Goal: Task Accomplishment & Management: Use online tool/utility

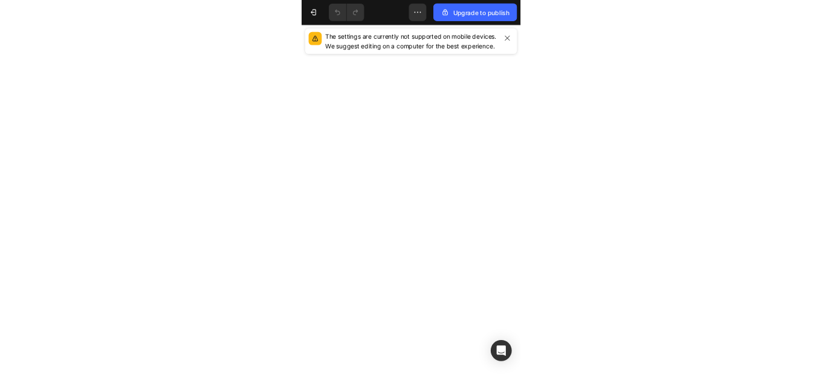
scroll to position [786, 0]
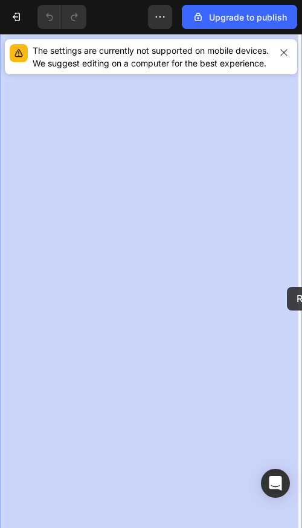
drag, startPoint x: 695, startPoint y: 568, endPoint x: 701, endPoint y: 534, distance: 34.4
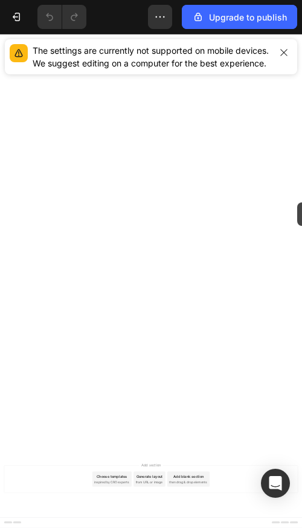
drag, startPoint x: 730, startPoint y: 511, endPoint x: 698, endPoint y: 189, distance: 323.9
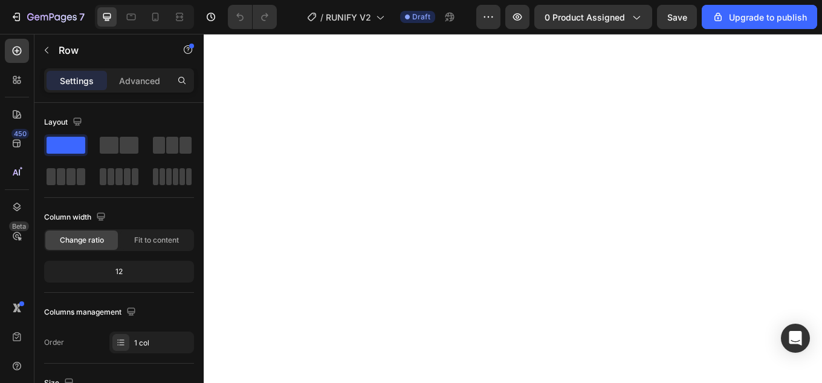
scroll to position [0, 0]
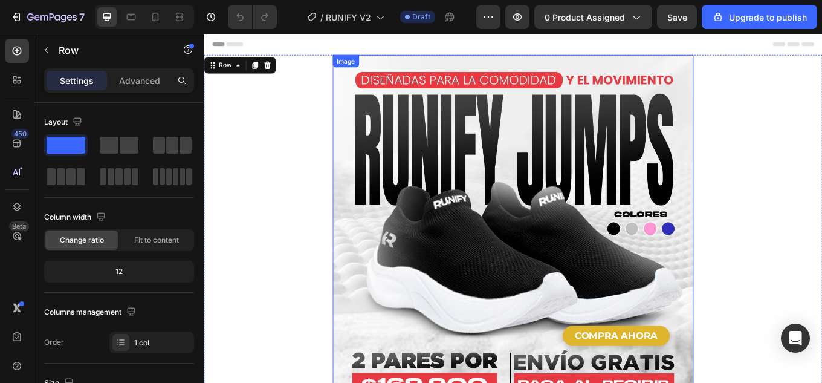
click at [576, 207] on img at bounding box center [566, 270] width 423 height 423
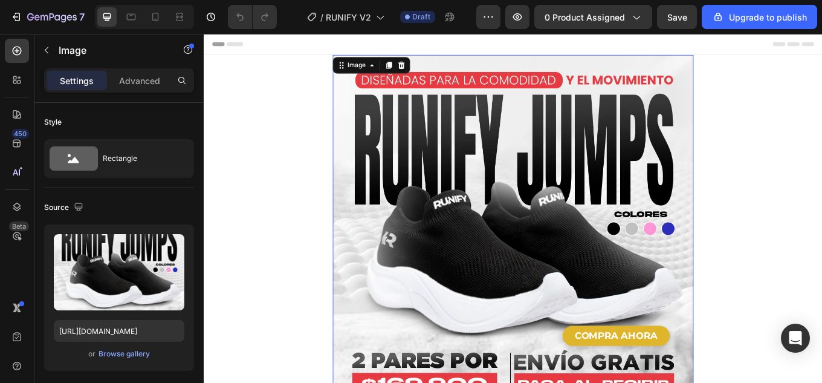
click at [549, 145] on img at bounding box center [566, 270] width 423 height 423
click at [134, 352] on div "Browse gallery" at bounding box center [124, 353] width 51 height 11
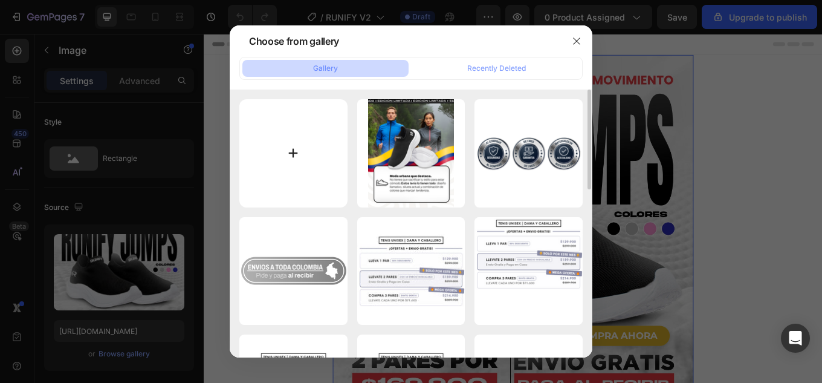
click at [328, 140] on input "file" at bounding box center [293, 153] width 108 height 108
type input "C:\fakepath\Landing-RUNIFY-JUMPS_01.jpg"
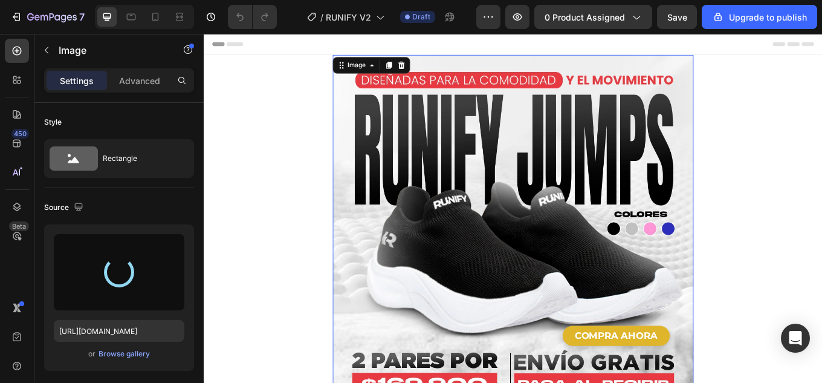
type input "[URL][DOMAIN_NAME]"
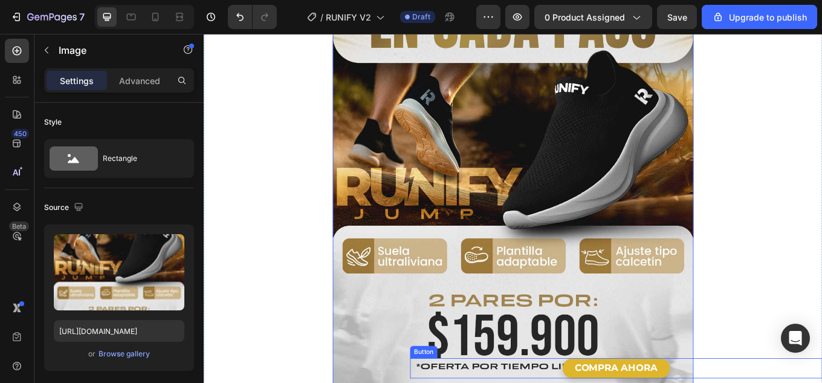
scroll to position [181, 0]
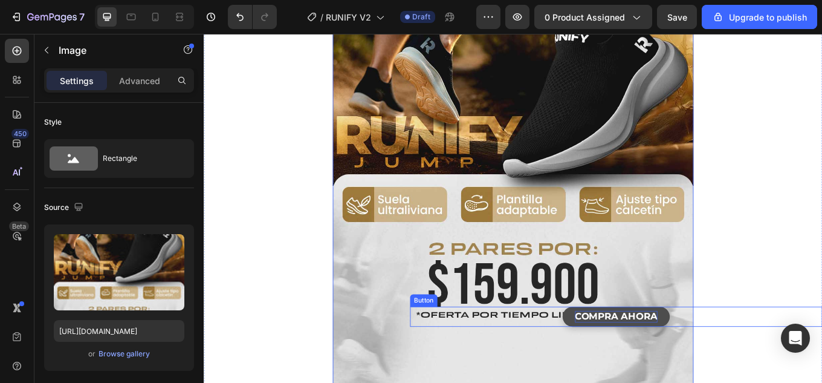
click at [723, 359] on p "COMPRA AHORA" at bounding box center [687, 366] width 97 height 14
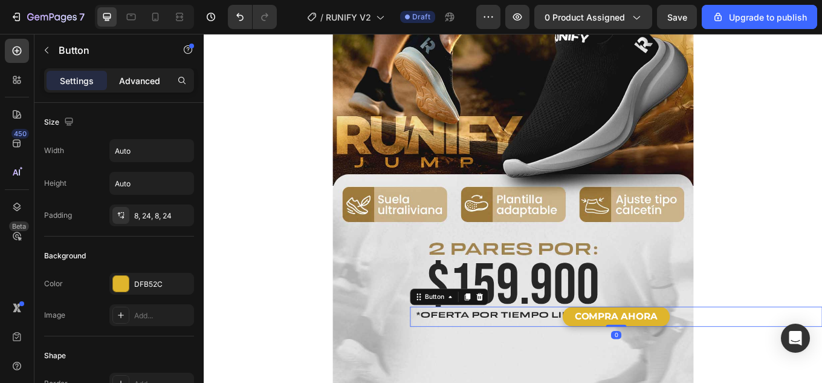
click at [145, 80] on p "Advanced" at bounding box center [139, 80] width 41 height 13
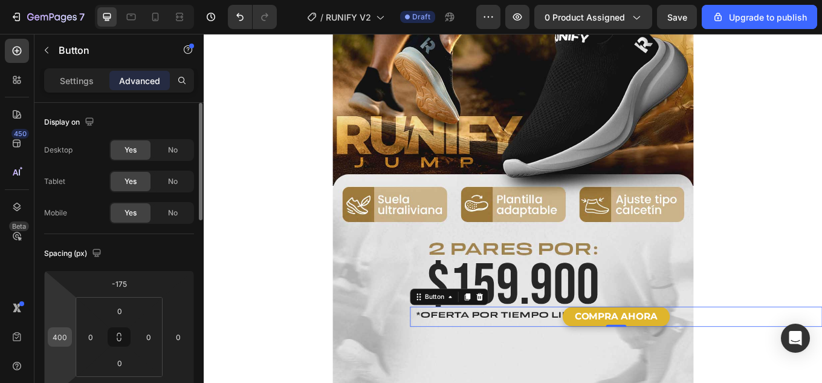
click at [56, 340] on input "400" at bounding box center [60, 337] width 18 height 18
type input "0"
click at [528, 382] on img at bounding box center [566, 168] width 423 height 582
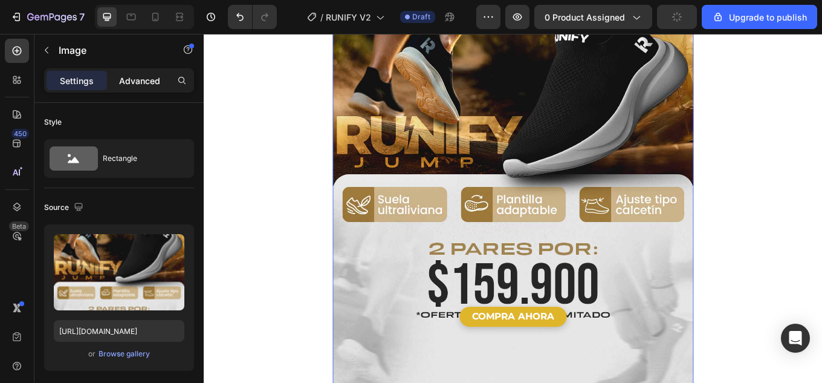
click at [135, 80] on p "Advanced" at bounding box center [139, 80] width 41 height 13
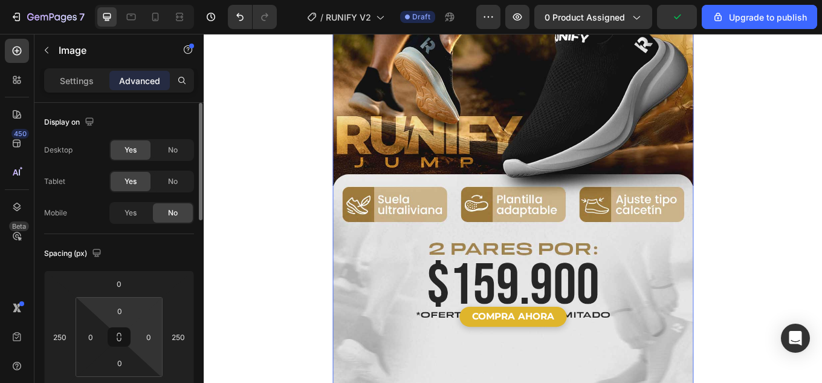
scroll to position [60, 0]
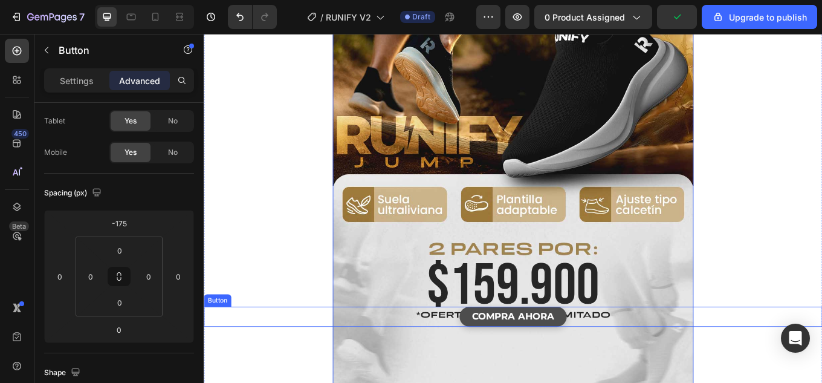
click at [611, 354] on button "COMPRA AHORA" at bounding box center [567, 366] width 126 height 24
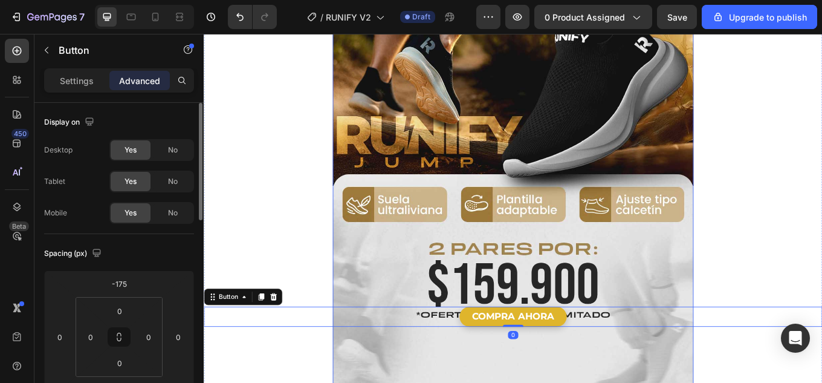
scroll to position [242, 0]
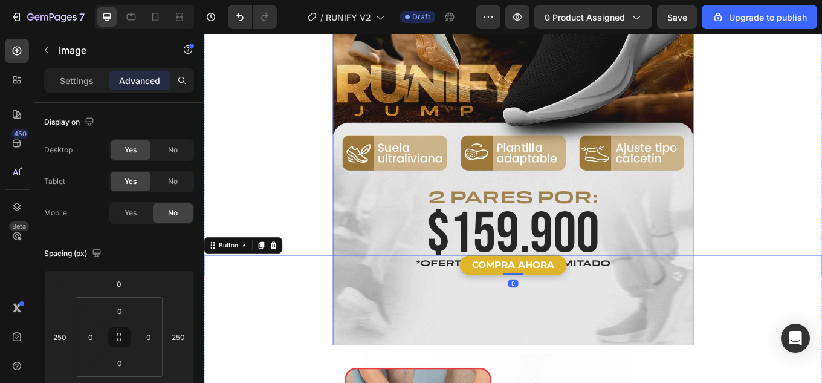
click at [574, 363] on img at bounding box center [566, 108] width 423 height 582
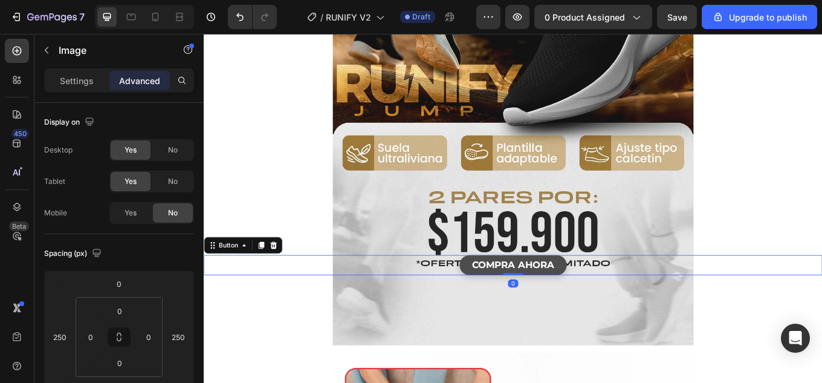
click at [611, 293] on button "COMPRA AHORA" at bounding box center [567, 305] width 126 height 24
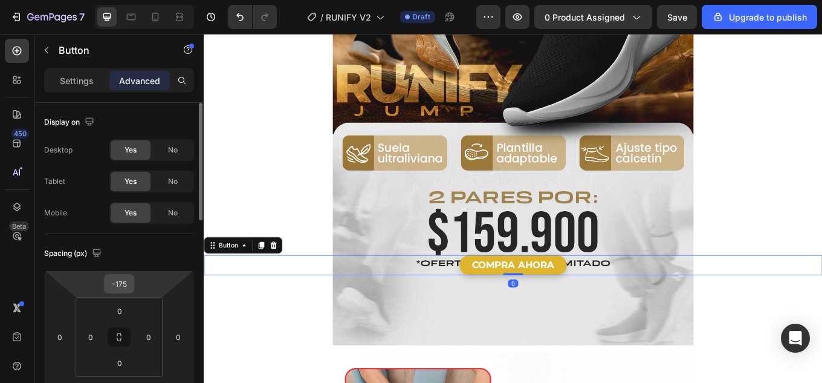
click at [121, 278] on input "-175" at bounding box center [119, 284] width 24 height 18
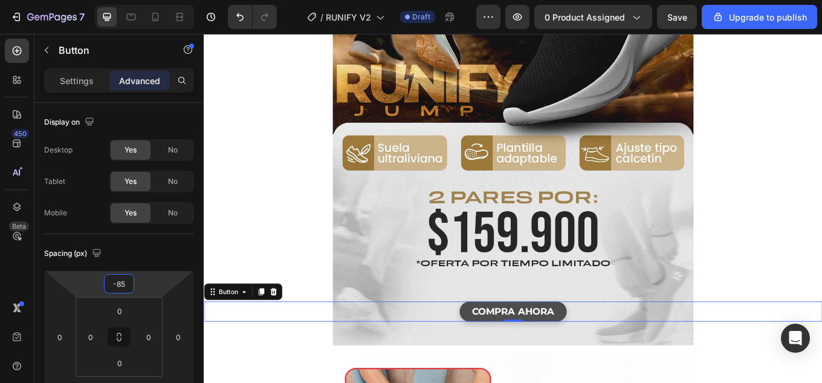
type input "-85"
click at [619, 348] on button "COMPRA AHORA" at bounding box center [567, 360] width 126 height 24
click at [62, 83] on p "Settings" at bounding box center [77, 80] width 34 height 13
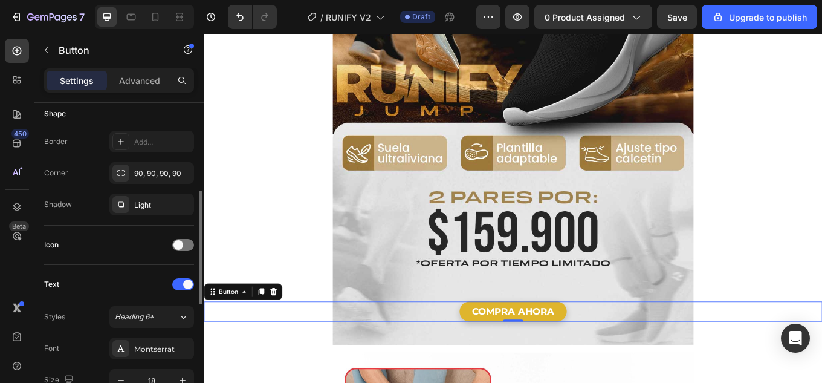
scroll to position [423, 0]
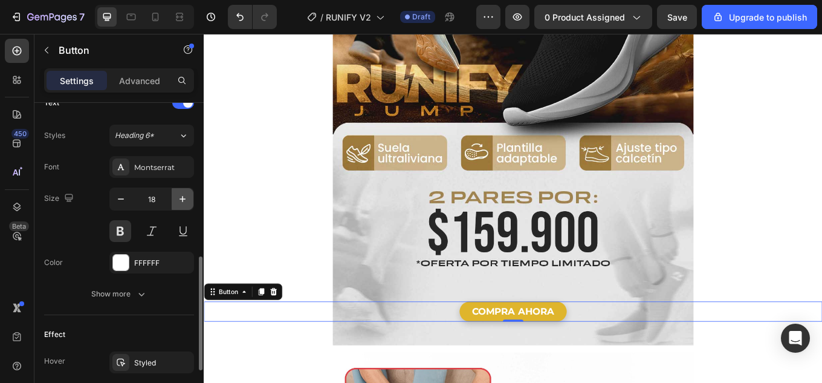
click at [183, 197] on icon "button" at bounding box center [183, 199] width 12 height 12
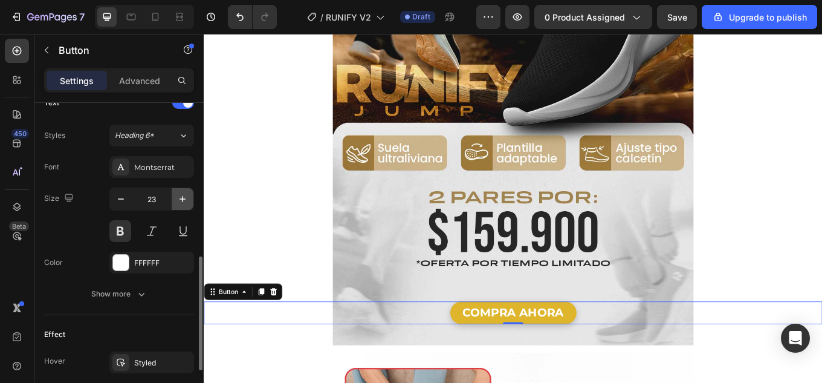
click at [183, 197] on icon "button" at bounding box center [183, 199] width 12 height 12
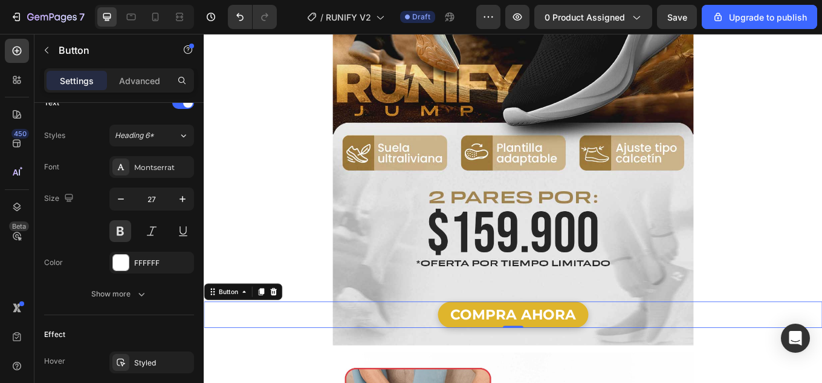
type input "28"
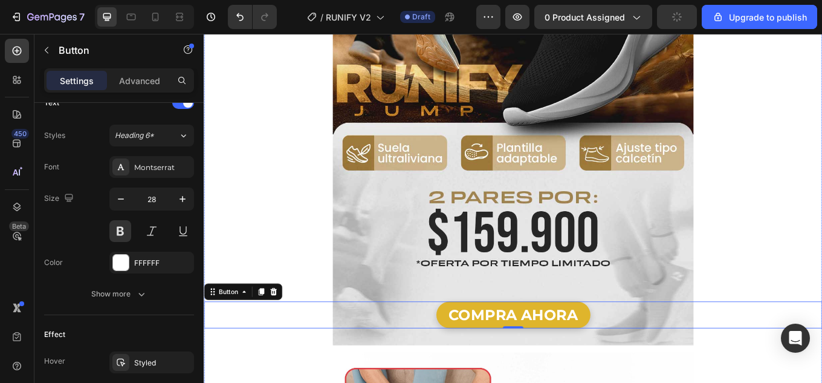
scroll to position [363, 0]
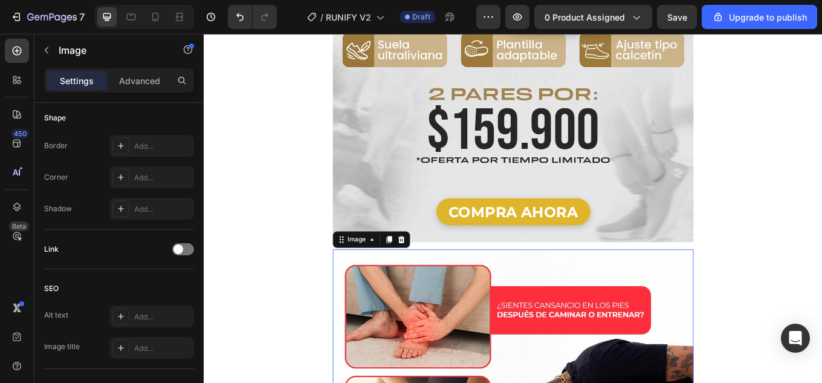
scroll to position [0, 0]
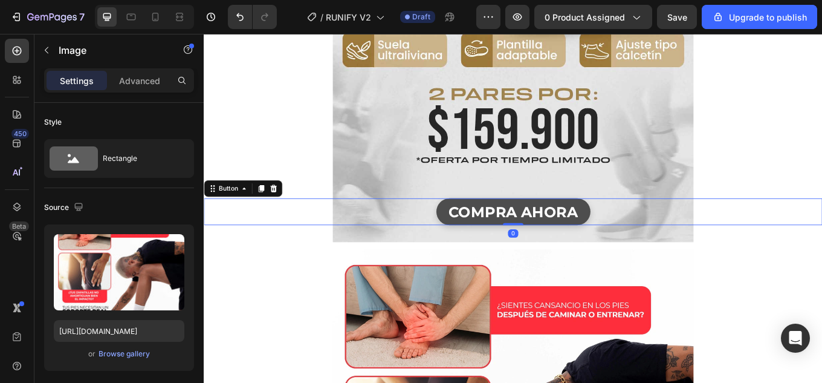
click at [642, 227] on button "COMPRA AHORA" at bounding box center [566, 242] width 181 height 31
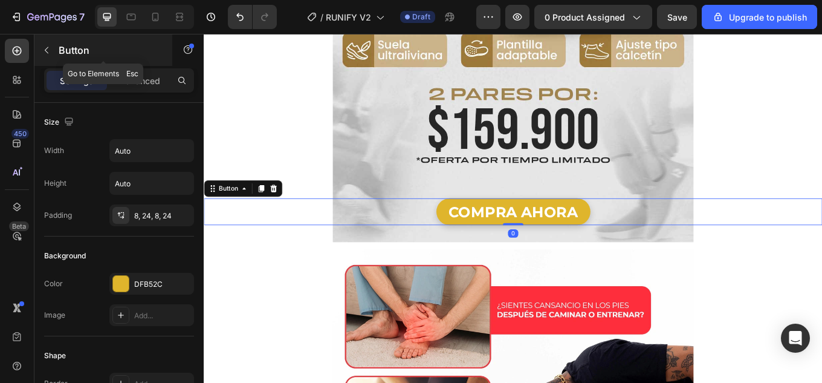
click at [142, 65] on div "Button" at bounding box center [103, 49] width 138 height 31
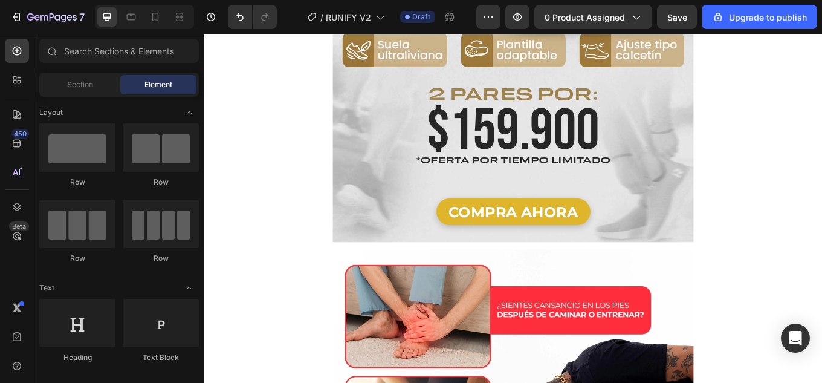
click at [141, 74] on div "Section Element" at bounding box center [119, 85] width 160 height 24
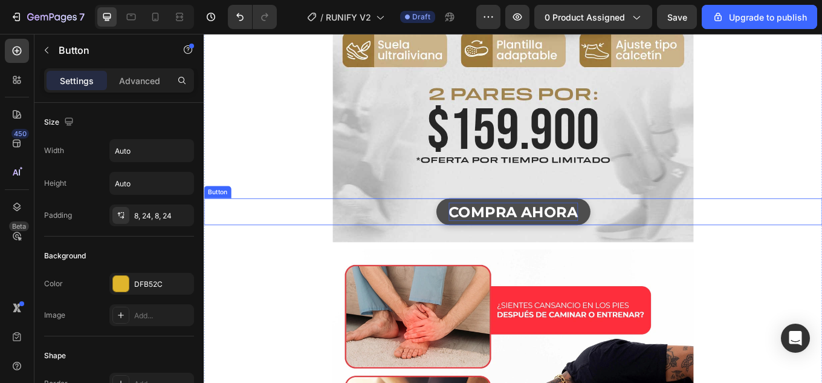
click at [612, 232] on p "COMPRA AHORA" at bounding box center [567, 243] width 152 height 22
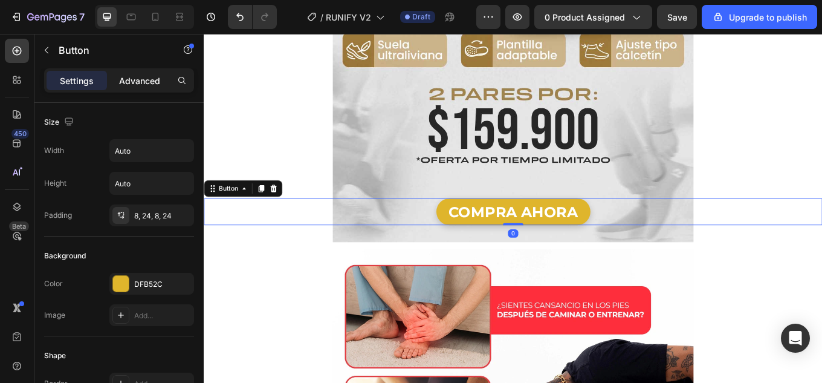
click at [148, 82] on p "Advanced" at bounding box center [139, 80] width 41 height 13
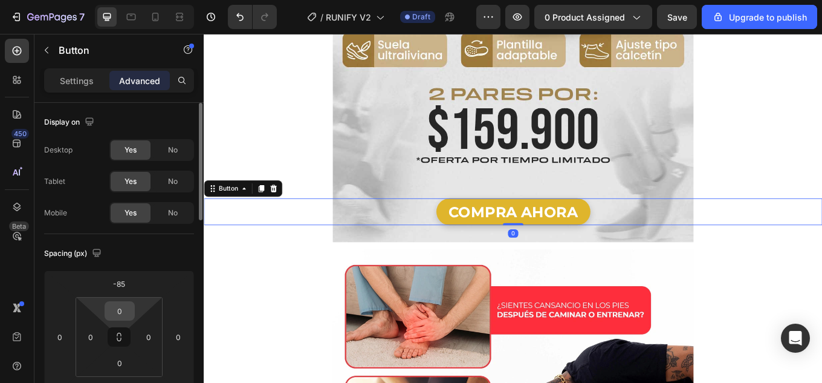
scroll to position [121, 0]
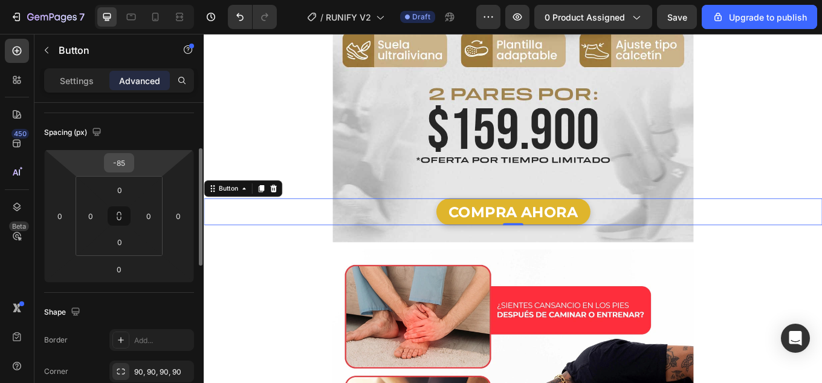
click at [122, 167] on input "-85" at bounding box center [119, 163] width 24 height 18
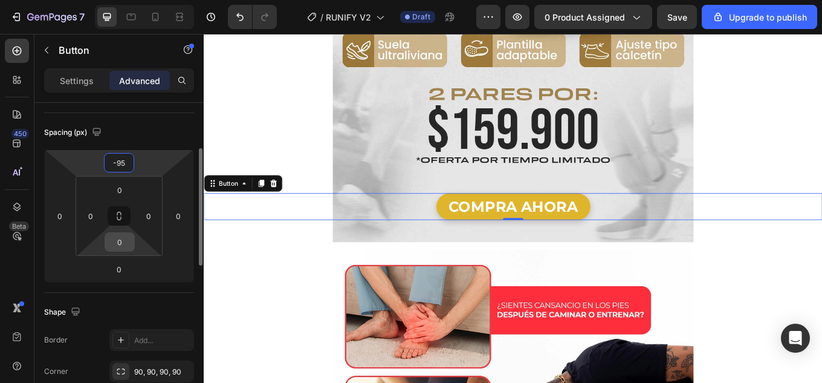
type input "-95"
click at [114, 249] on input "0" at bounding box center [120, 242] width 24 height 18
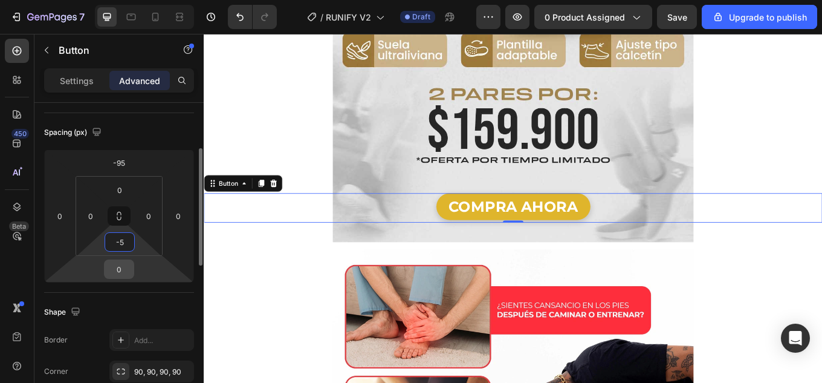
type input "5"
click at [118, 273] on input "0" at bounding box center [119, 269] width 24 height 18
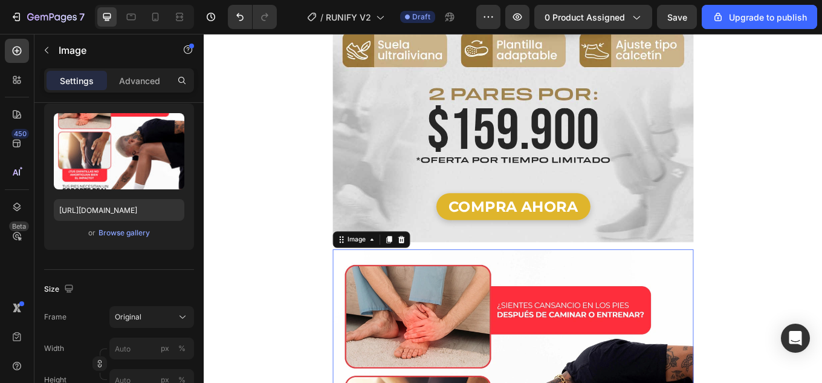
scroll to position [0, 0]
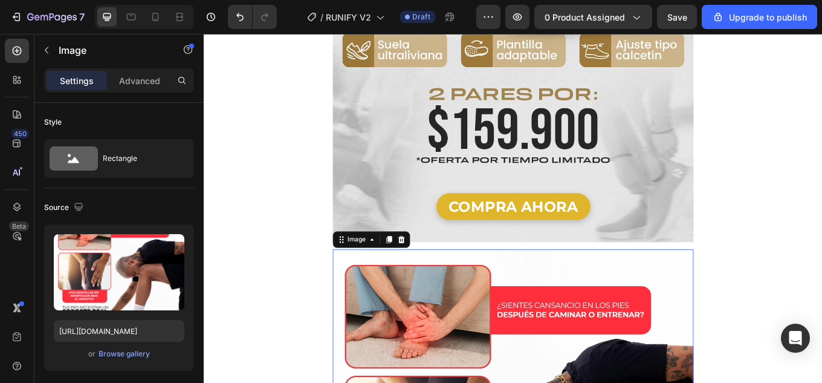
click at [137, 83] on p "Advanced" at bounding box center [139, 80] width 41 height 13
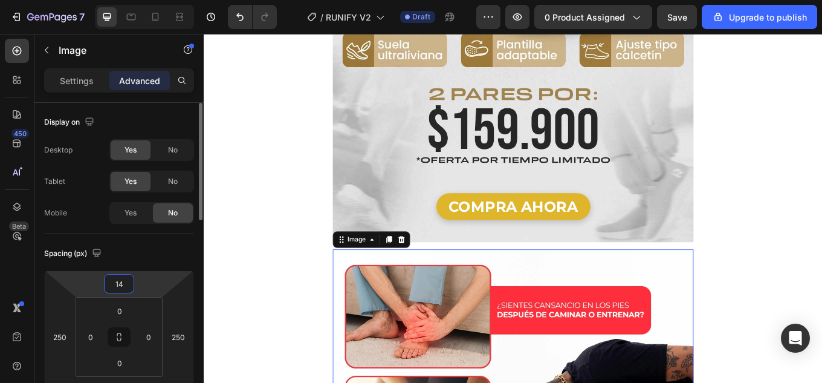
click at [123, 283] on input "14" at bounding box center [119, 284] width 24 height 18
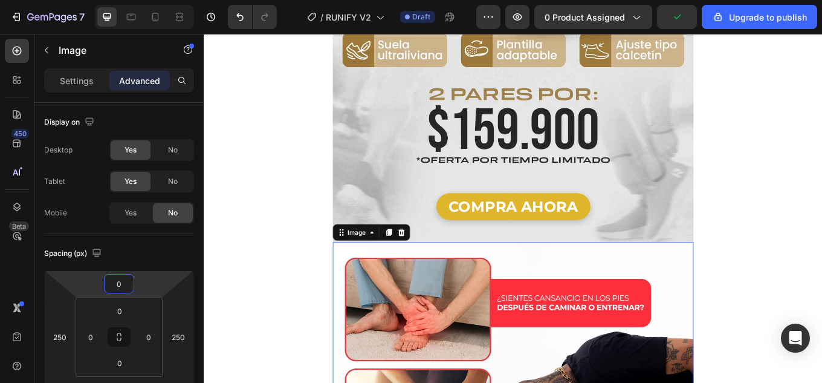
type input "0"
click at [75, 84] on p "Settings" at bounding box center [77, 80] width 34 height 13
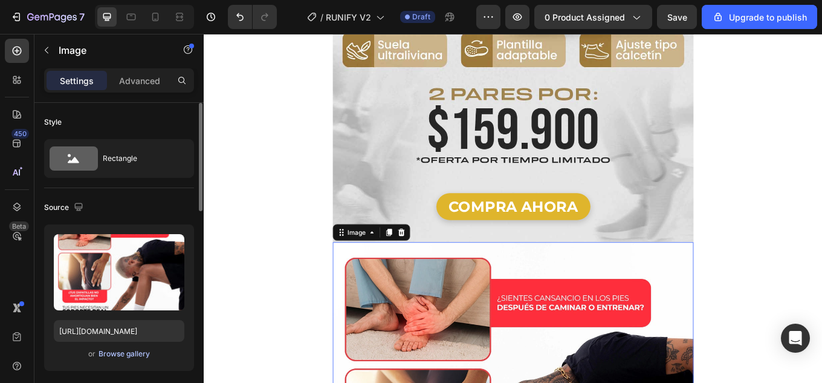
click at [133, 354] on div "Browse gallery" at bounding box center [124, 353] width 51 height 11
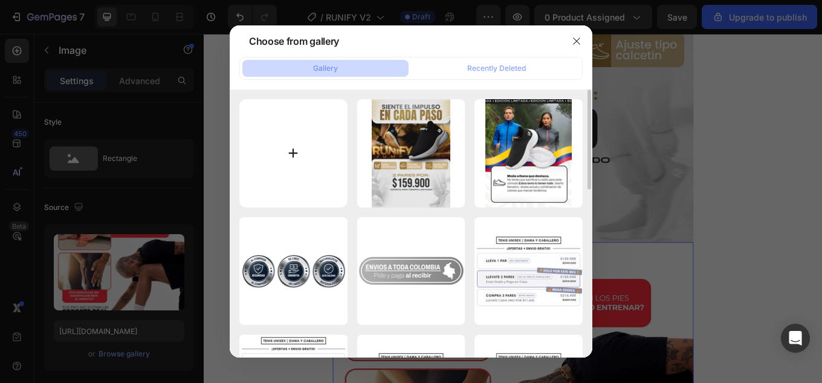
click at [322, 162] on input "file" at bounding box center [293, 153] width 108 height 108
type input "C:\fakepath\Landing-RUNIFY-JUMPS_02.jpg"
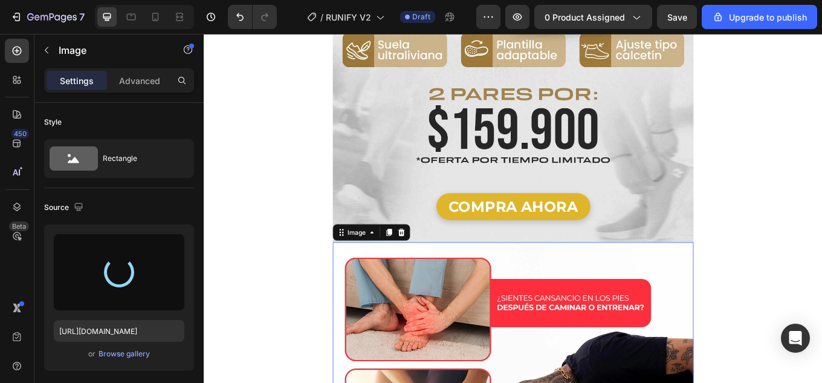
type input "[URL][DOMAIN_NAME]"
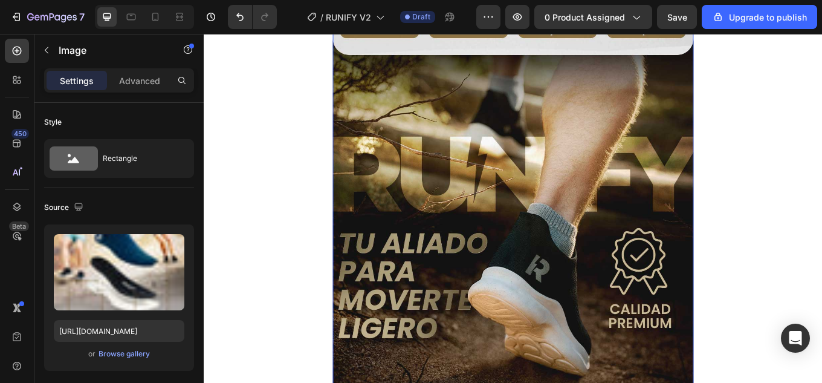
scroll to position [1935, 0]
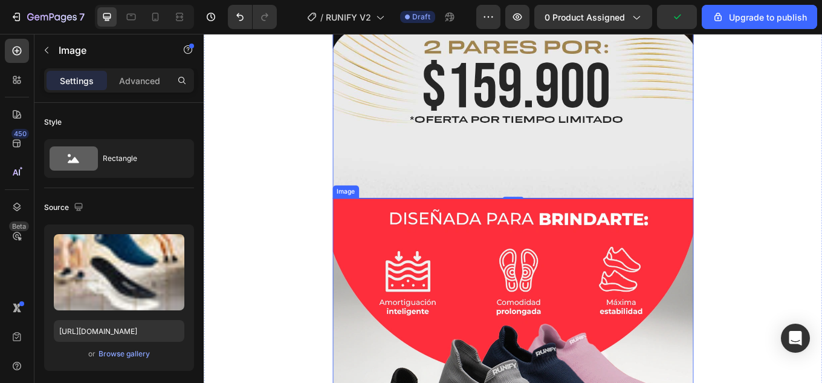
scroll to position [2358, 0]
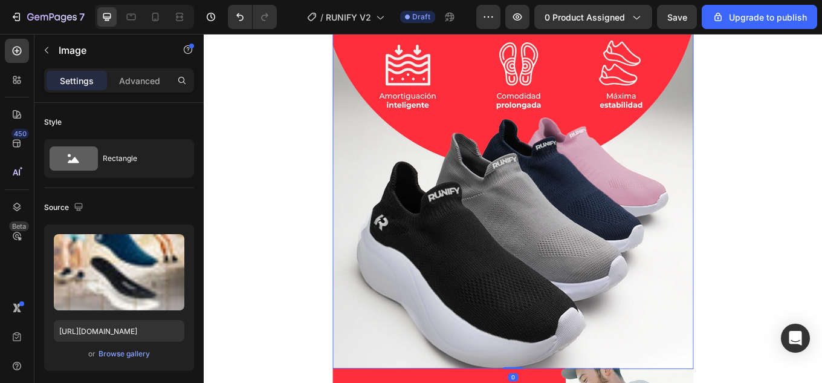
click at [618, 295] on img at bounding box center [566, 205] width 423 height 443
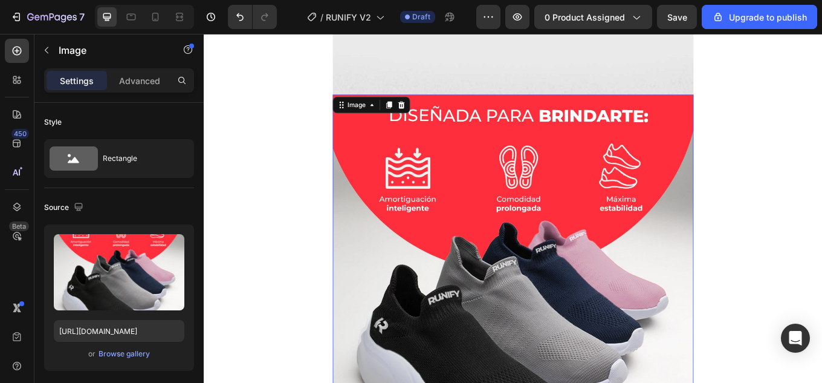
scroll to position [1995, 0]
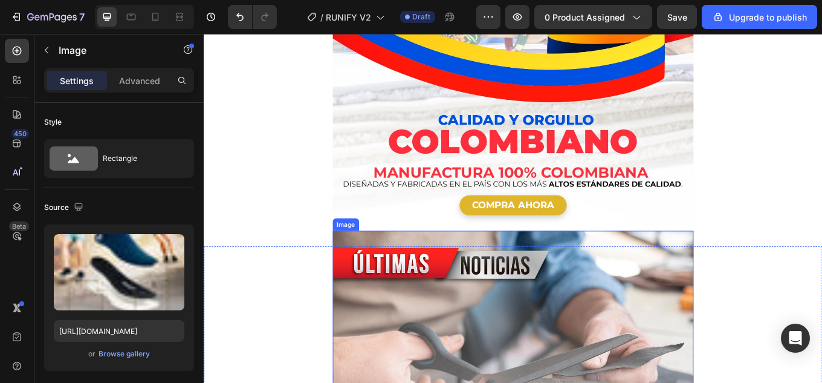
scroll to position [3265, 0]
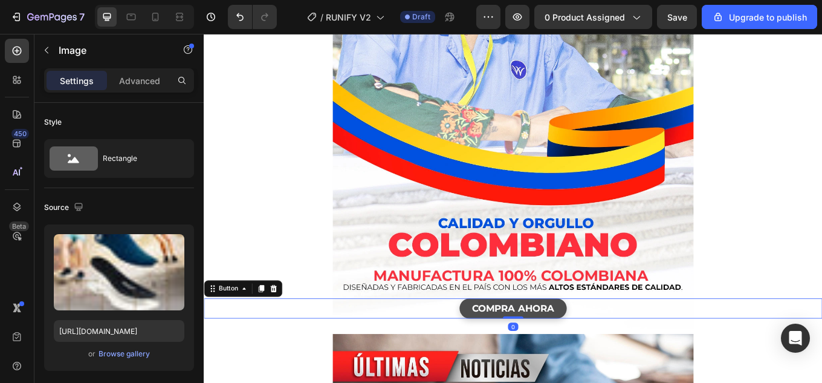
click at [618, 344] on button "COMPRA AHORA" at bounding box center [567, 356] width 126 height 24
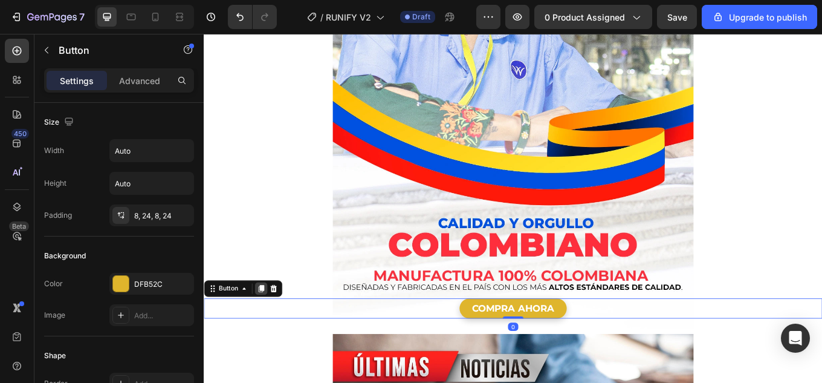
click at [273, 328] on icon at bounding box center [271, 332] width 7 height 8
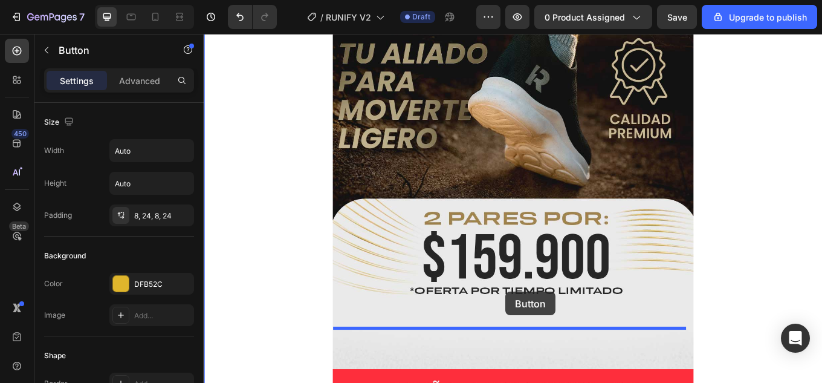
drag, startPoint x: 230, startPoint y: 260, endPoint x: 587, endPoint y: 343, distance: 366.4
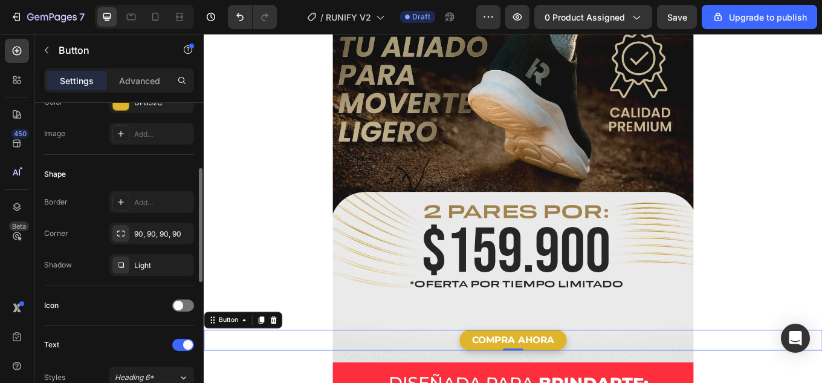
scroll to position [363, 0]
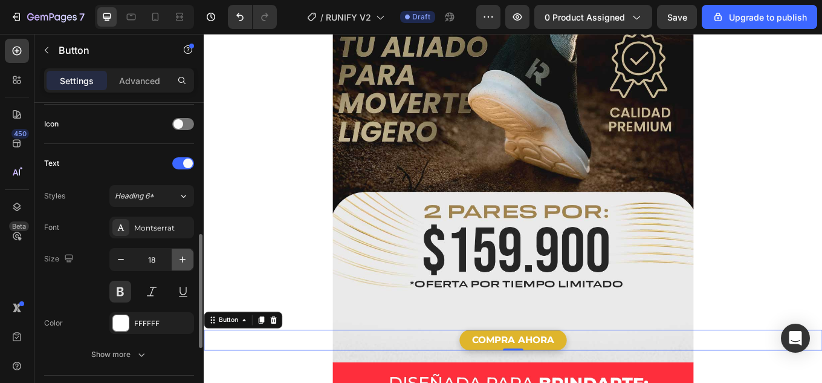
click at [184, 261] on icon "button" at bounding box center [183, 259] width 12 height 12
type input "22"
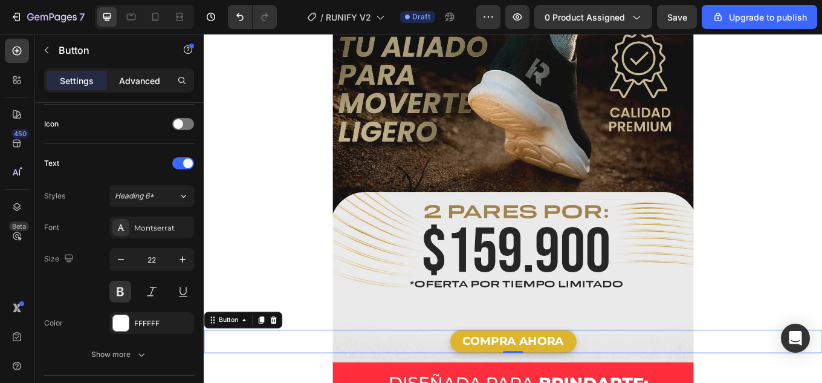
click at [141, 82] on p "Advanced" at bounding box center [139, 80] width 41 height 13
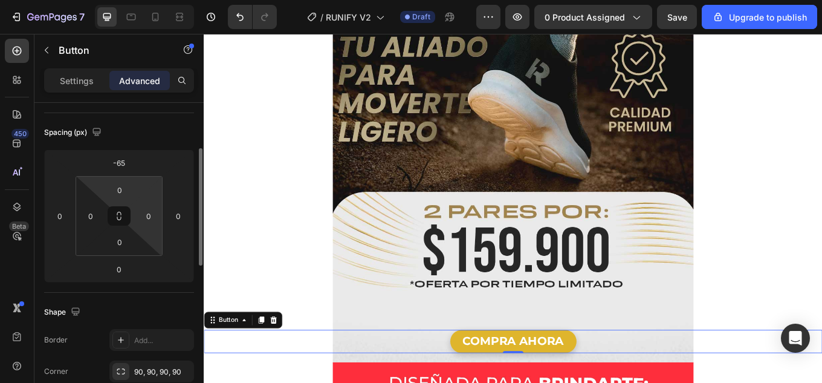
scroll to position [0, 0]
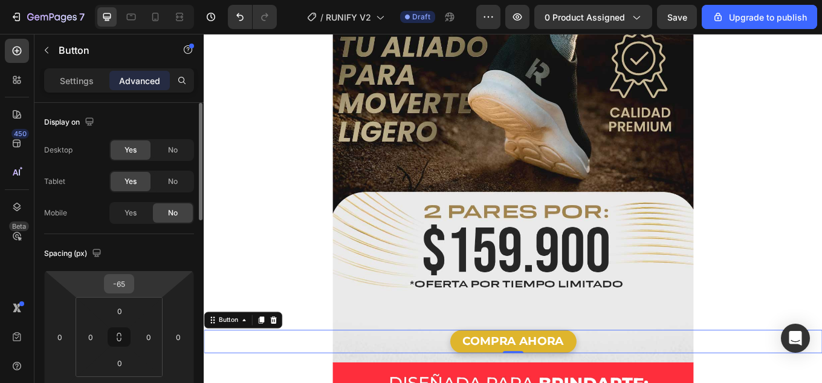
click at [119, 285] on input "-65" at bounding box center [119, 284] width 24 height 18
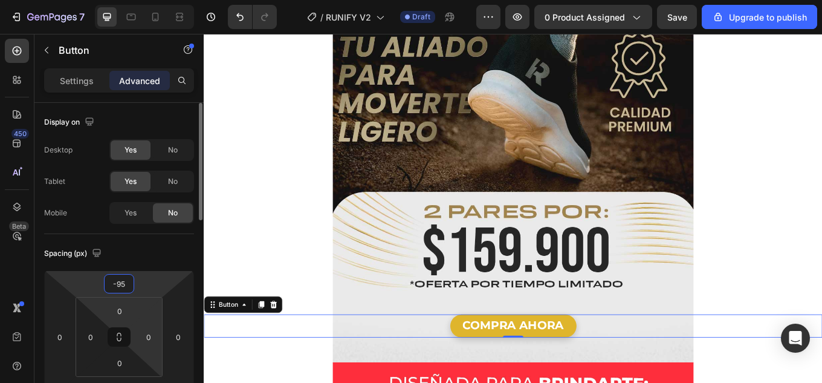
scroll to position [60, 0]
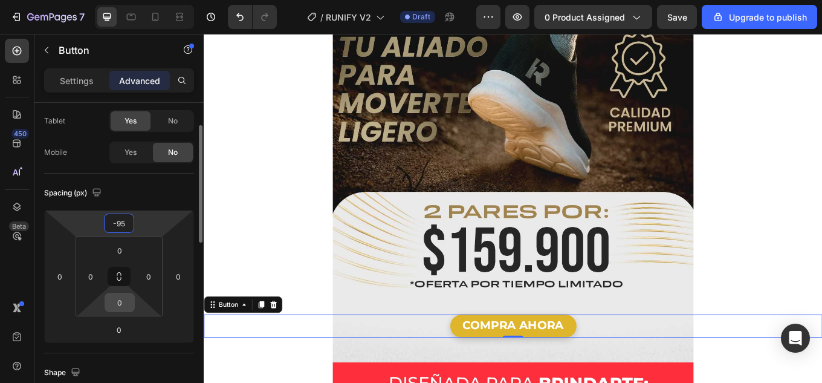
type input "-95"
click at [122, 306] on input "0" at bounding box center [120, 302] width 24 height 18
type input "10"
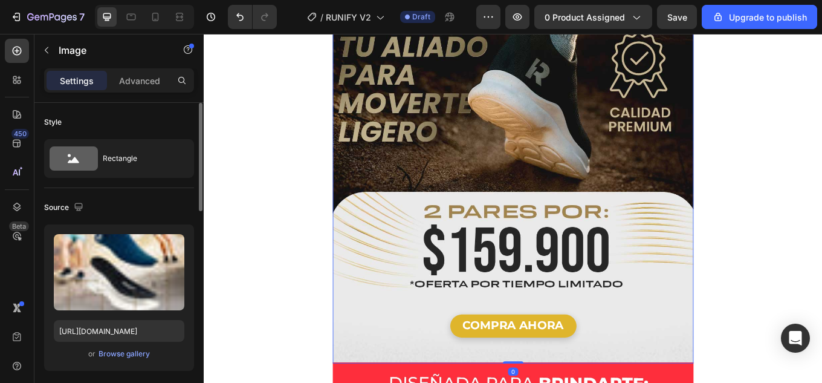
scroll to position [2165, 0]
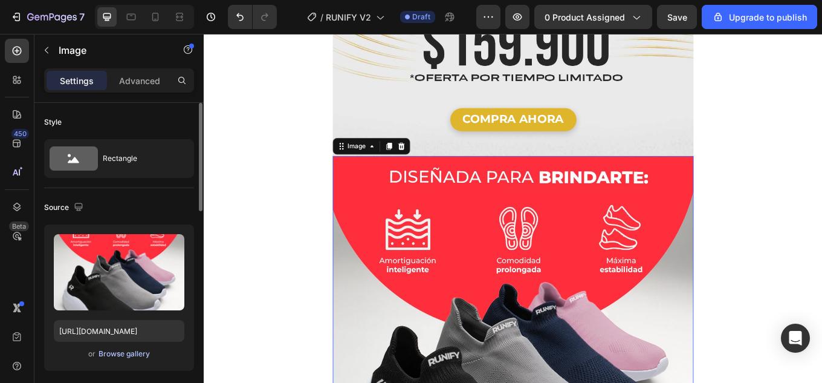
click at [134, 353] on div "Browse gallery" at bounding box center [124, 353] width 51 height 11
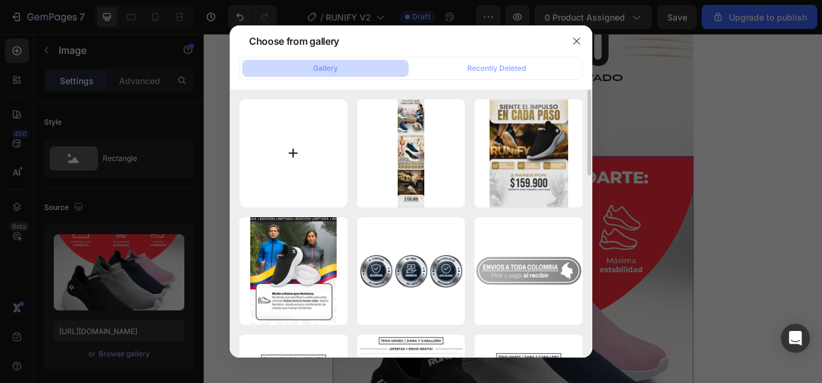
click at [295, 145] on input "file" at bounding box center [293, 153] width 108 height 108
type input "C:\fakepath\Landing-RUNIFY-JUMPS_03.jpg"
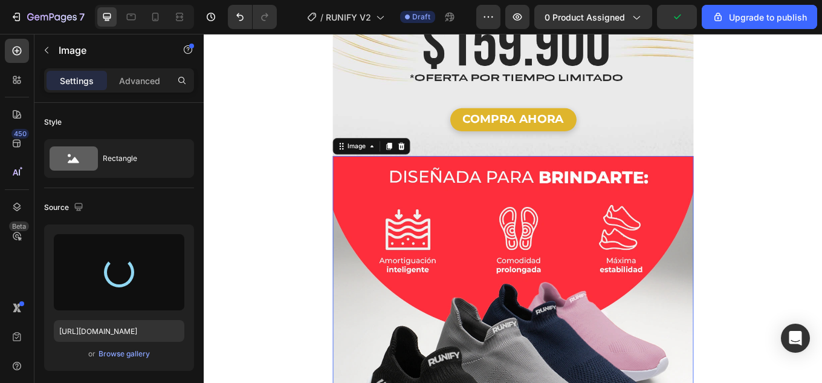
type input "[URL][DOMAIN_NAME]"
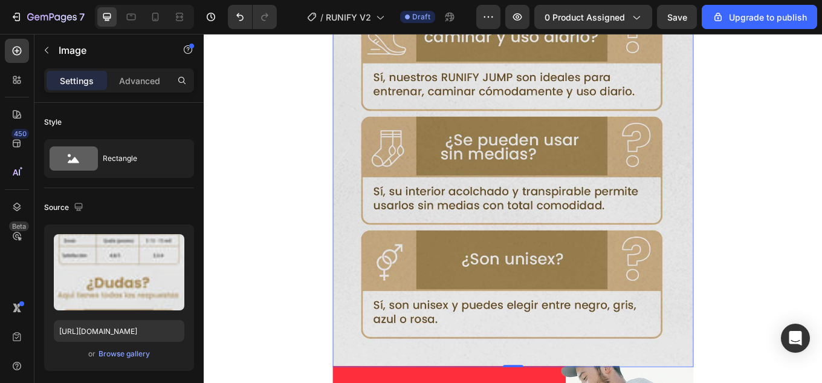
scroll to position [3314, 0]
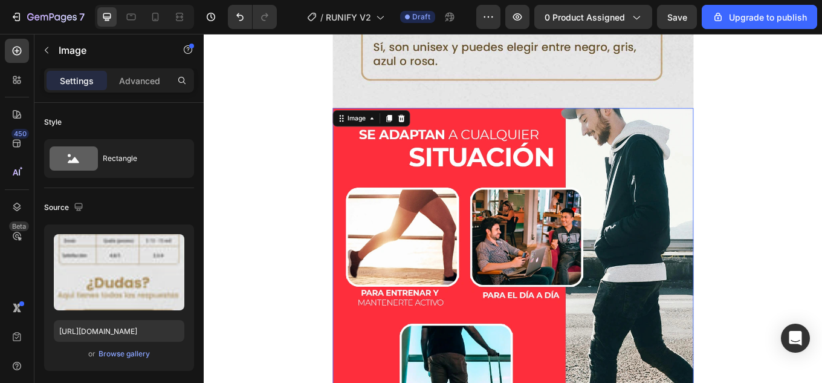
click at [575, 180] on img at bounding box center [566, 332] width 423 height 423
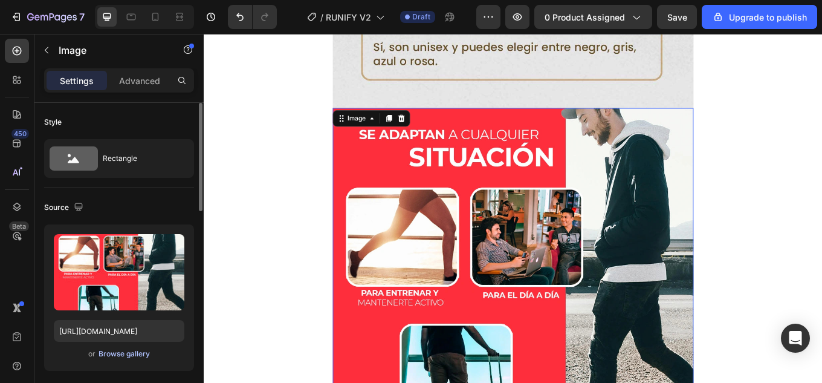
click at [133, 354] on div "Browse gallery" at bounding box center [124, 353] width 51 height 11
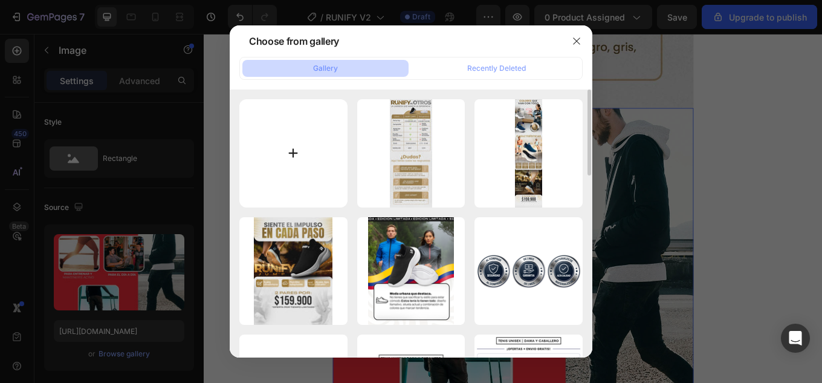
click at [273, 181] on input "file" at bounding box center [293, 153] width 108 height 108
type input "C:\fakepath\Landing-RUNIFY-JUMPS_04.jpg"
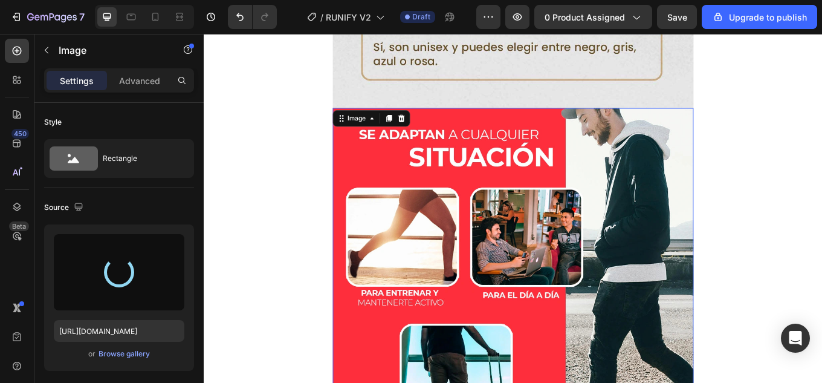
type input "[URL][DOMAIN_NAME]"
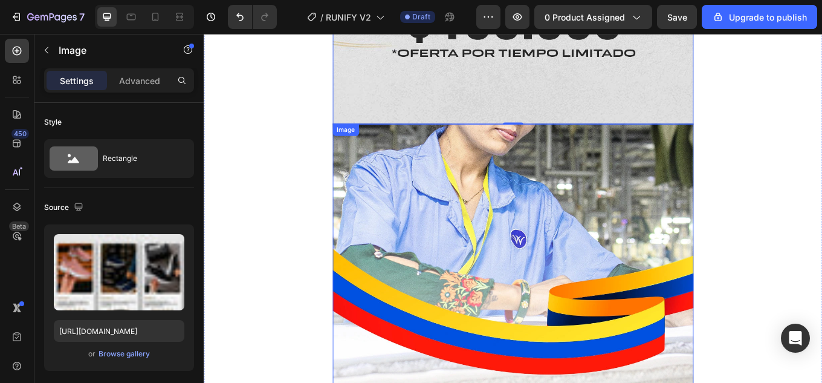
scroll to position [4645, 0]
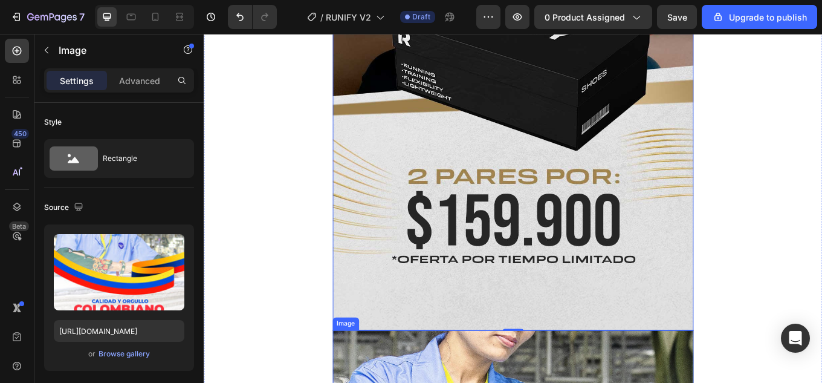
click at [126, 356] on div "Browse gallery" at bounding box center [124, 353] width 51 height 11
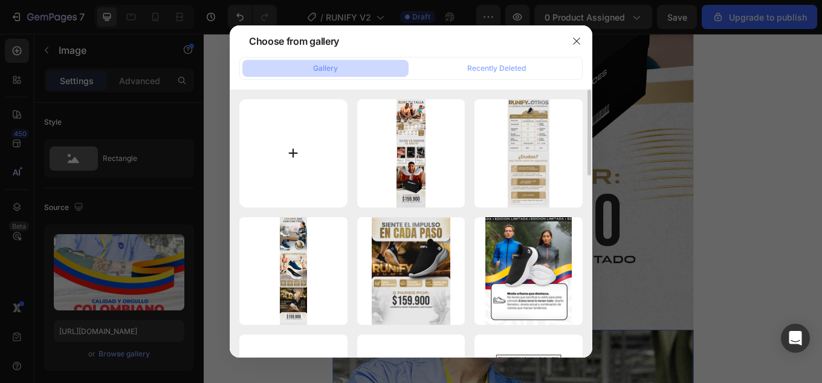
click at [299, 159] on input "file" at bounding box center [293, 153] width 108 height 108
type input "C:\fakepath\Landing-RUNIFY-JUMPS_05.jpg"
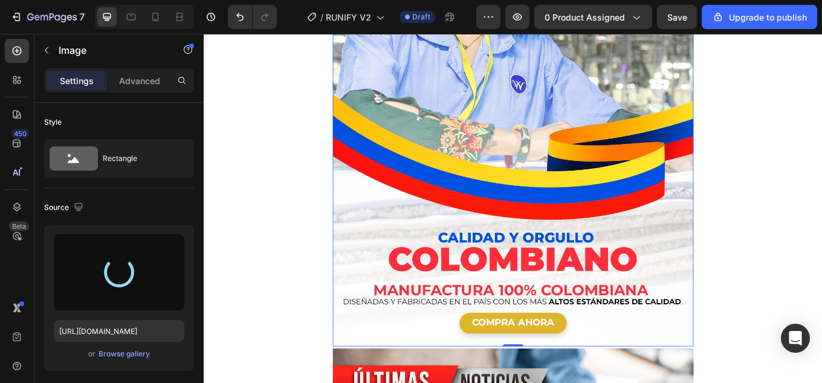
scroll to position [5189, 0]
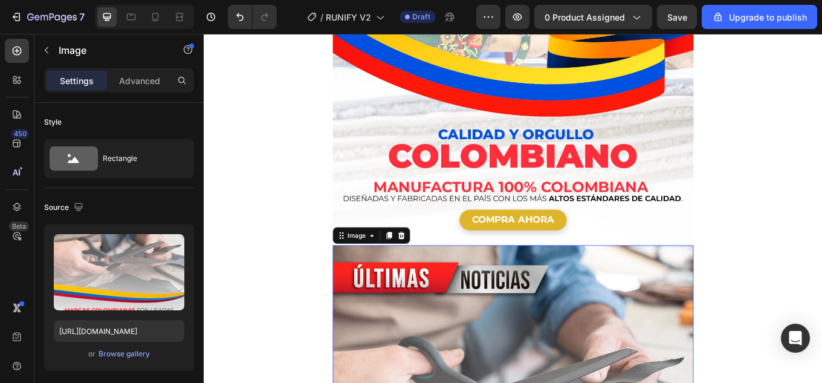
click at [443, 261] on div "Image" at bounding box center [400, 270] width 91 height 19
click at [431, 265] on icon at bounding box center [436, 270] width 10 height 10
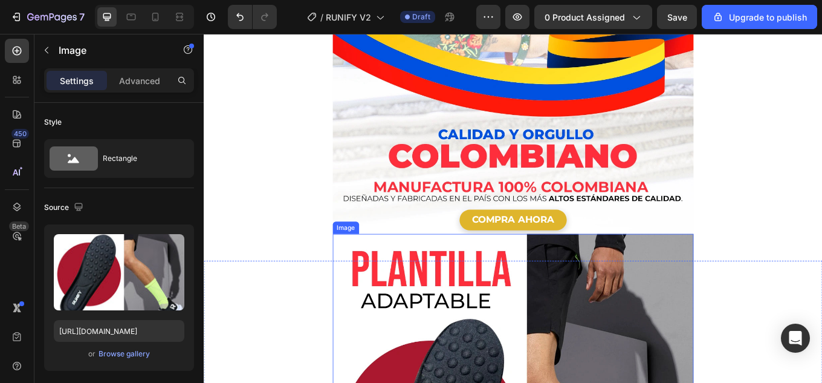
click at [436, 252] on icon at bounding box center [436, 257] width 10 height 10
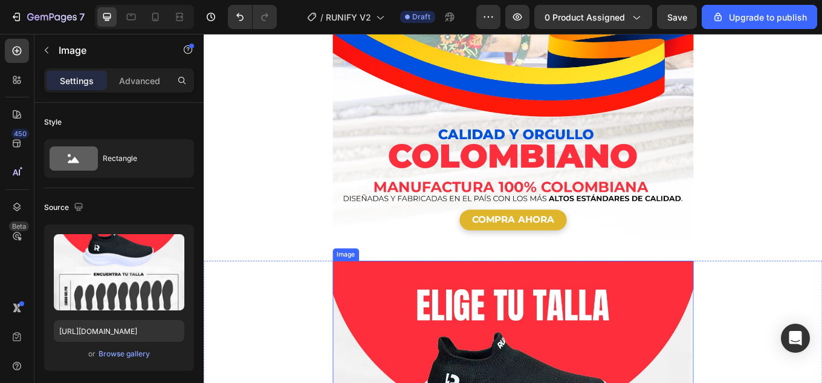
click at [441, 281] on div at bounding box center [435, 288] width 15 height 15
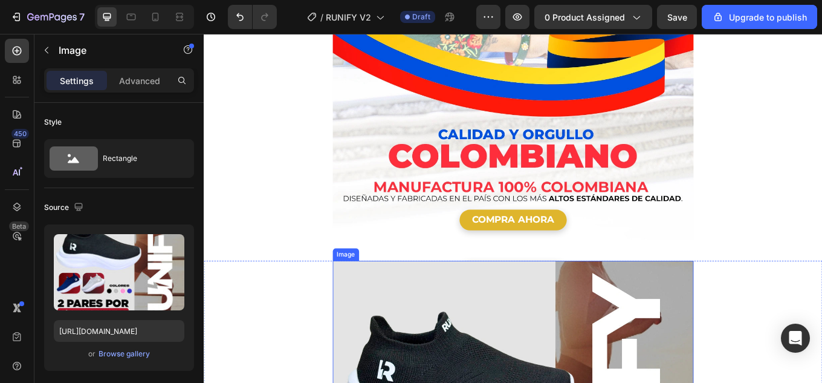
click at [435, 284] on icon at bounding box center [436, 288] width 8 height 8
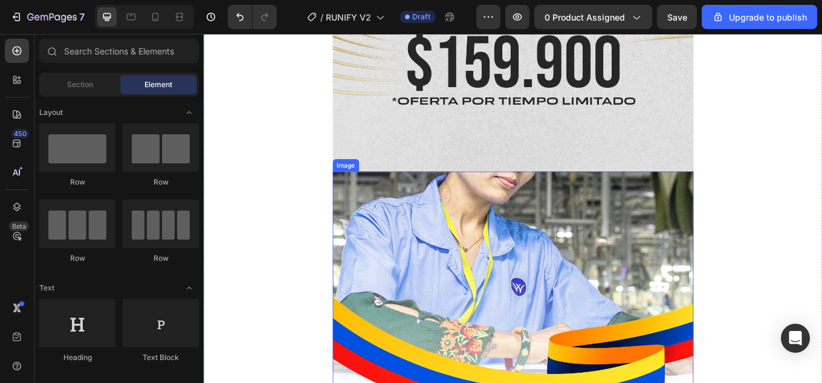
scroll to position [4649, 0]
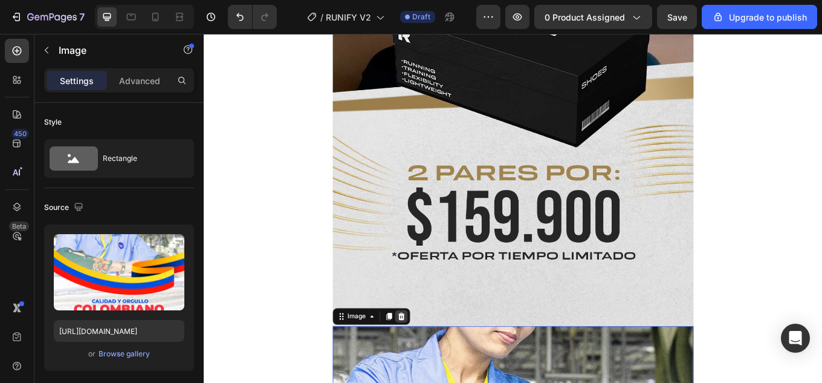
click at [440, 358] on div at bounding box center [435, 365] width 15 height 15
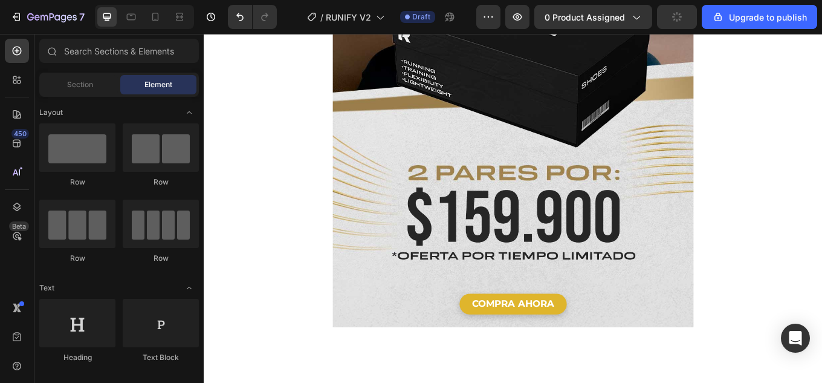
scroll to position [4701, 0]
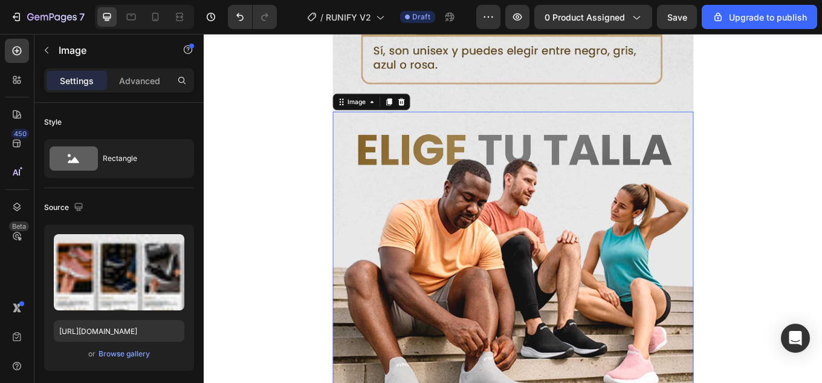
scroll to position [3129, 0]
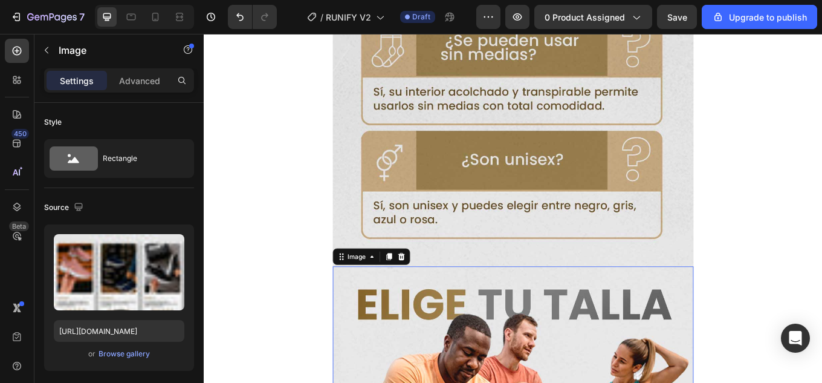
click at [424, 291] on icon at bounding box center [421, 295] width 7 height 8
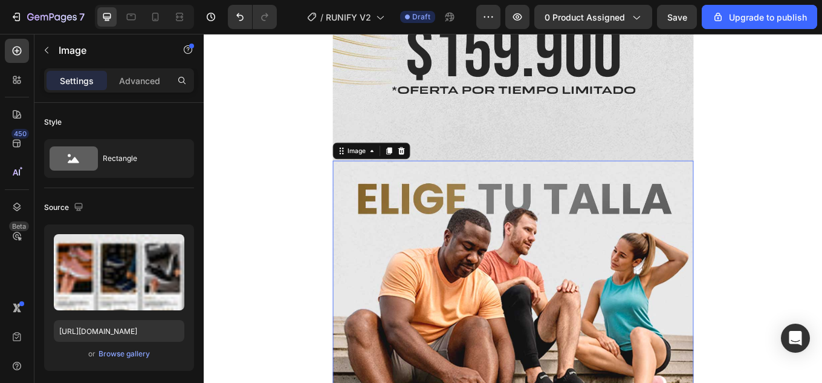
click at [58, 79] on div "Settings" at bounding box center [77, 80] width 60 height 19
click at [120, 353] on div "Browse gallery" at bounding box center [124, 353] width 51 height 11
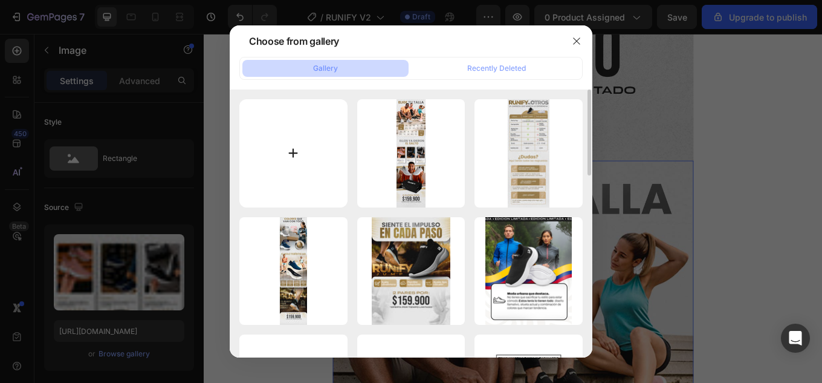
click at [289, 161] on input "file" at bounding box center [293, 153] width 108 height 108
type input "C:\fakepath\Landing-RUNIFY-JUMPS_05.jpg"
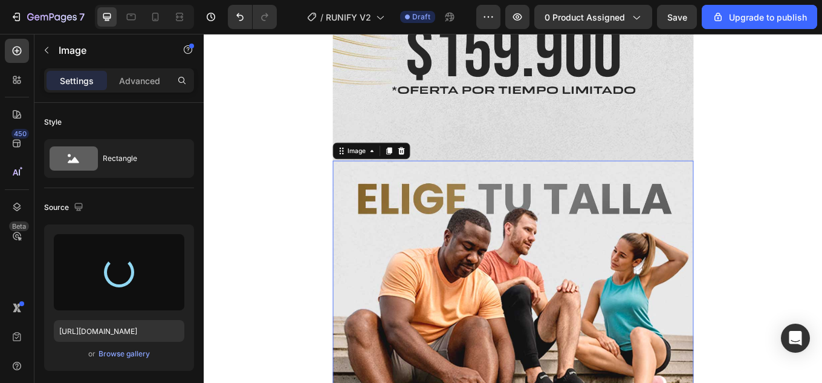
type input "[URL][DOMAIN_NAME]"
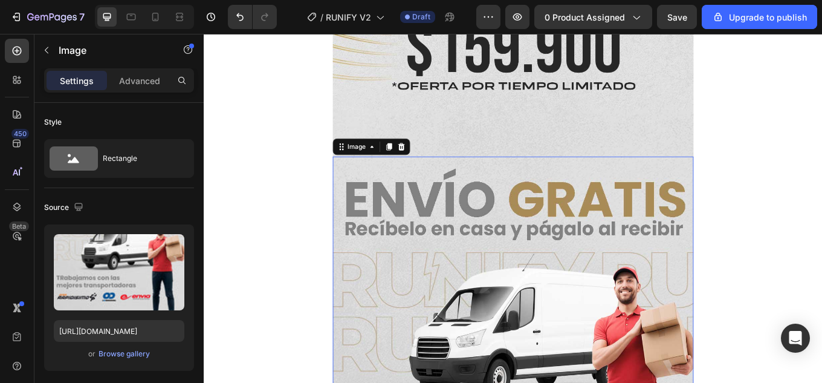
scroll to position [4666, 0]
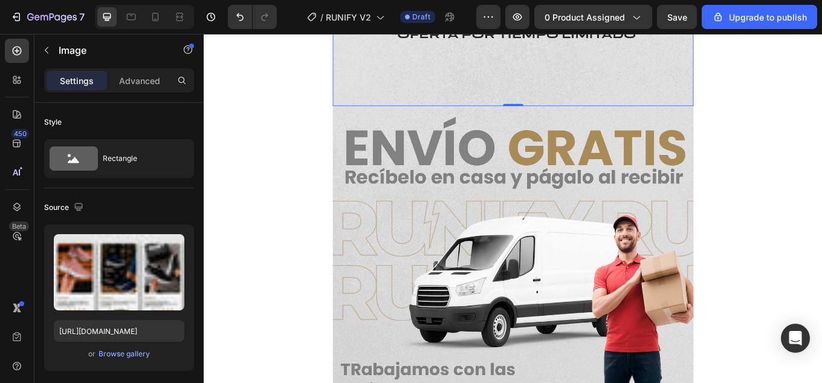
scroll to position [5090, 0]
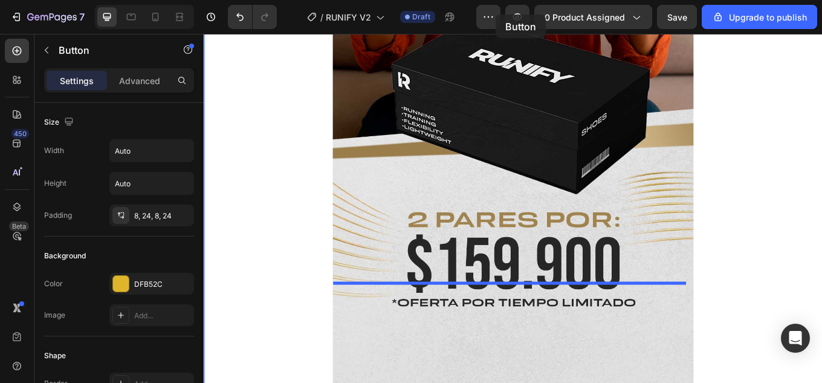
scroll to position [4555, 0]
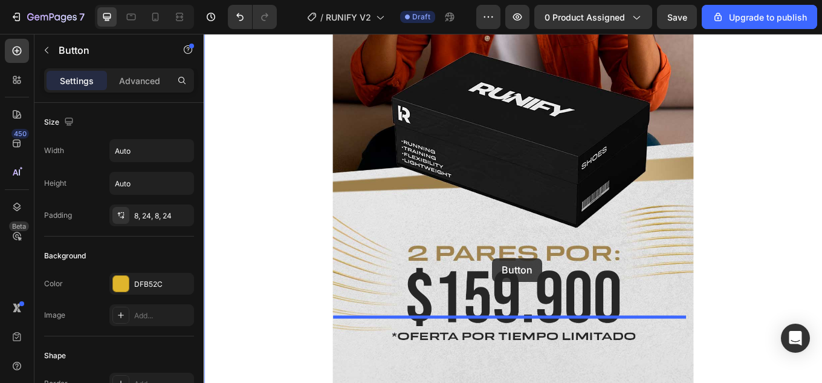
drag, startPoint x: 226, startPoint y: 351, endPoint x: 543, endPoint y: 285, distance: 323.6
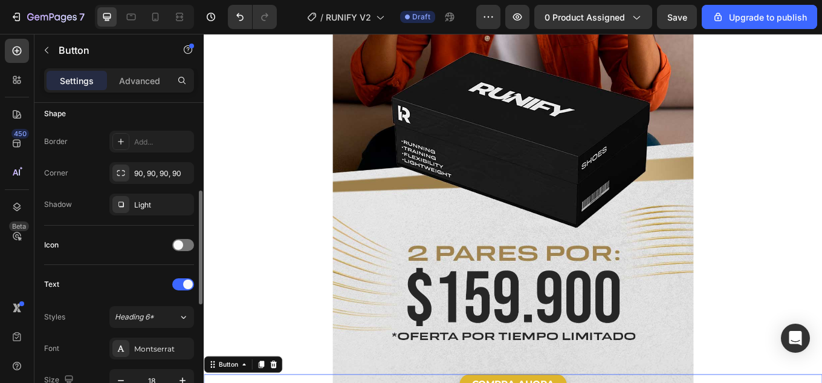
scroll to position [423, 0]
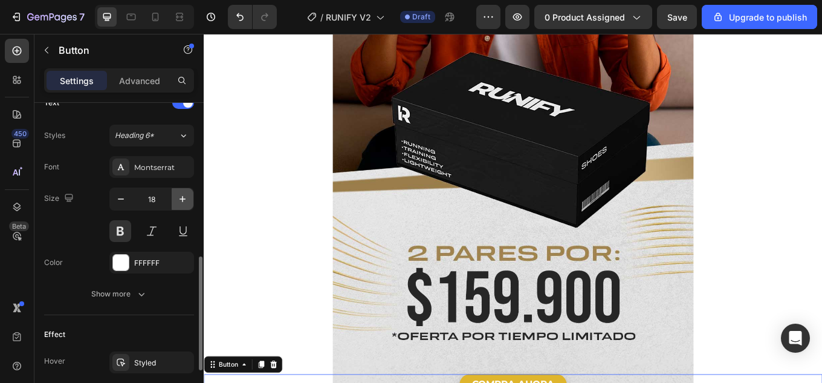
click at [183, 200] on icon "button" at bounding box center [183, 199] width 12 height 12
type input "21"
click at [140, 88] on div "Advanced" at bounding box center [139, 80] width 60 height 19
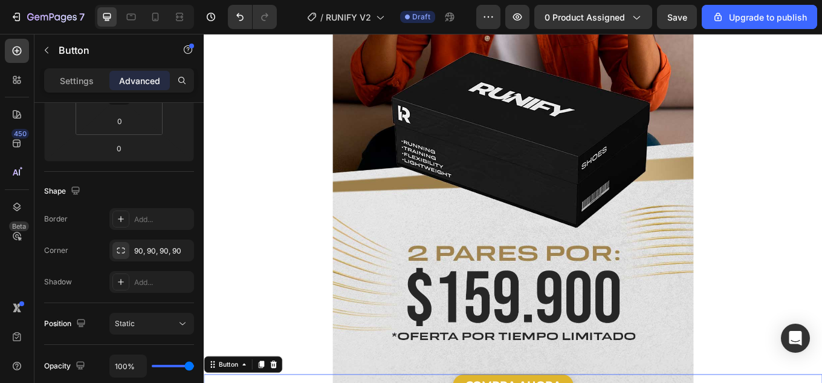
scroll to position [0, 0]
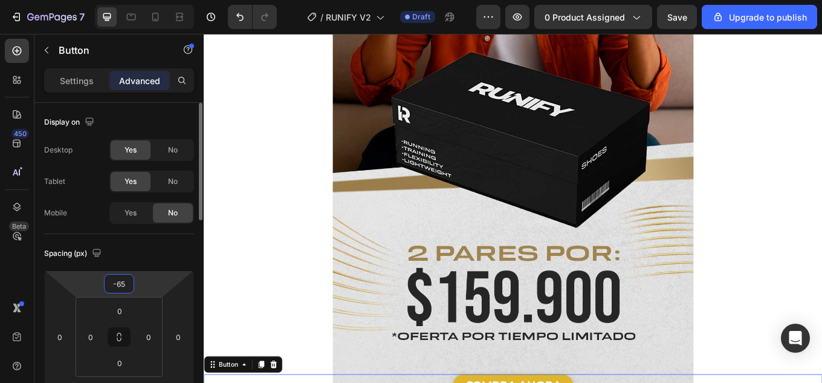
click at [125, 286] on input "-65" at bounding box center [119, 284] width 24 height 18
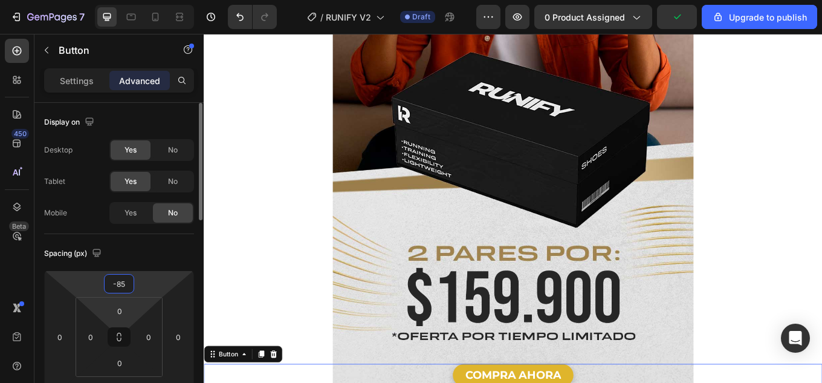
scroll to position [121, 0]
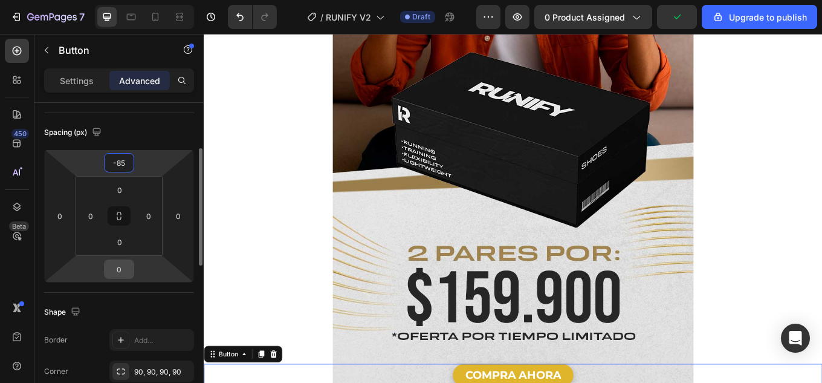
type input "-85"
click at [121, 265] on input "0" at bounding box center [119, 269] width 24 height 18
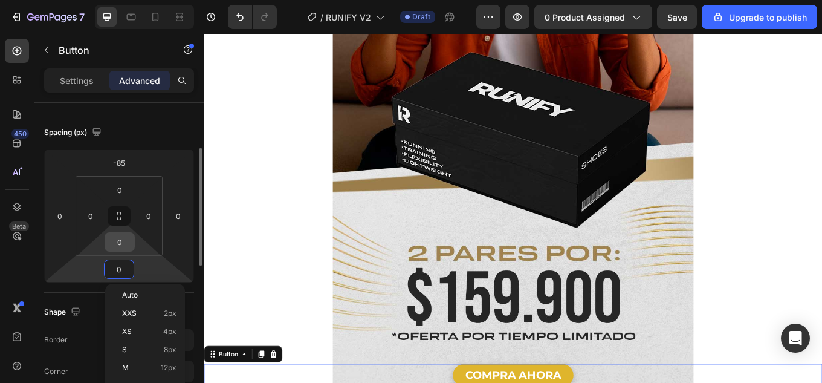
click at [122, 244] on input "0" at bounding box center [120, 242] width 24 height 18
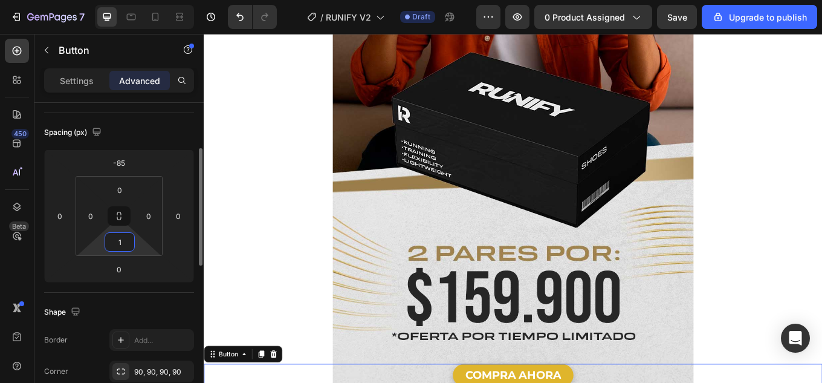
type input "10"
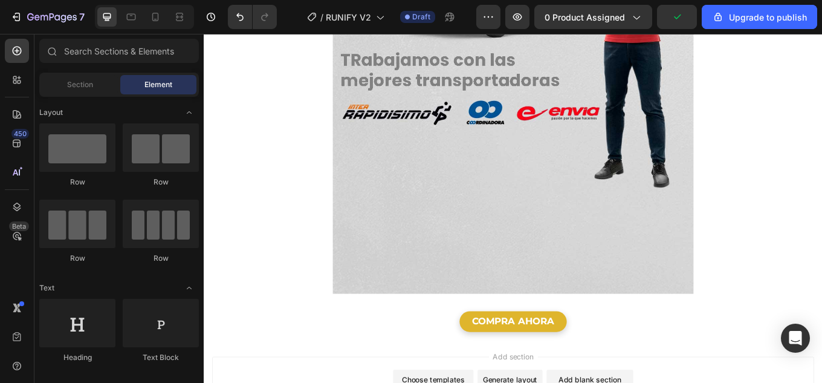
scroll to position [5227, 0]
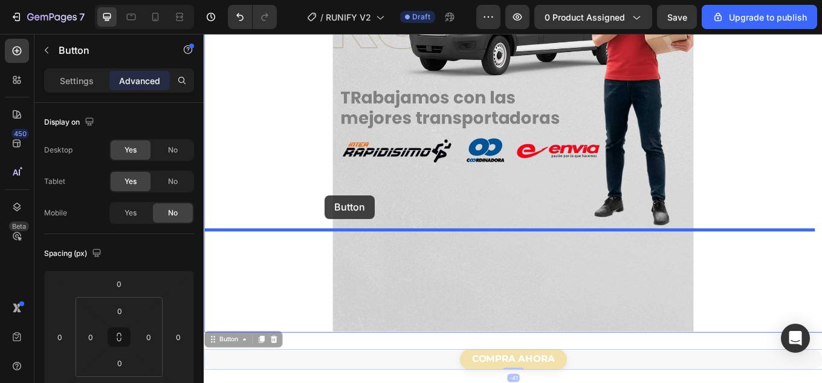
drag, startPoint x: 220, startPoint y: 268, endPoint x: 346, endPoint y: 223, distance: 134.1
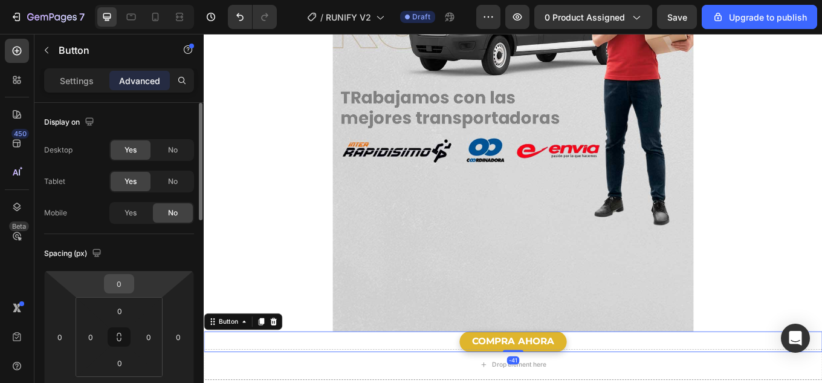
click at [122, 282] on input "0" at bounding box center [119, 284] width 24 height 18
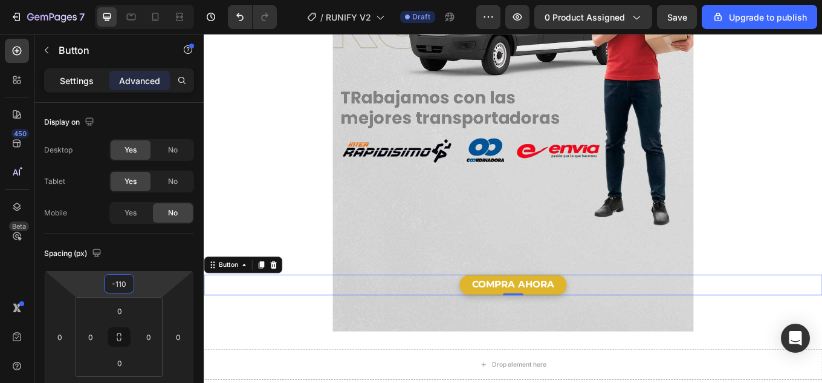
type input "-110"
click at [73, 80] on p "Settings" at bounding box center [77, 80] width 34 height 13
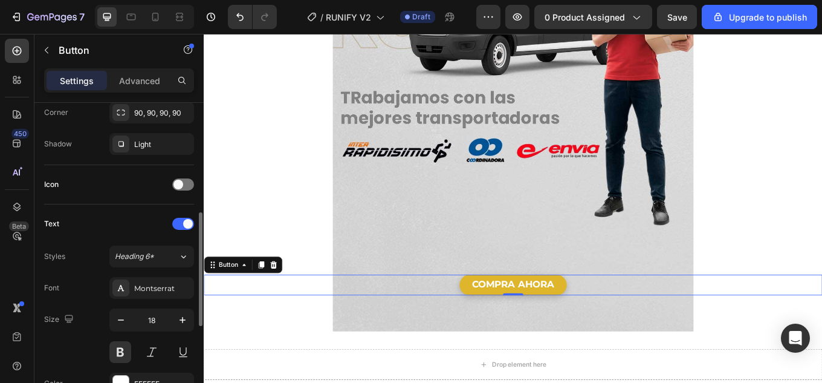
scroll to position [423, 0]
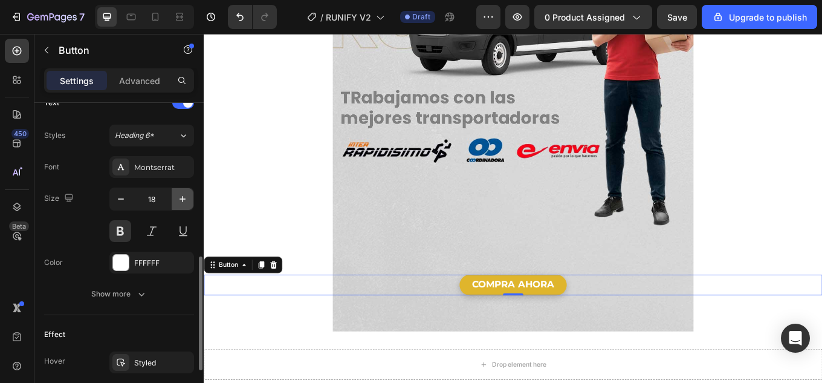
click at [180, 198] on icon "button" at bounding box center [183, 199] width 12 height 12
click at [180, 197] on icon "button" at bounding box center [183, 199] width 12 height 12
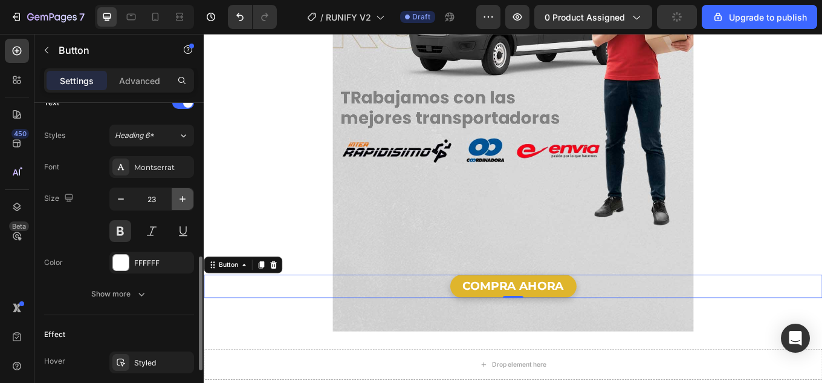
click at [180, 197] on icon "button" at bounding box center [183, 199] width 12 height 12
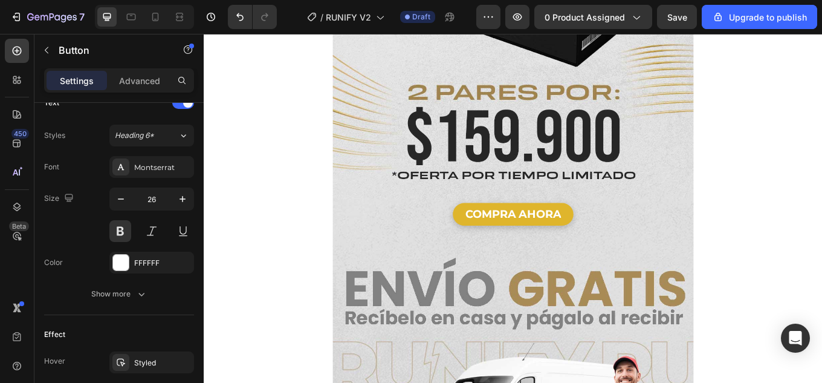
scroll to position [4501, 0]
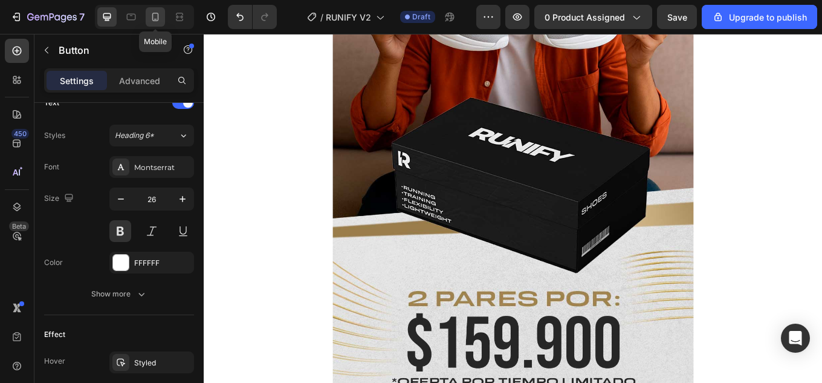
click at [153, 17] on icon at bounding box center [155, 17] width 7 height 8
type input "16"
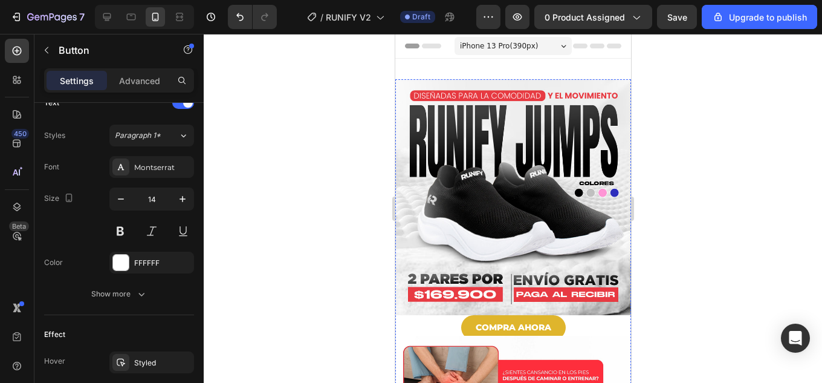
click at [105, 15] on icon at bounding box center [107, 17] width 12 height 12
type input "16"
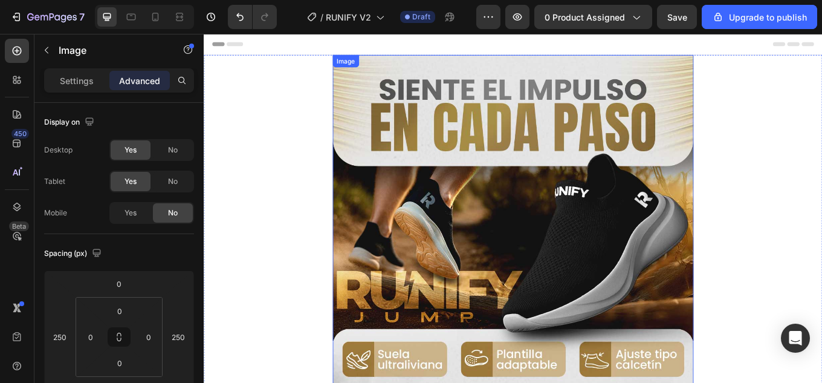
click at [570, 134] on img at bounding box center [566, 350] width 423 height 582
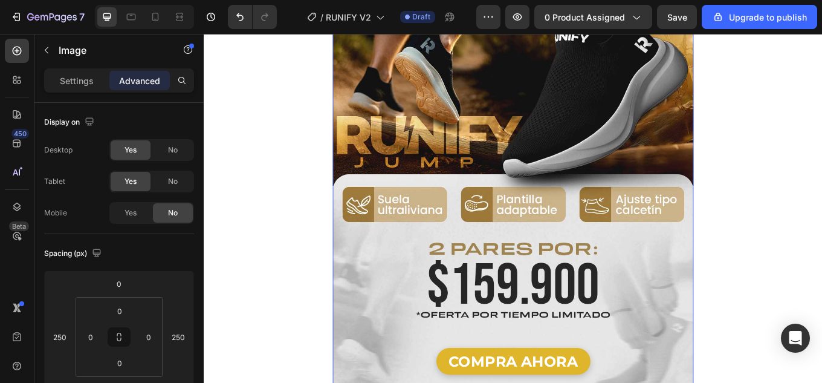
scroll to position [302, 0]
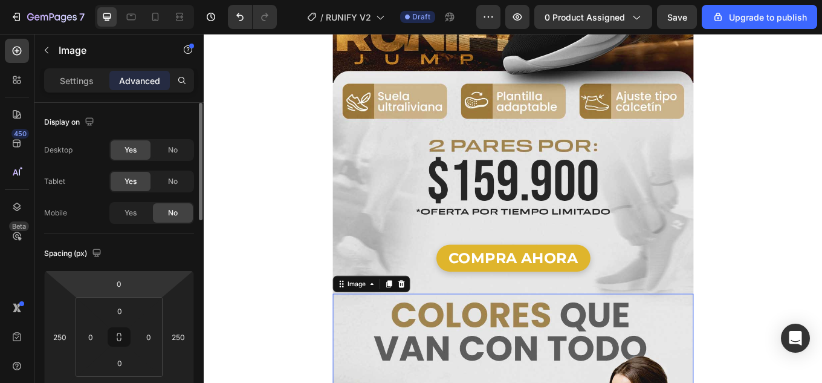
scroll to position [0, 0]
click at [169, 179] on span "No" at bounding box center [173, 181] width 10 height 11
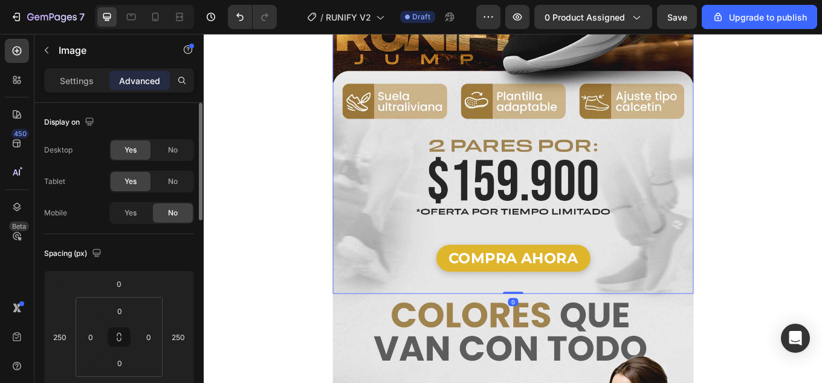
click at [547, 195] on img at bounding box center [566, 47] width 423 height 582
click at [133, 181] on span "Yes" at bounding box center [131, 181] width 12 height 11
click at [171, 184] on span "No" at bounding box center [173, 181] width 10 height 11
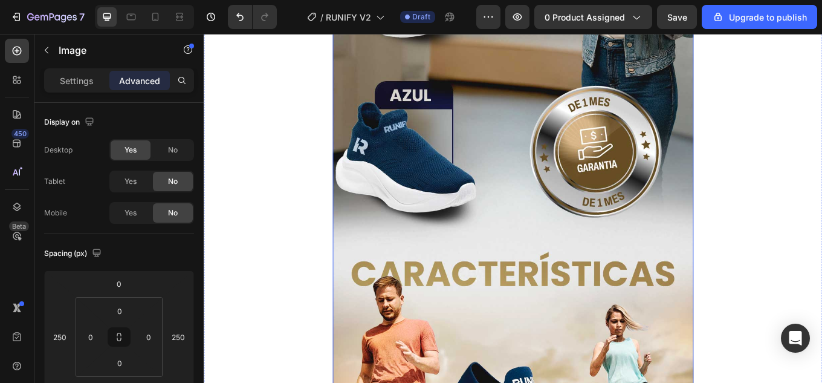
scroll to position [1088, 0]
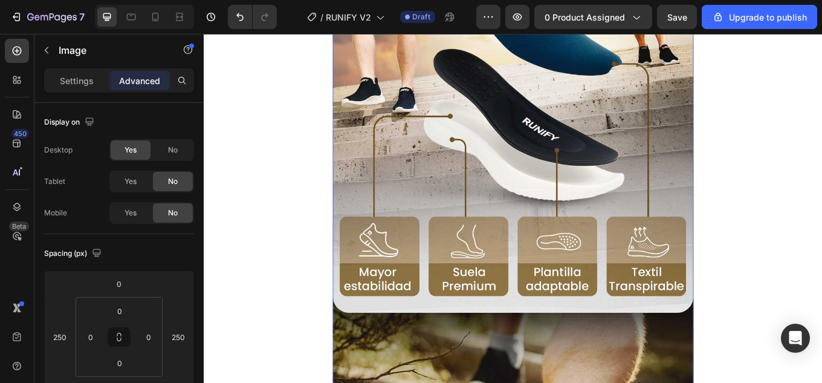
click at [584, 254] on img at bounding box center [566, 101] width 423 height 1703
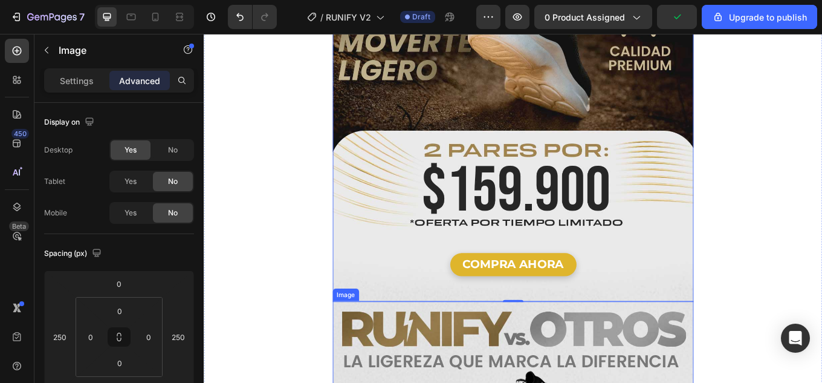
scroll to position [2237, 0]
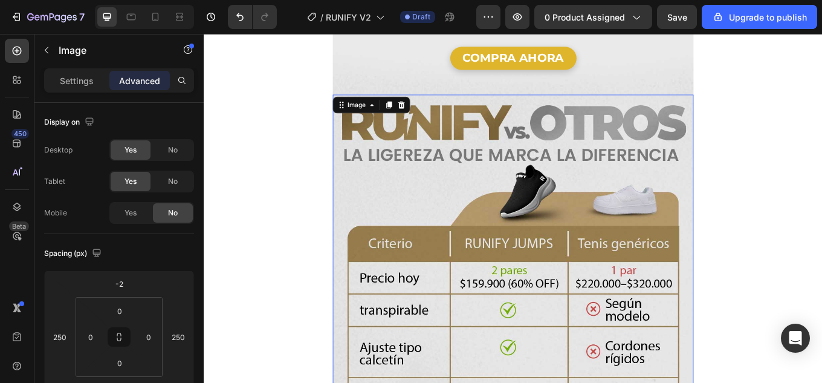
click at [125, 180] on span "Yes" at bounding box center [131, 181] width 12 height 11
click at [178, 180] on span "No" at bounding box center [173, 181] width 10 height 11
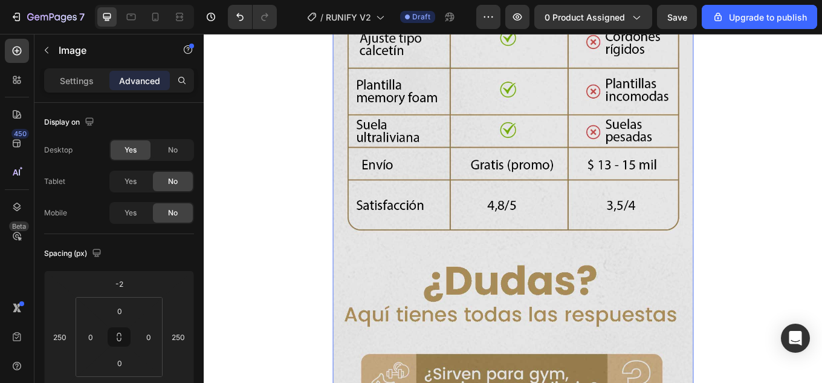
scroll to position [2842, 0]
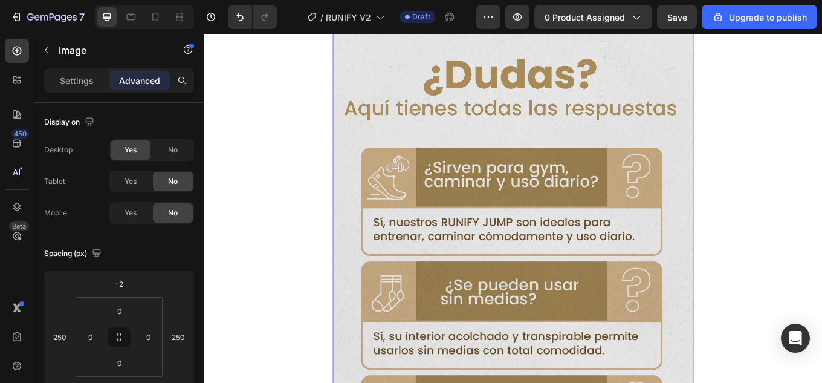
click at [610, 243] on img at bounding box center [566, 48] width 423 height 1094
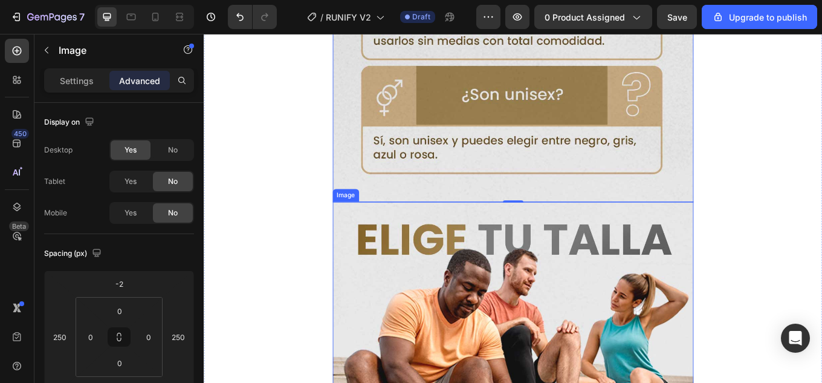
scroll to position [3386, 0]
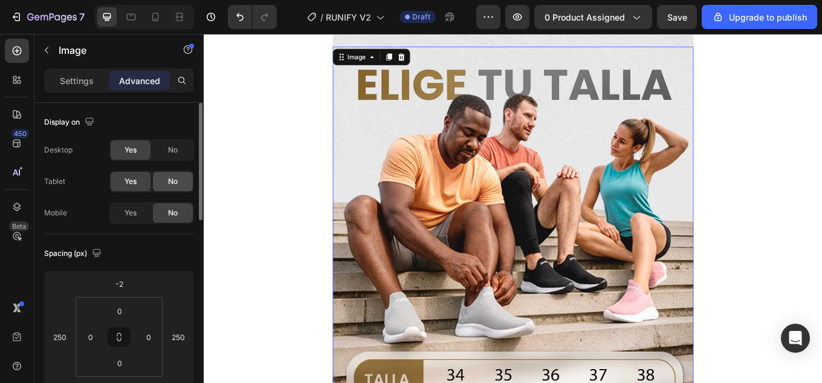
click at [162, 181] on div "No" at bounding box center [173, 181] width 40 height 19
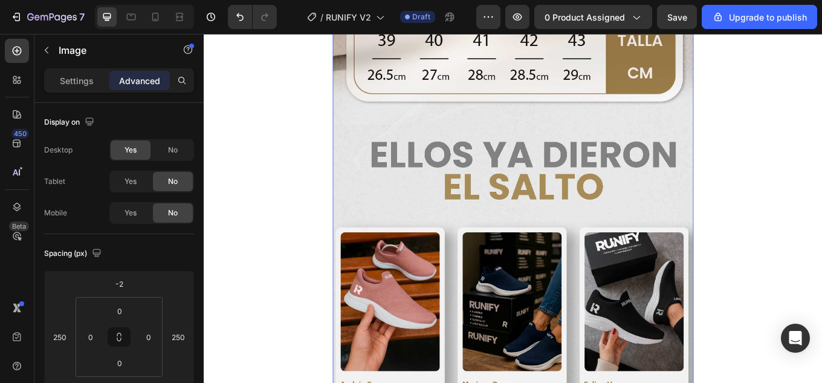
click at [592, 254] on img at bounding box center [566, 361] width 423 height 1592
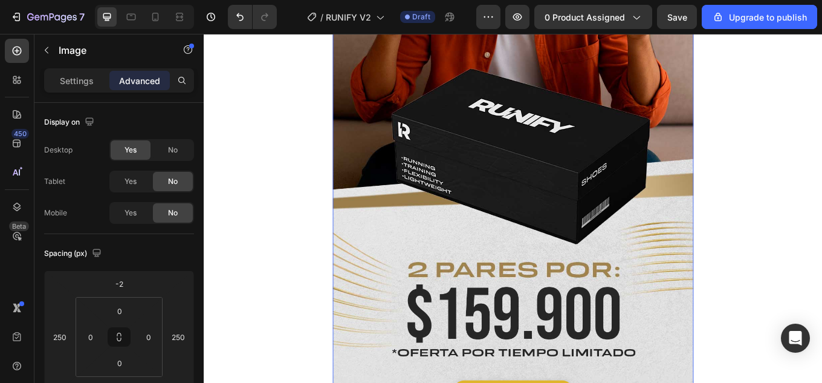
scroll to position [4777, 0]
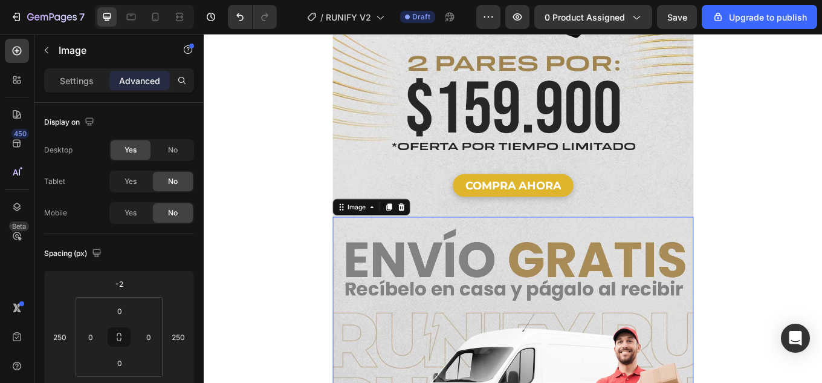
click at [172, 183] on span "No" at bounding box center [173, 181] width 10 height 11
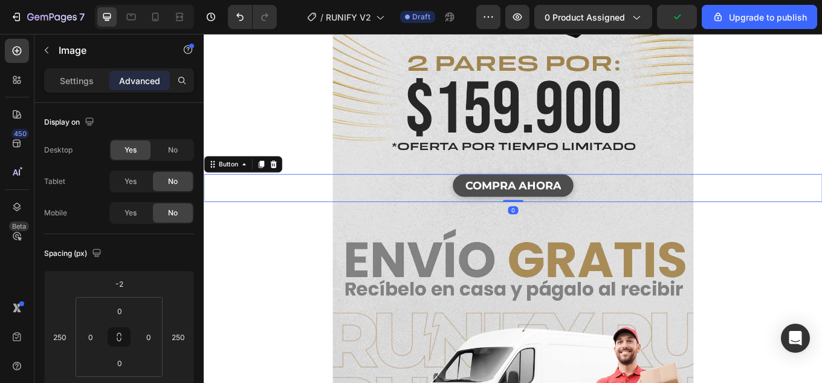
click at [620, 198] on button "COMPRA AHORA" at bounding box center [566, 211] width 141 height 26
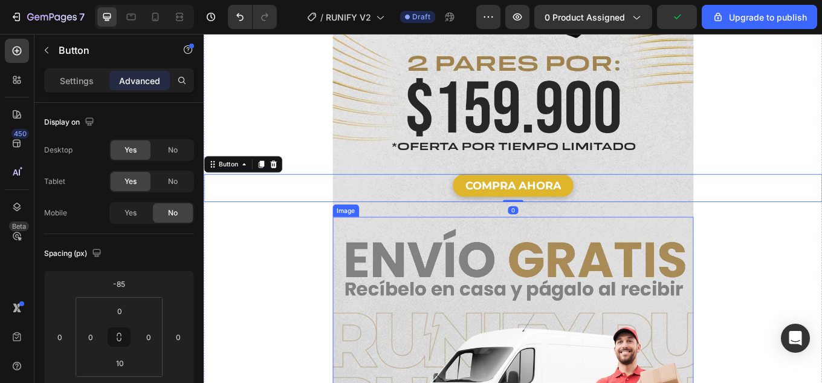
scroll to position [5019, 0]
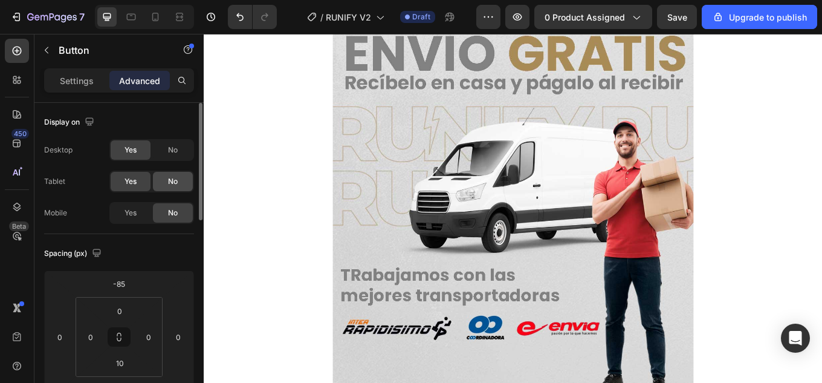
click at [169, 179] on span "No" at bounding box center [173, 181] width 10 height 11
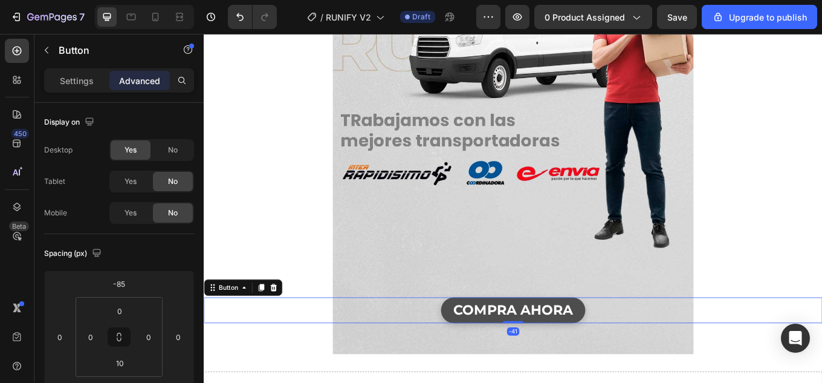
click at [636, 343] on button "COMPRA AHORA" at bounding box center [566, 358] width 169 height 30
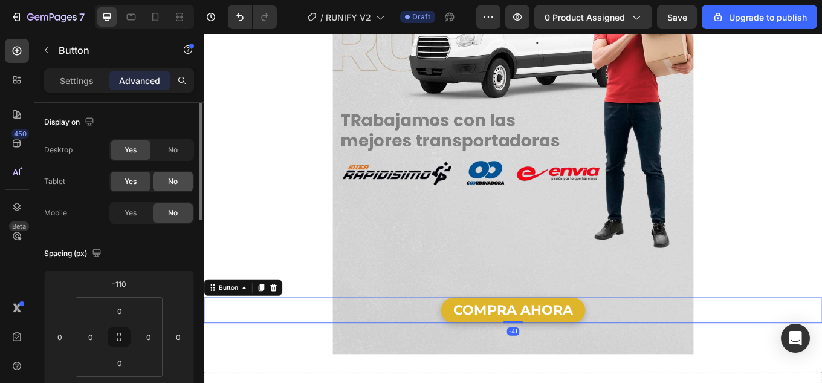
click at [172, 182] on span "No" at bounding box center [173, 181] width 10 height 11
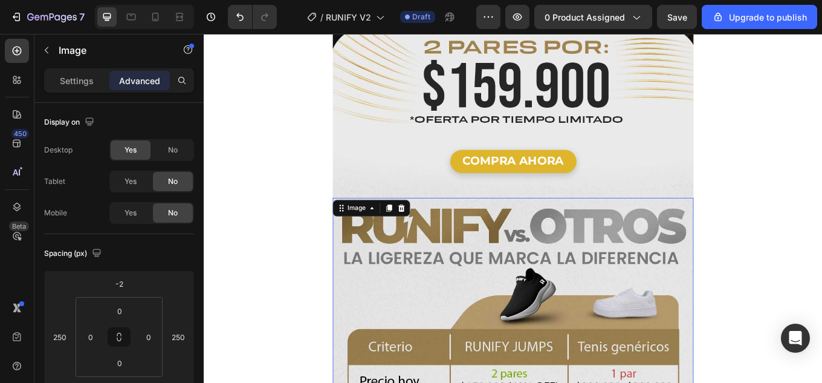
scroll to position [1935, 0]
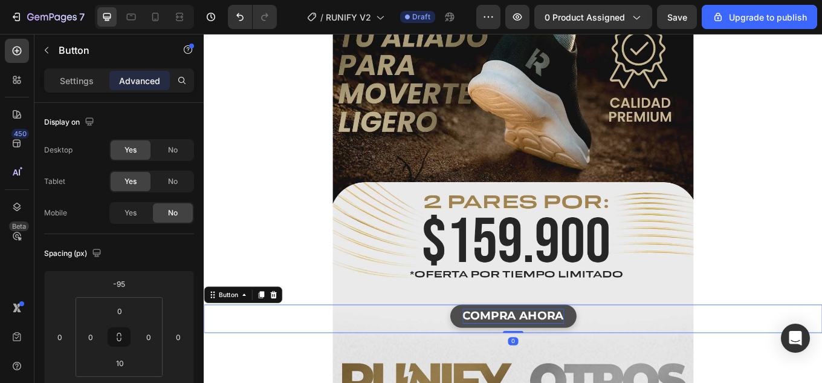
drag, startPoint x: 621, startPoint y: 317, endPoint x: 612, endPoint y: 312, distance: 10.3
click at [621, 351] on button "COMPRA AHORA" at bounding box center [567, 364] width 148 height 27
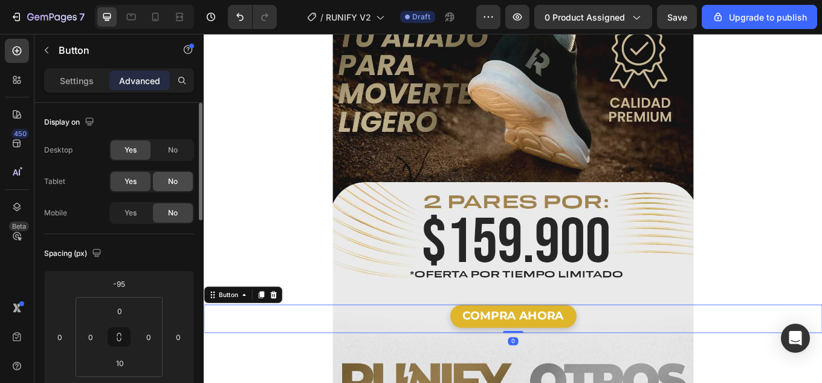
click at [174, 178] on span "No" at bounding box center [173, 181] width 10 height 11
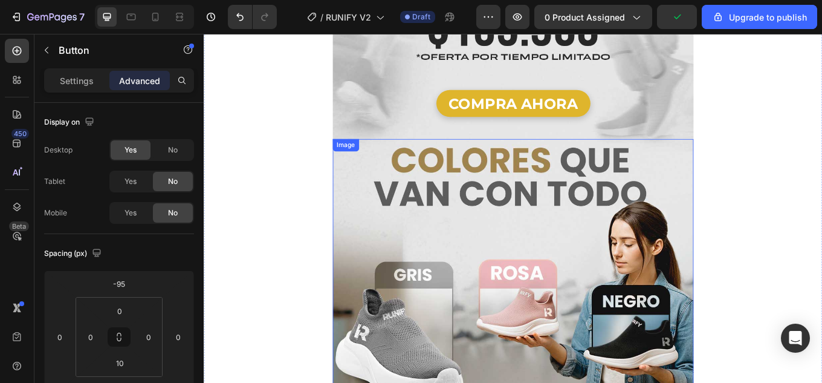
scroll to position [302, 0]
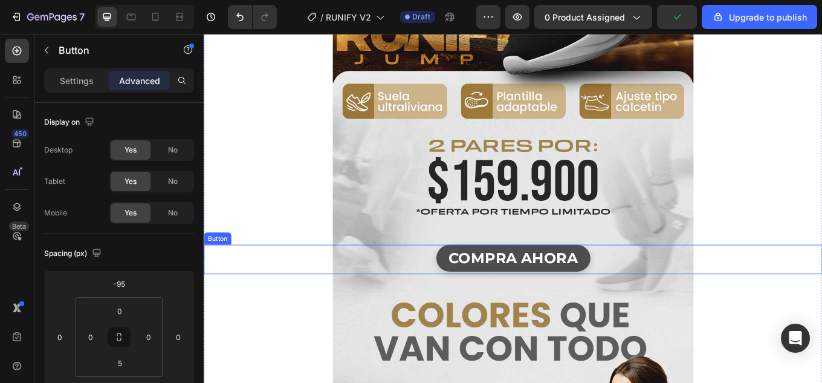
click at [642, 281] on button "COMPRA AHORA" at bounding box center [566, 296] width 181 height 31
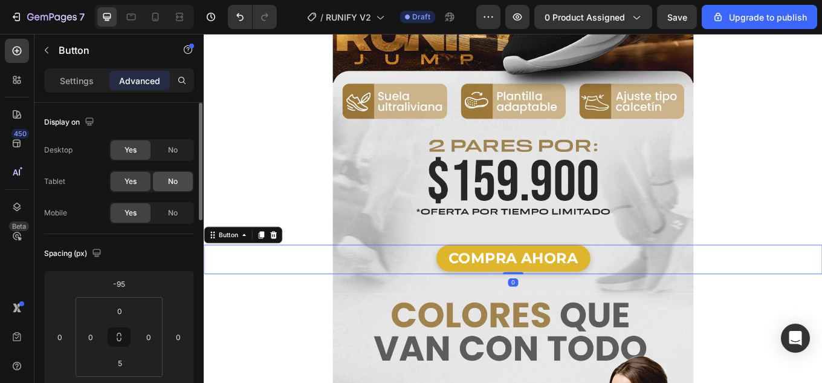
click at [164, 184] on div "No" at bounding box center [173, 181] width 40 height 19
click at [173, 214] on span "No" at bounding box center [173, 212] width 10 height 11
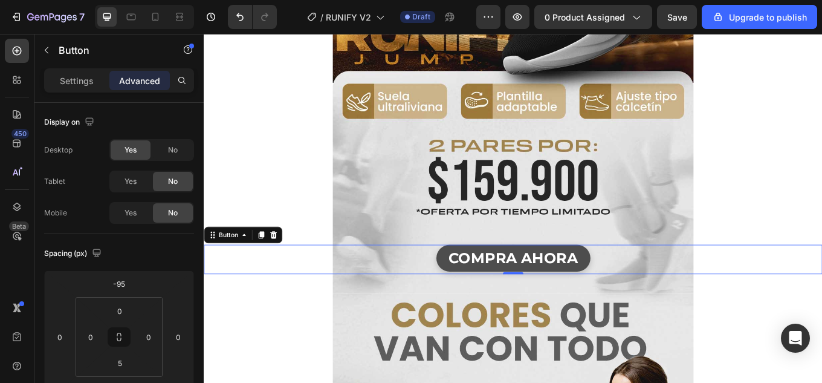
click at [639, 281] on button "COMPRA AHORA" at bounding box center [566, 296] width 181 height 31
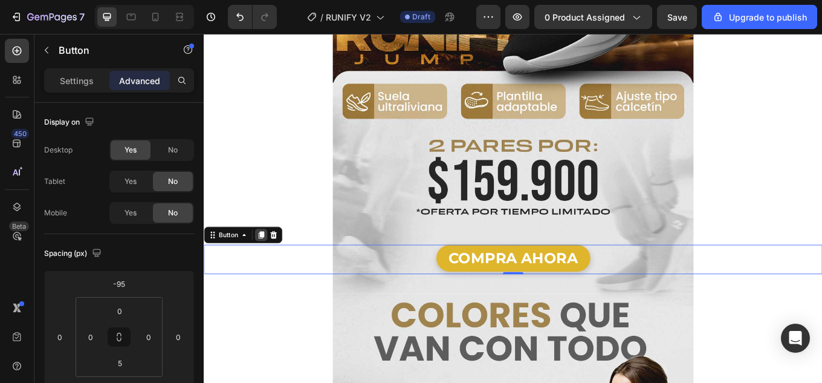
click at [270, 265] on icon at bounding box center [271, 269] width 7 height 8
drag, startPoint x: 171, startPoint y: 149, endPoint x: 126, endPoint y: 190, distance: 60.8
click at [108, 194] on div "Desktop Yes No Tablet Yes No Mobile Yes No" at bounding box center [119, 181] width 150 height 85
click at [130, 186] on span "Yes" at bounding box center [131, 181] width 12 height 11
drag, startPoint x: 128, startPoint y: 216, endPoint x: 147, endPoint y: 199, distance: 25.7
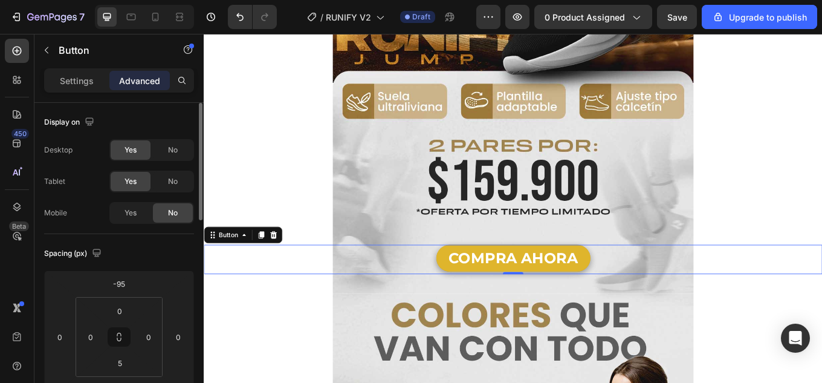
click at [128, 215] on span "Yes" at bounding box center [131, 212] width 12 height 11
click at [173, 153] on span "No" at bounding box center [173, 150] width 10 height 11
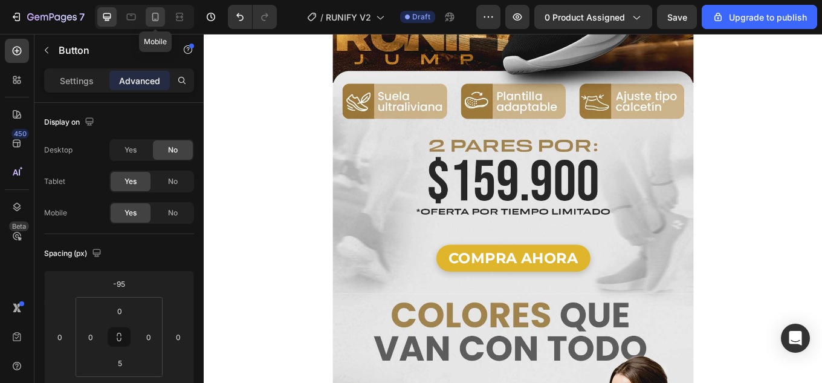
click at [152, 17] on icon at bounding box center [155, 17] width 12 height 12
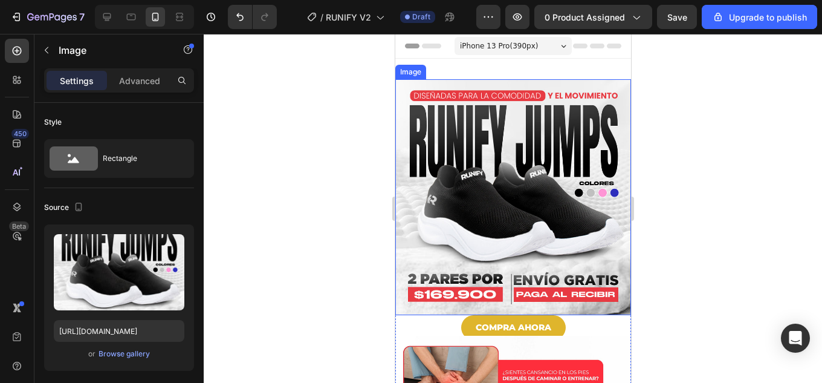
click at [561, 177] on img at bounding box center [513, 197] width 236 height 236
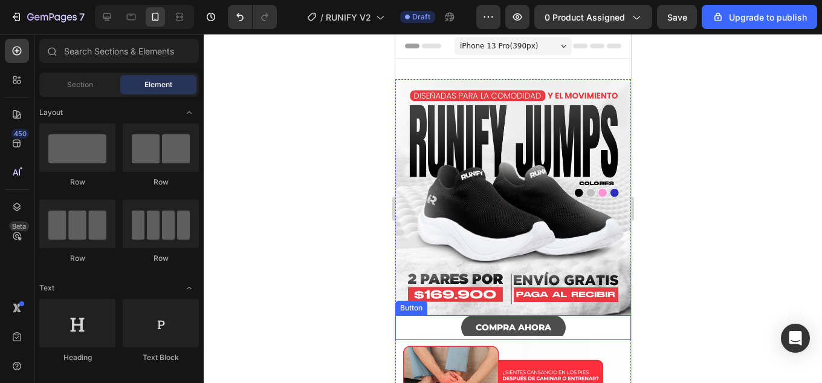
click at [555, 315] on button "COMPRA AHORA" at bounding box center [513, 327] width 105 height 25
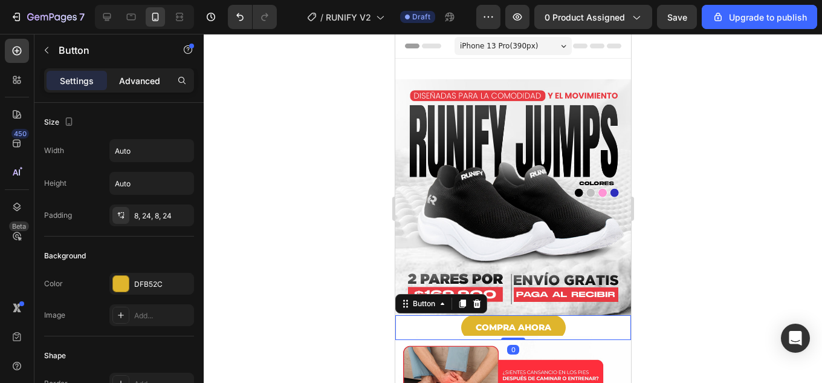
click at [125, 69] on div "Settings Advanced" at bounding box center [119, 80] width 150 height 24
click at [137, 78] on p "Advanced" at bounding box center [139, 80] width 41 height 13
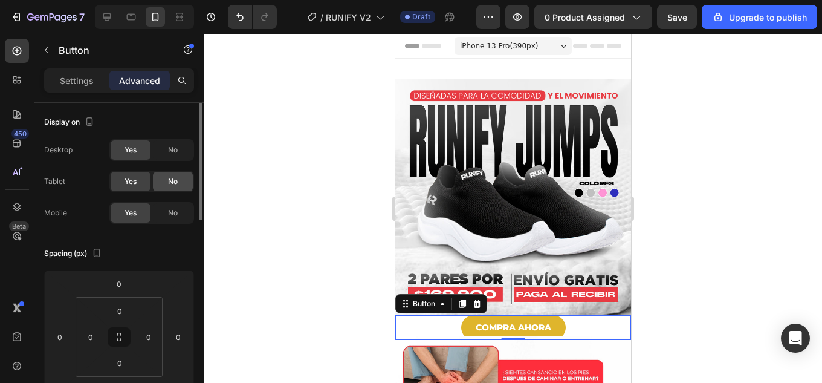
drag, startPoint x: 173, startPoint y: 181, endPoint x: 166, endPoint y: 184, distance: 7.6
click at [166, 184] on div "No" at bounding box center [173, 181] width 40 height 19
click at [178, 148] on div "No" at bounding box center [173, 149] width 40 height 19
click at [128, 184] on span "Yes" at bounding box center [131, 181] width 12 height 11
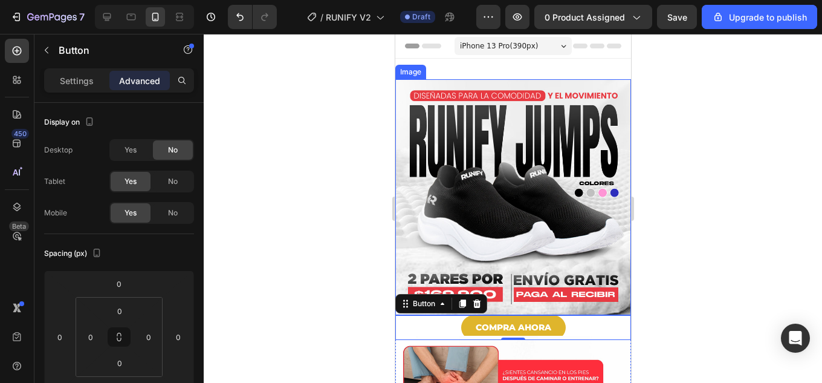
scroll to position [181, 0]
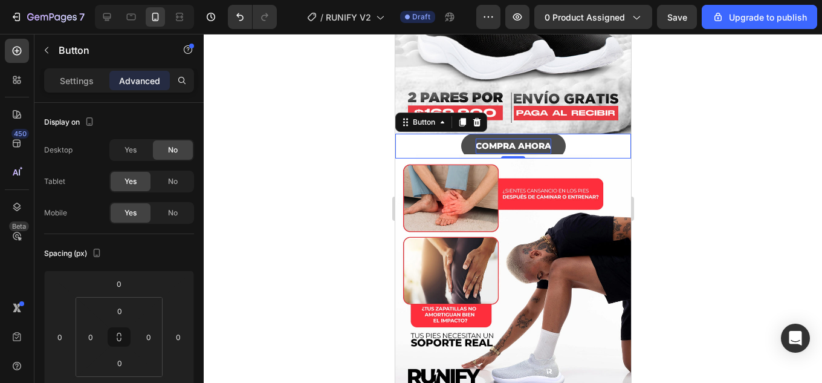
click at [541, 138] on p "COMPRA AHORA" at bounding box center [513, 145] width 76 height 15
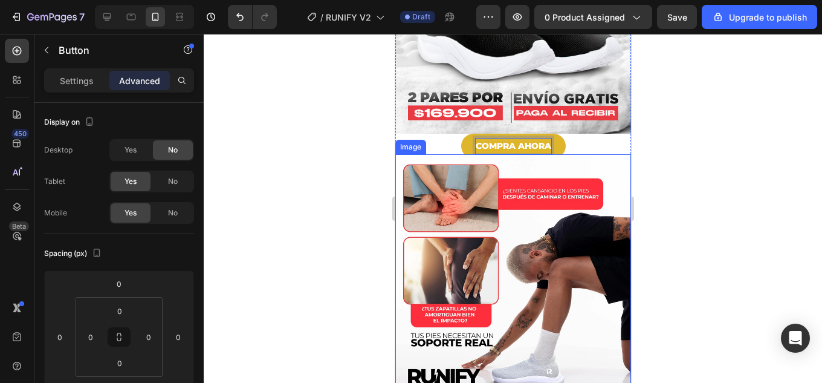
scroll to position [242, 0]
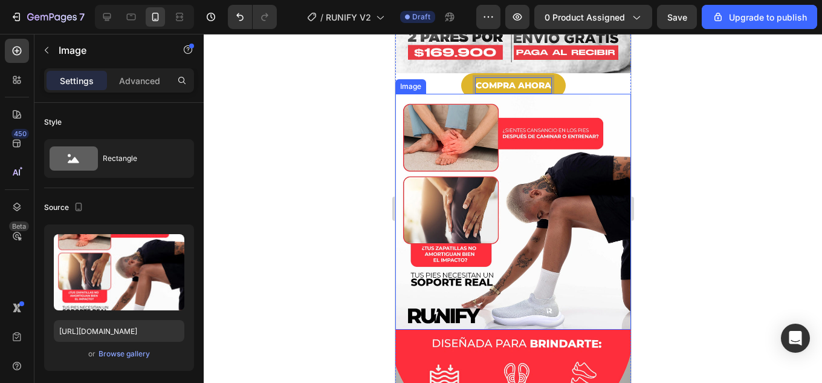
click at [533, 155] on img at bounding box center [513, 212] width 236 height 236
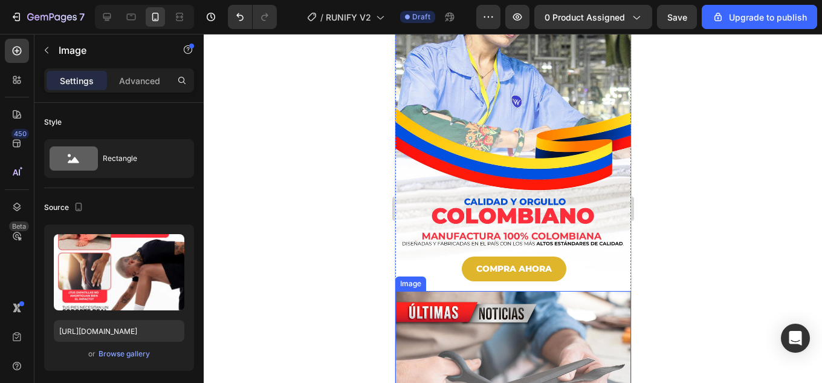
scroll to position [1088, 0]
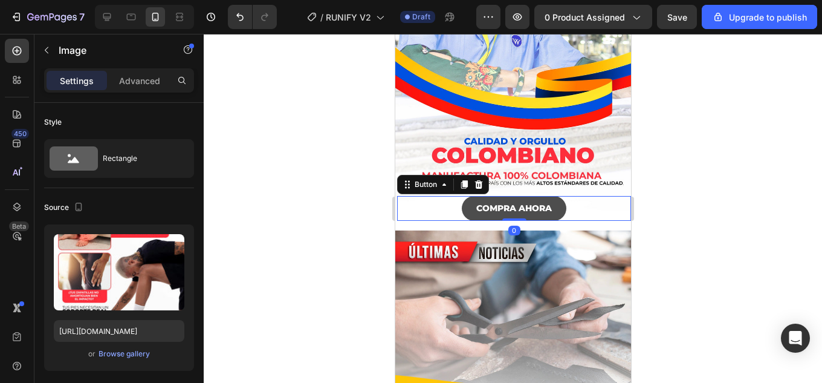
click at [552, 196] on button "COMPRA AHORA" at bounding box center [513, 208] width 105 height 25
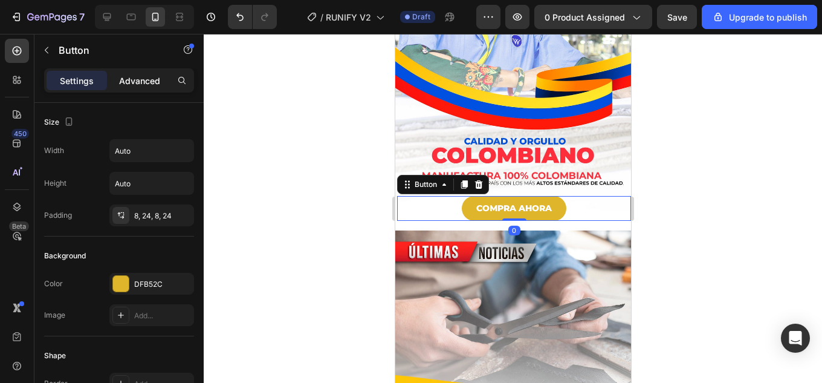
click at [148, 81] on p "Advanced" at bounding box center [139, 80] width 41 height 13
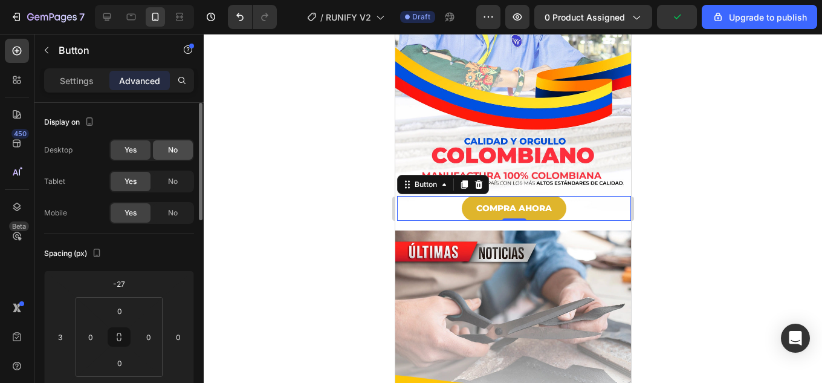
click at [162, 147] on div "No" at bounding box center [173, 149] width 40 height 19
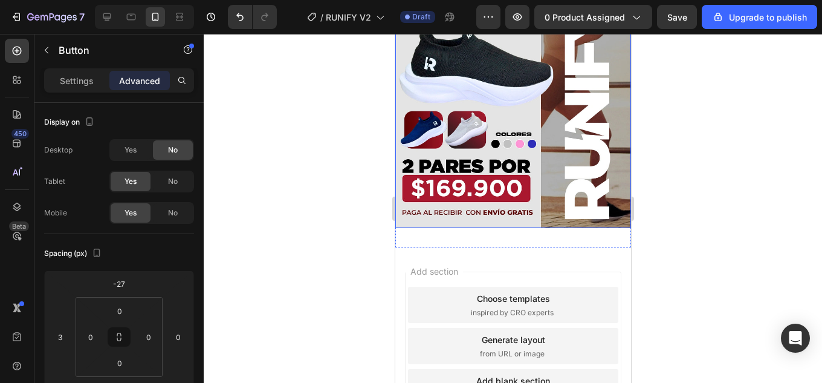
scroll to position [1875, 0]
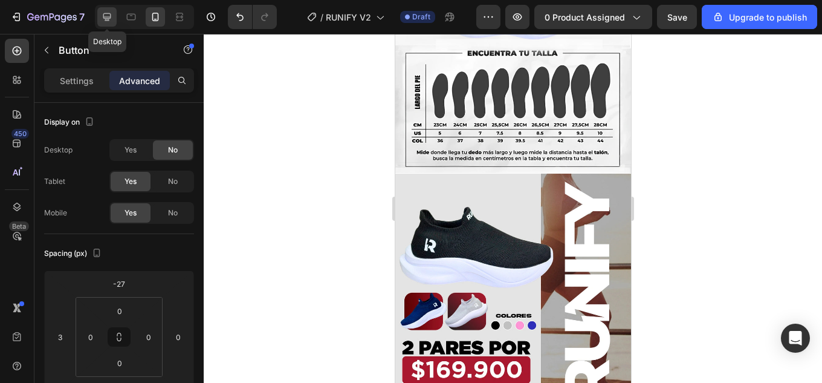
click at [109, 15] on icon at bounding box center [107, 17] width 12 height 12
type input "0"
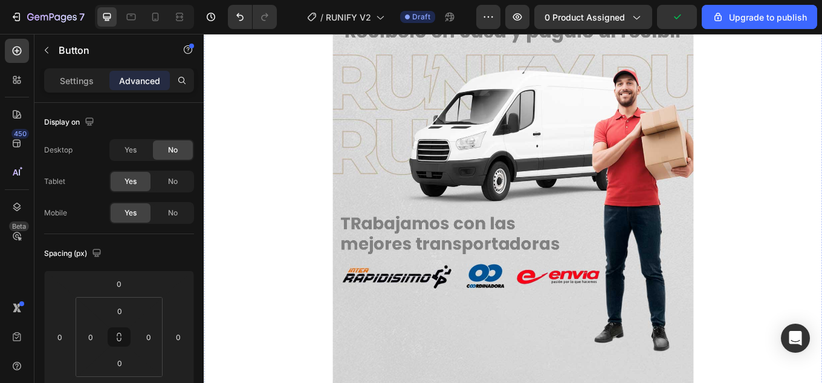
scroll to position [5247, 0]
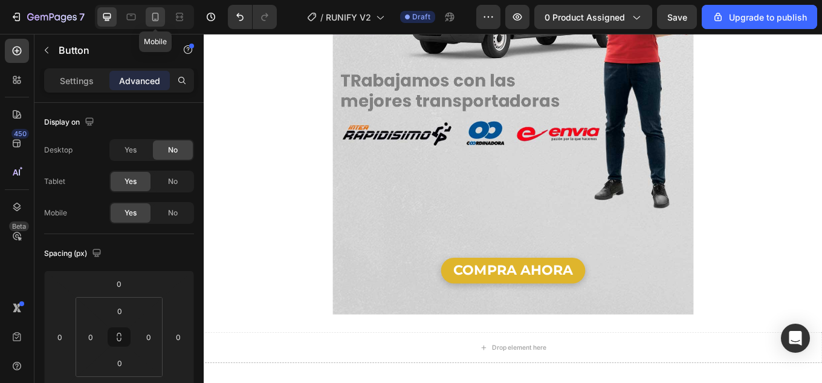
click at [154, 18] on icon at bounding box center [155, 17] width 12 height 12
type input "-27"
type input "3"
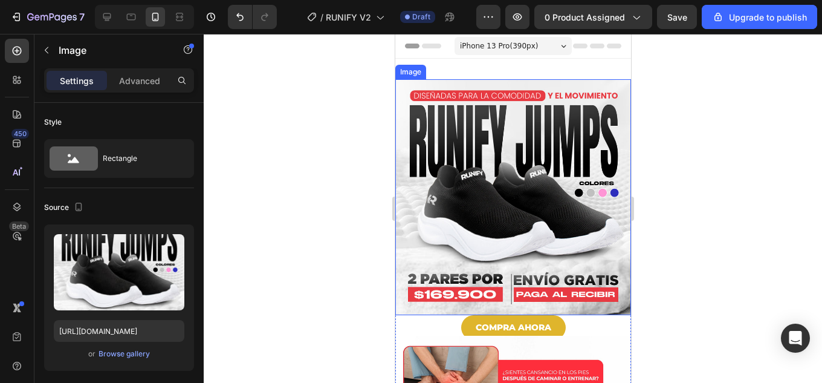
click at [547, 141] on img at bounding box center [513, 197] width 236 height 236
click at [133, 352] on div "Browse gallery" at bounding box center [124, 353] width 51 height 11
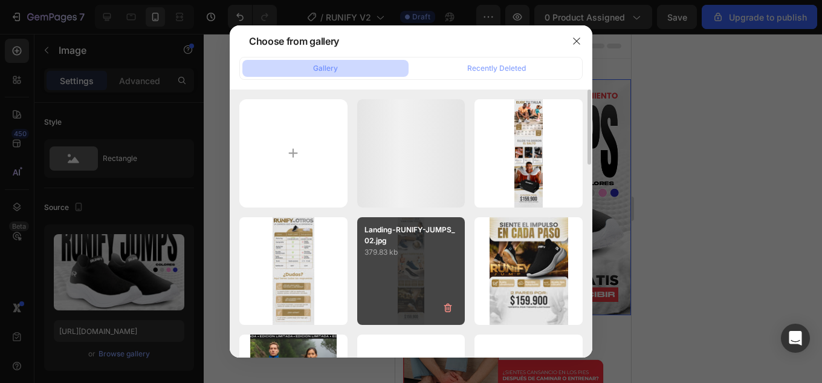
scroll to position [121, 0]
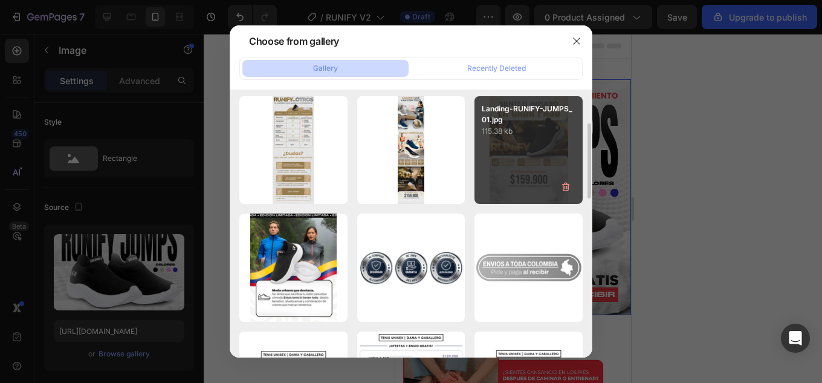
click at [553, 124] on p "Landing-RUNIFY-JUMPS_01.jpg" at bounding box center [529, 114] width 94 height 22
type input "[URL][DOMAIN_NAME]"
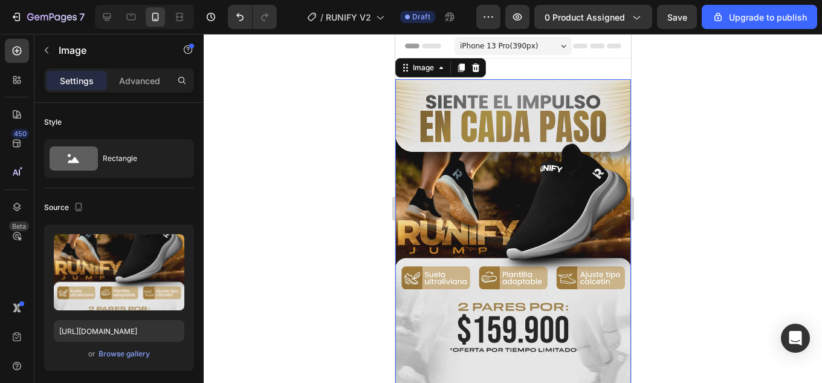
scroll to position [242, 0]
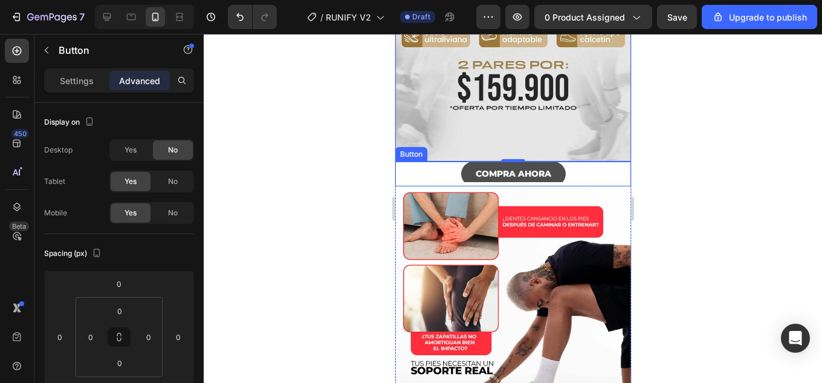
click at [554, 161] on button "COMPRA AHORA" at bounding box center [513, 173] width 105 height 25
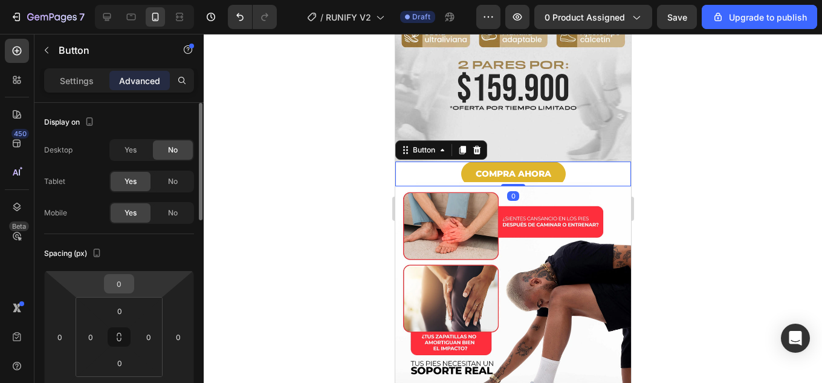
click at [117, 285] on input "0" at bounding box center [119, 284] width 24 height 18
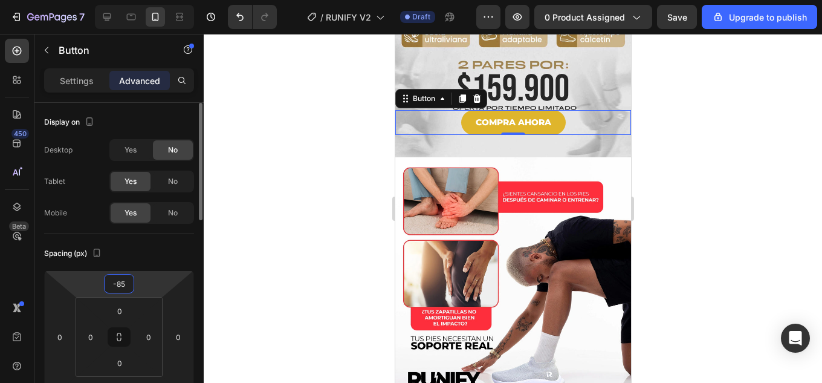
type input "-8"
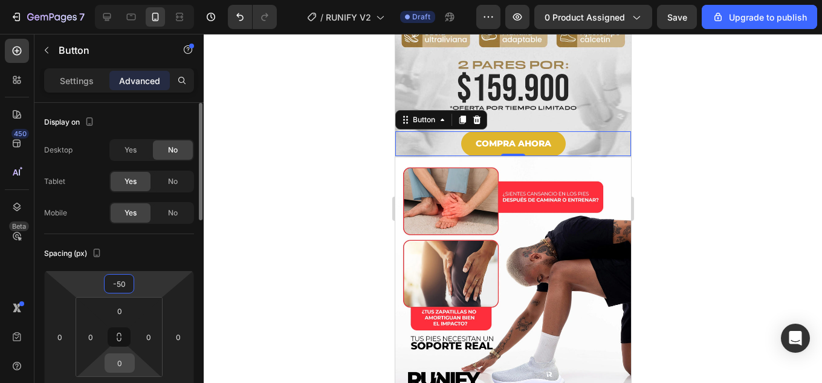
type input "-50"
click at [122, 363] on input "0" at bounding box center [120, 363] width 24 height 18
type input "10"
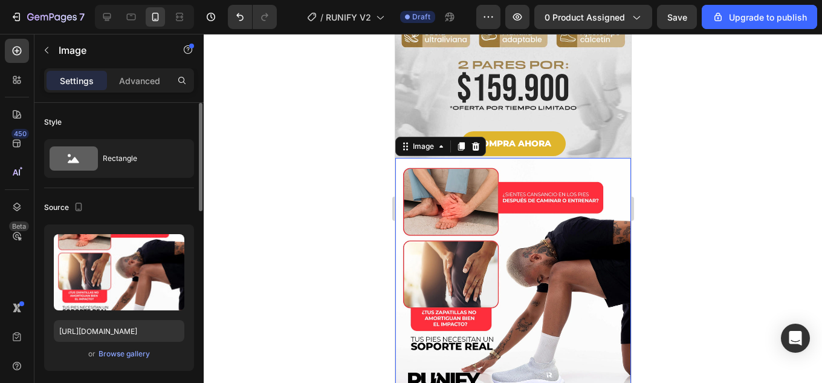
click at [576, 203] on img at bounding box center [513, 276] width 236 height 236
click at [123, 355] on div "Browse gallery" at bounding box center [124, 353] width 51 height 11
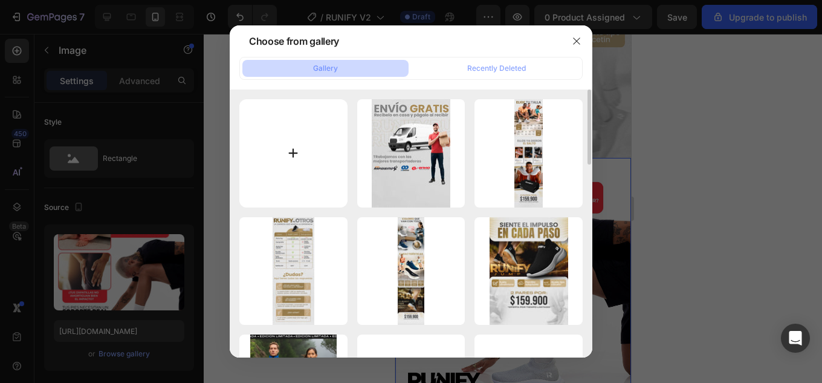
click at [305, 151] on input "file" at bounding box center [293, 153] width 108 height 108
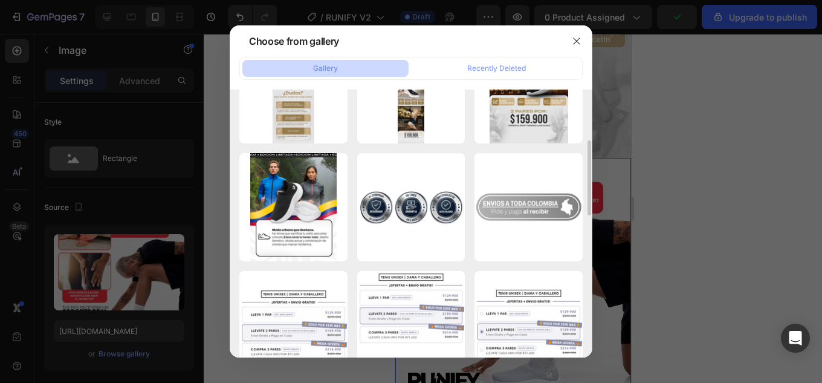
scroll to position [121, 0]
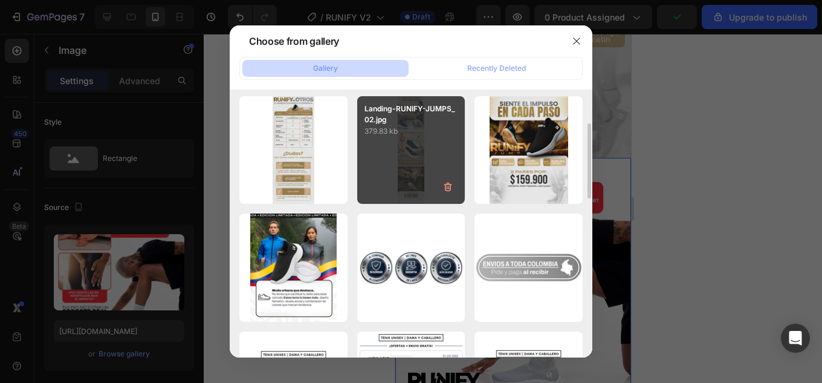
click at [433, 166] on div "Landing-RUNIFY-JUMPS_02.jpg 379.83 kb" at bounding box center [411, 150] width 108 height 108
type input "[URL][DOMAIN_NAME]"
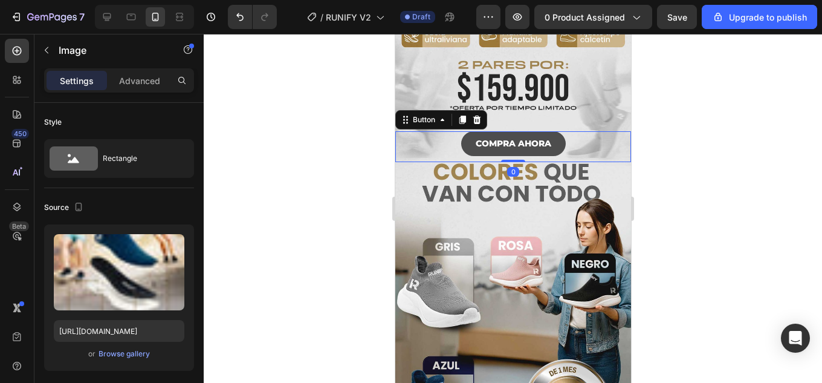
click at [548, 131] on button "COMPRA AHORA" at bounding box center [513, 143] width 105 height 25
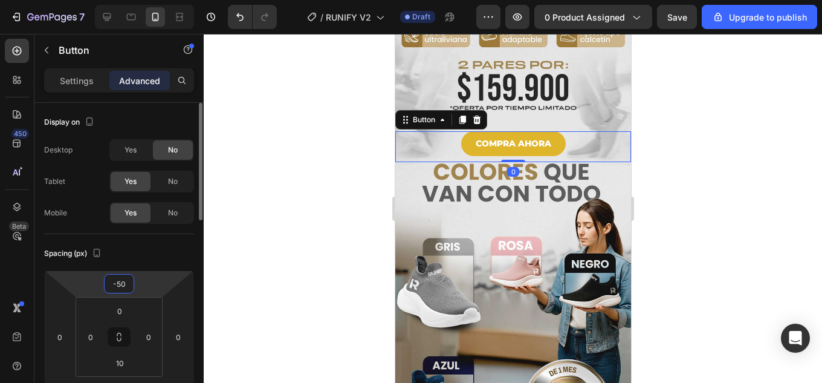
click at [129, 285] on input "-50" at bounding box center [119, 284] width 24 height 18
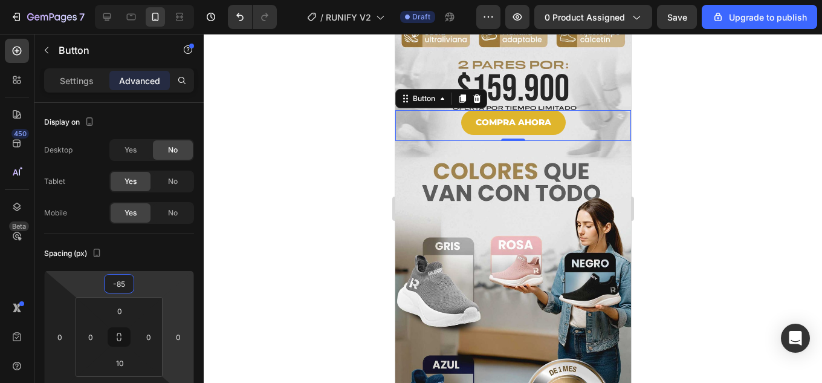
type input "-8"
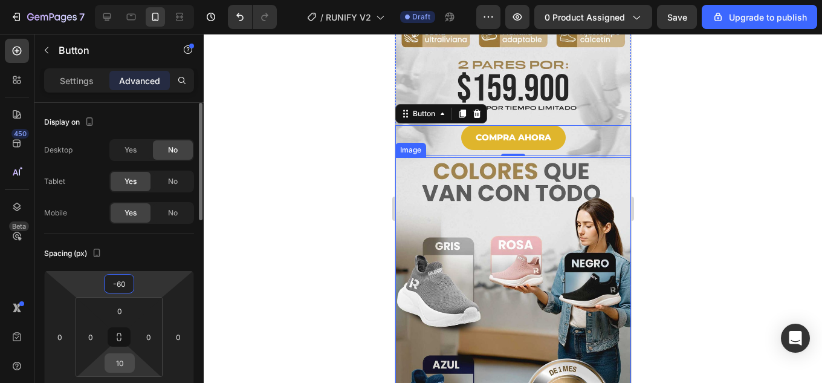
type input "-60"
click at [124, 366] on input "10" at bounding box center [120, 363] width 24 height 18
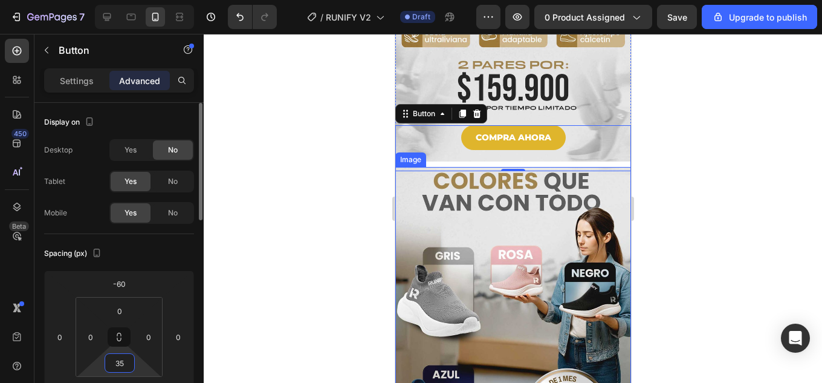
type input "3"
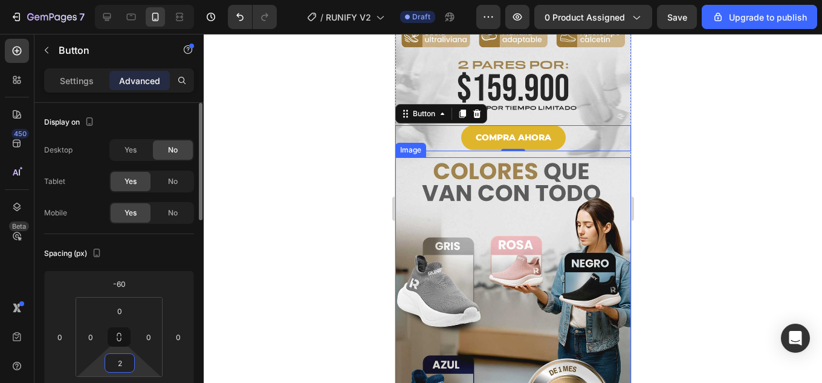
type input "25"
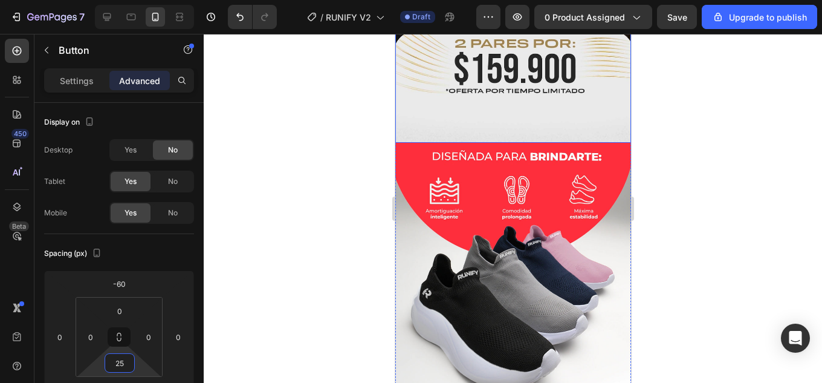
scroll to position [1028, 0]
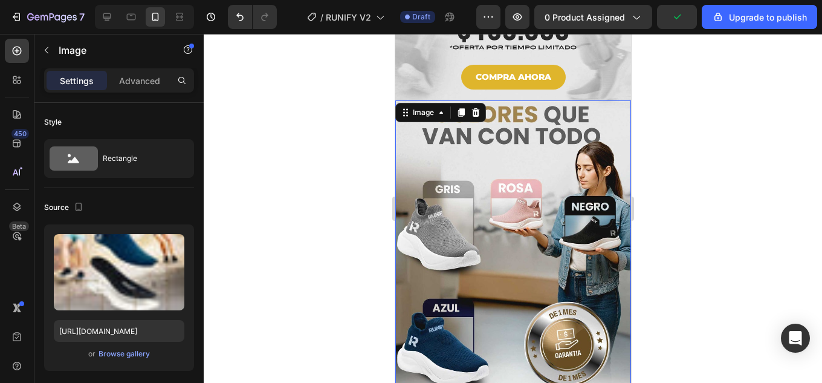
scroll to position [121, 0]
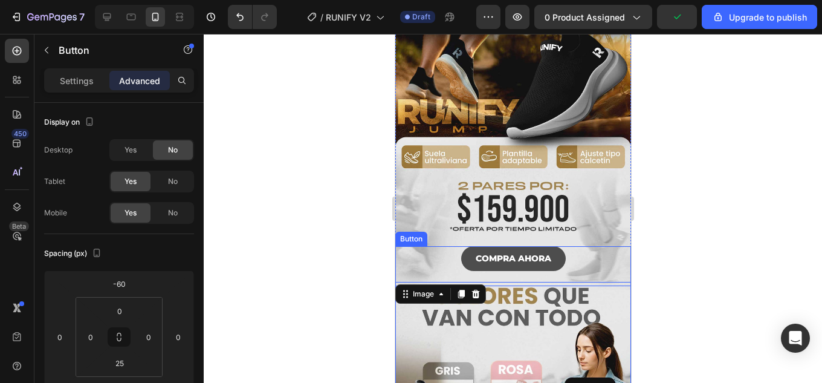
click at [553, 246] on button "COMPRA AHORA" at bounding box center [513, 258] width 105 height 25
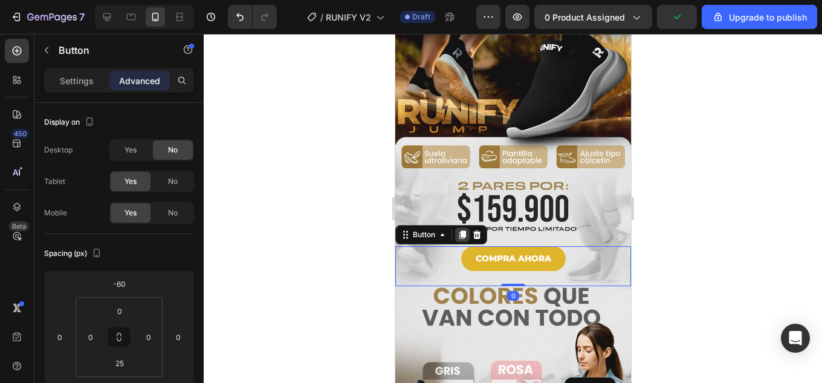
click at [462, 230] on icon at bounding box center [462, 234] width 7 height 8
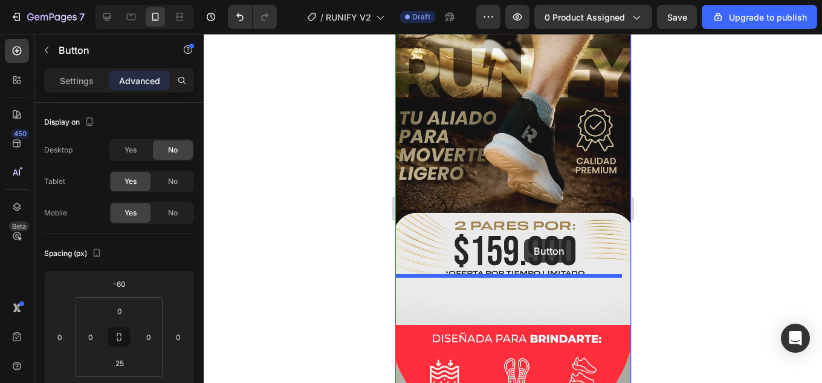
drag, startPoint x: 422, startPoint y: 230, endPoint x: 524, endPoint y: 239, distance: 102.0
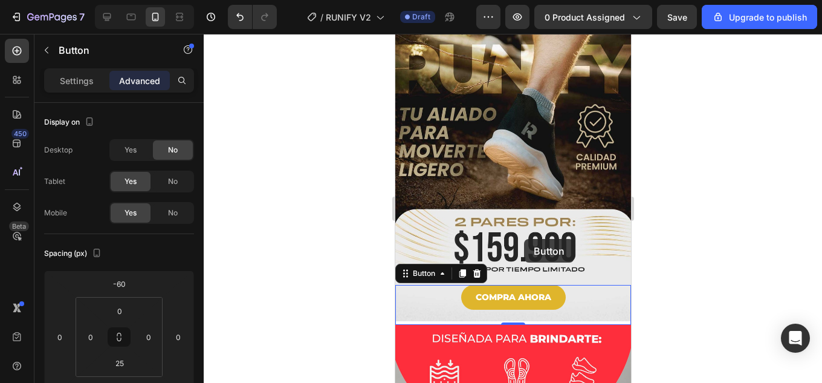
scroll to position [1027, 0]
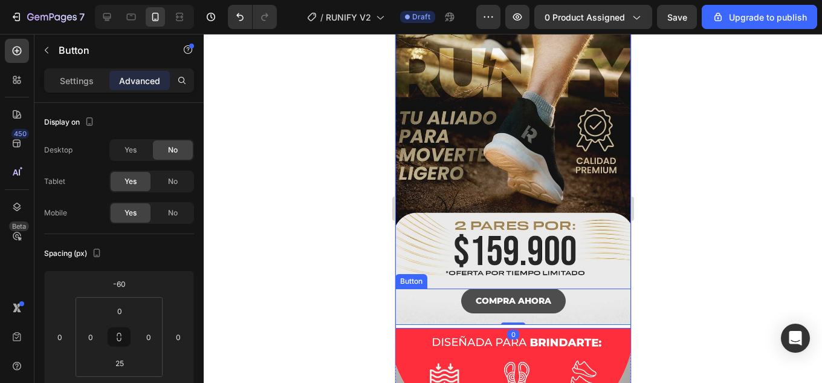
click at [551, 288] on button "COMPRA AHORA" at bounding box center [513, 300] width 105 height 25
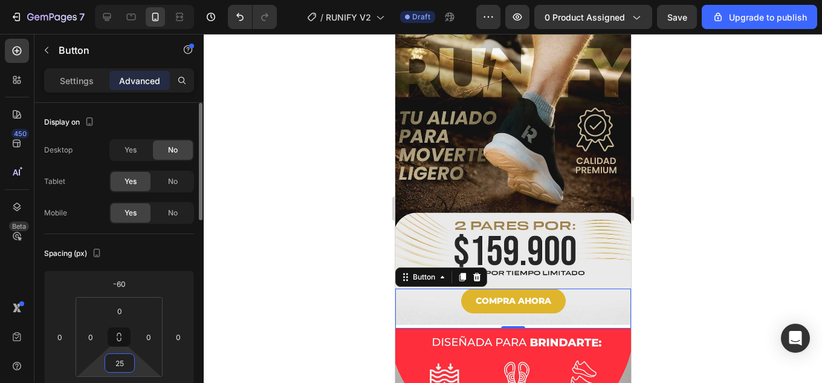
click at [121, 361] on input "25" at bounding box center [120, 363] width 24 height 18
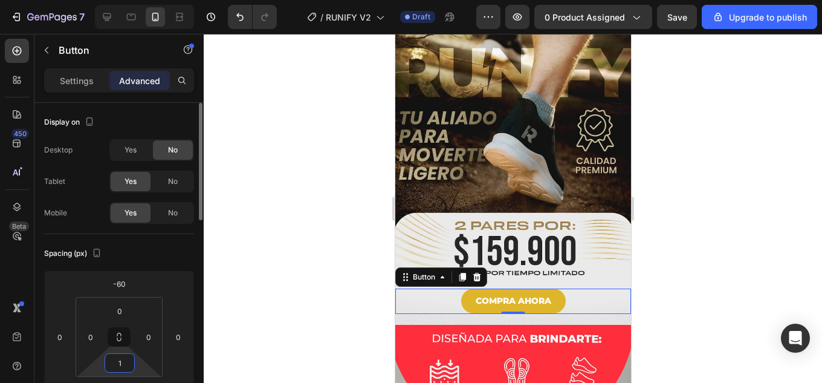
type input "18"
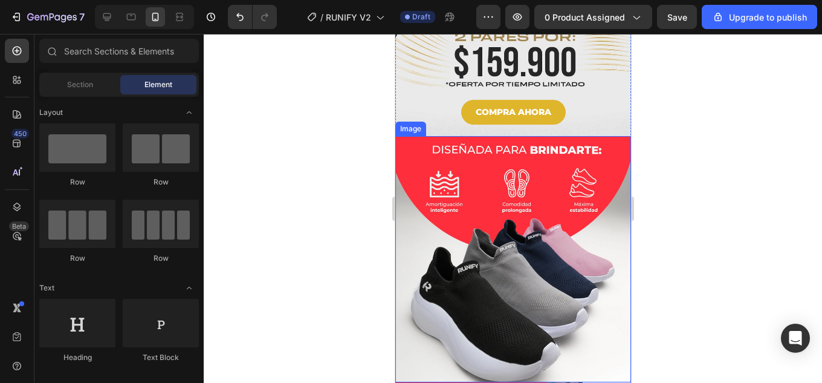
scroll to position [1222, 0]
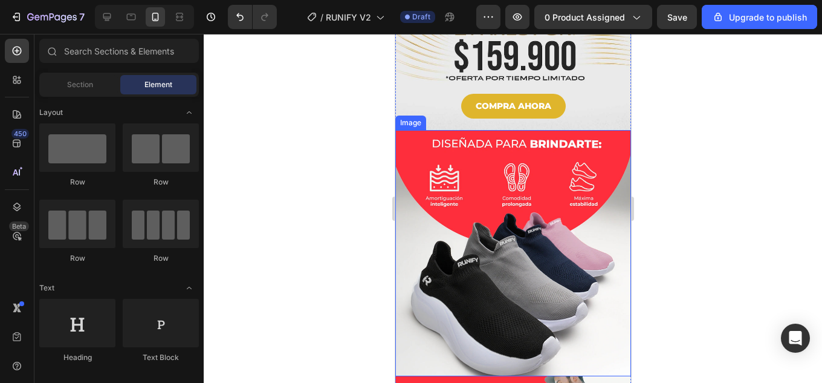
click at [562, 177] on img at bounding box center [513, 253] width 236 height 247
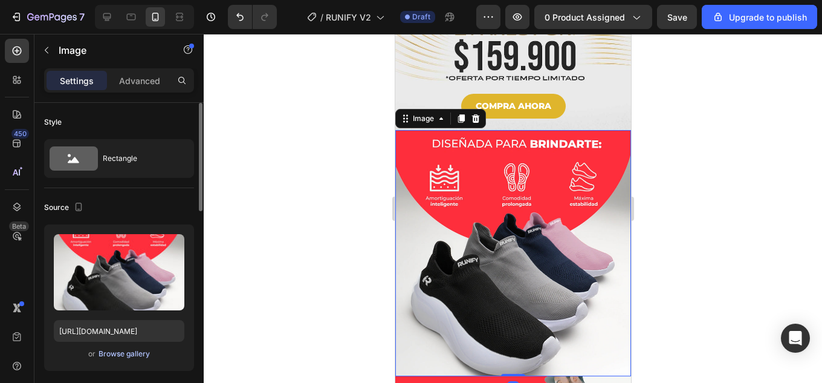
click at [137, 357] on div "Browse gallery" at bounding box center [124, 353] width 51 height 11
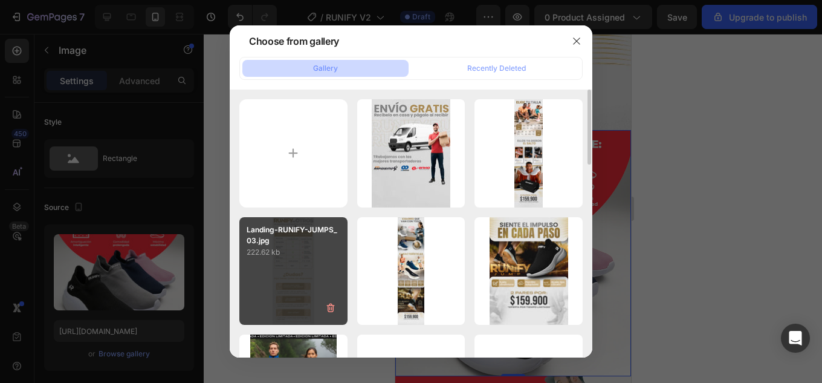
click at [305, 258] on p "222.62 kb" at bounding box center [294, 252] width 94 height 12
type input "[URL][DOMAIN_NAME]"
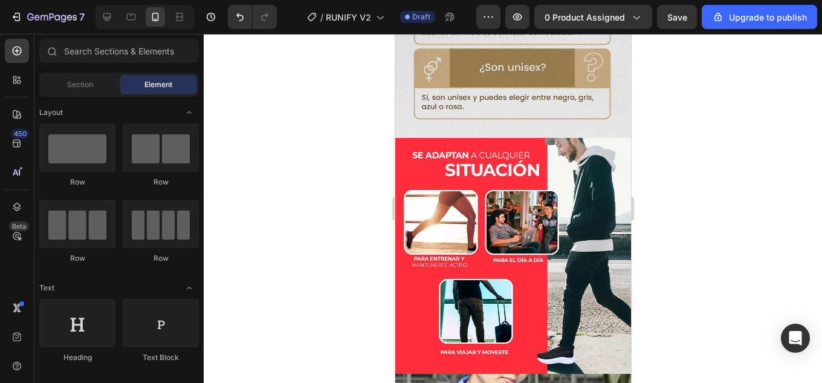
scroll to position [1830, 0]
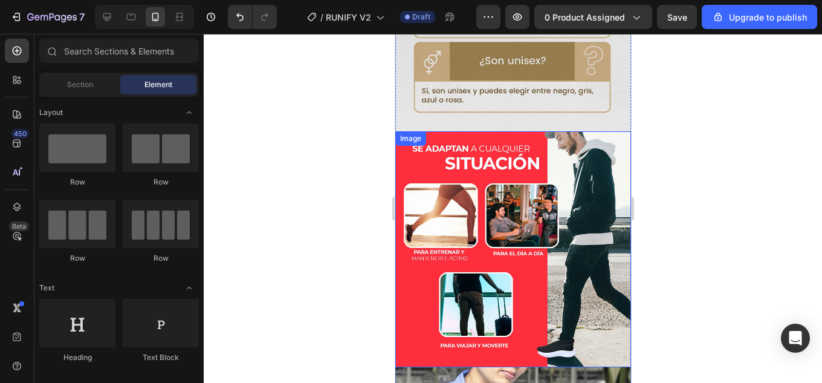
click at [518, 209] on img at bounding box center [513, 249] width 236 height 236
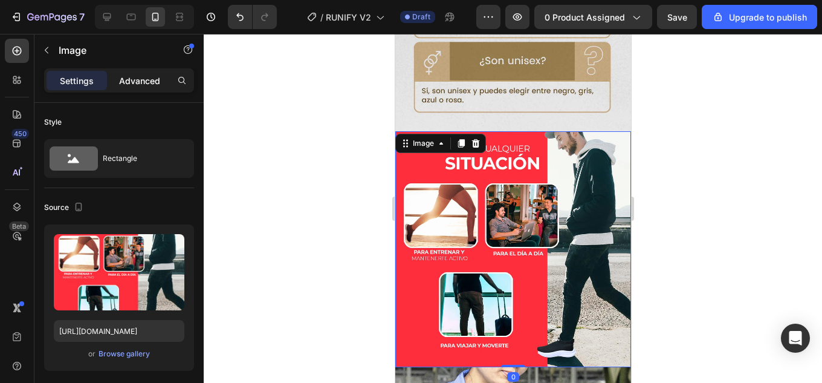
click at [126, 83] on p "Advanced" at bounding box center [139, 80] width 41 height 13
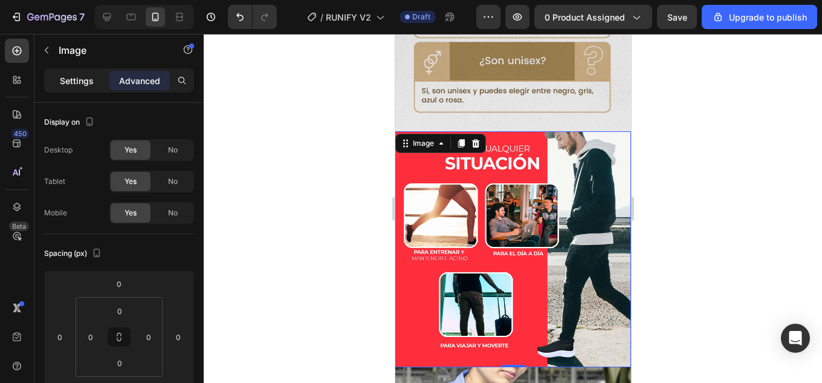
click at [73, 80] on p "Settings" at bounding box center [77, 80] width 34 height 13
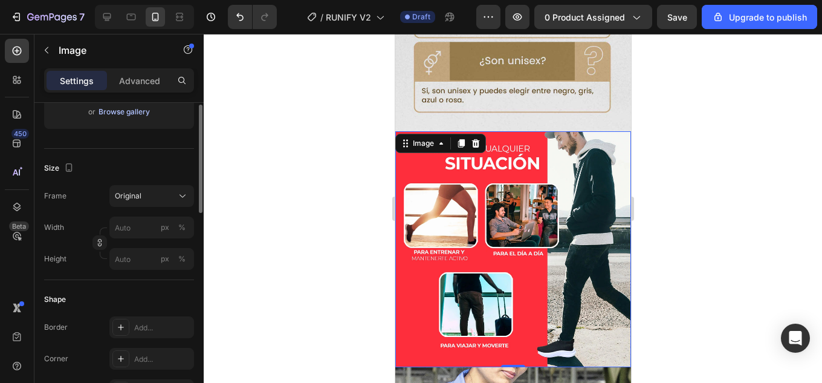
scroll to position [181, 0]
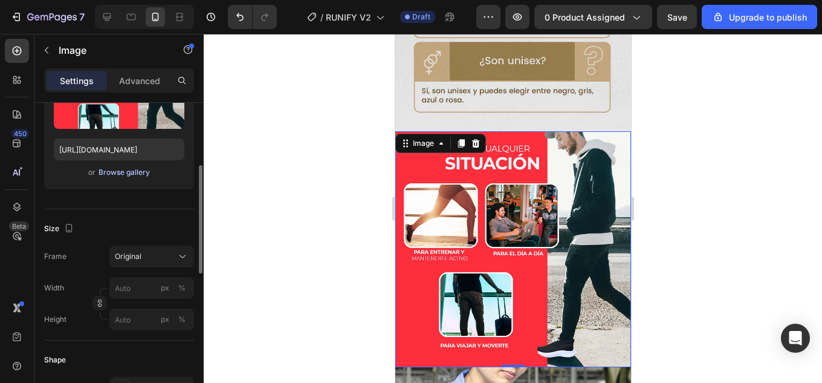
click at [117, 174] on div "Browse gallery" at bounding box center [124, 172] width 51 height 11
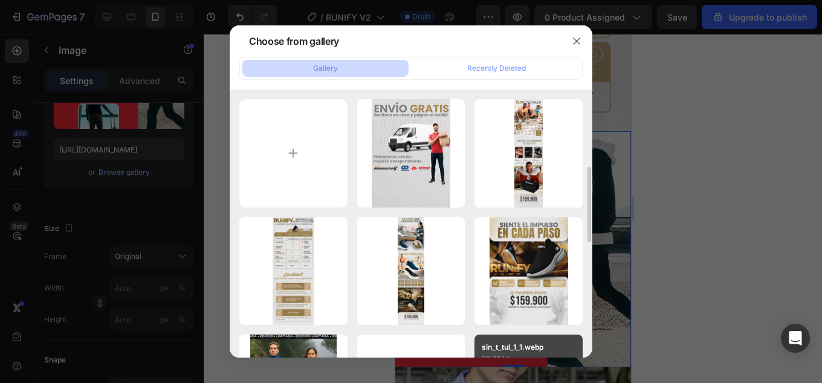
scroll to position [60, 0]
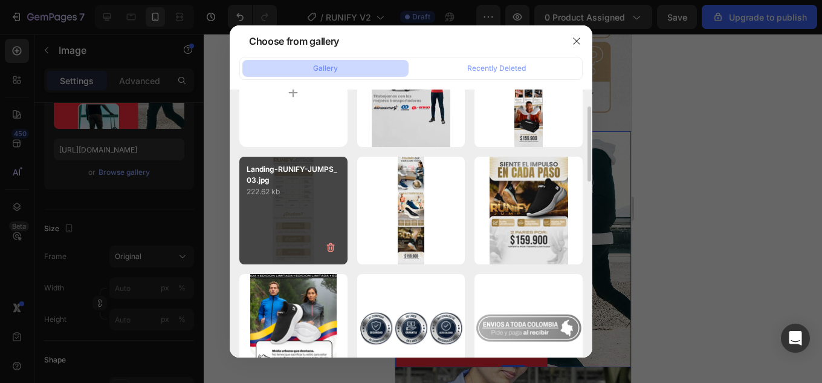
click at [296, 209] on div "Landing-RUNIFY-JUMPS_03.jpg 222.62 kb" at bounding box center [293, 211] width 108 height 108
type input "[URL][DOMAIN_NAME]"
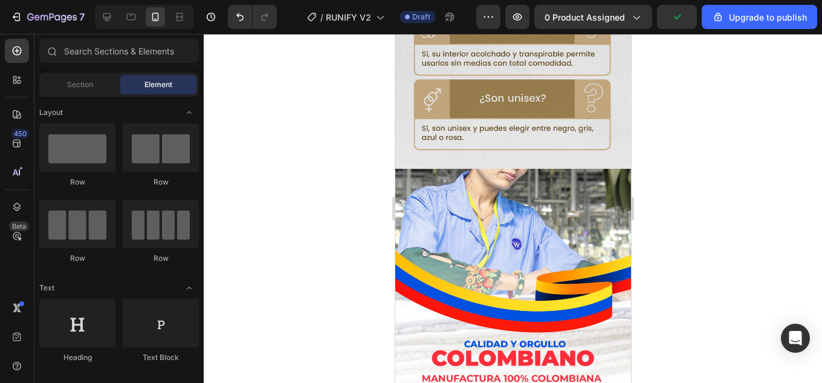
scroll to position [2417, 0]
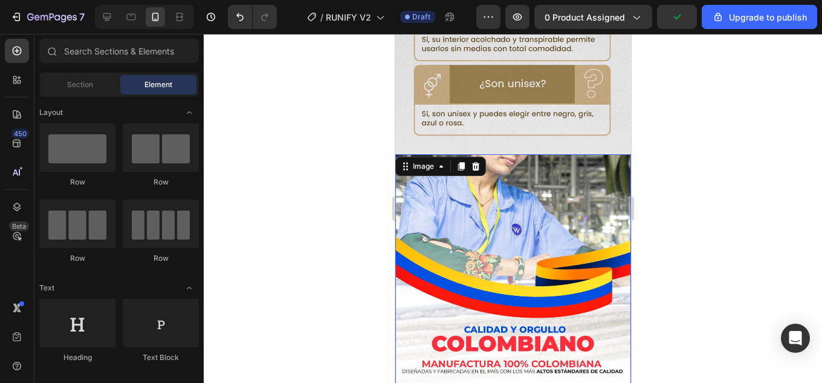
click at [543, 170] on img at bounding box center [513, 277] width 236 height 247
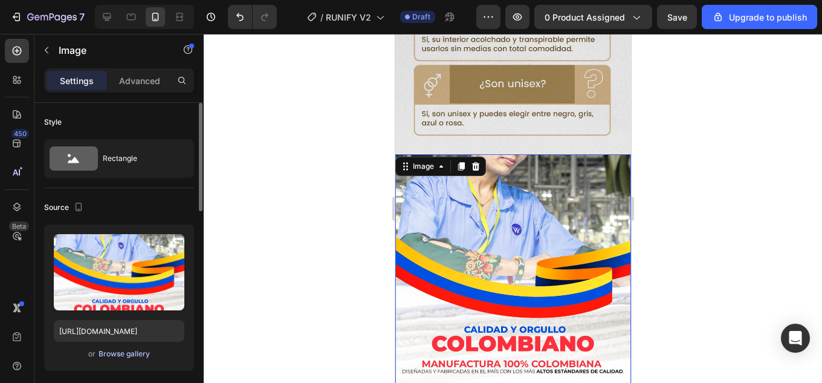
click at [129, 353] on div "Browse gallery" at bounding box center [124, 353] width 51 height 11
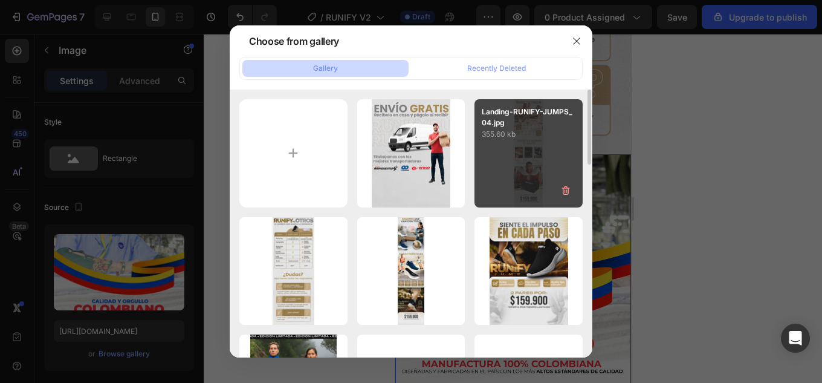
click at [532, 151] on div "Landing-RUNIFY-JUMPS_04.jpg 355.60 kb" at bounding box center [529, 153] width 108 height 108
type input "[URL][DOMAIN_NAME]"
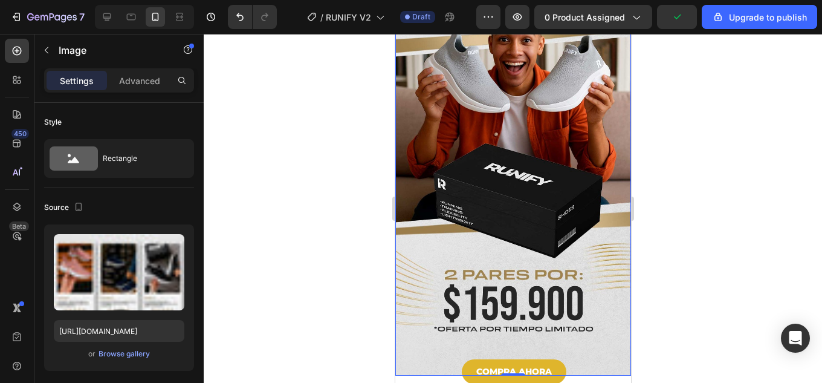
scroll to position [3264, 0]
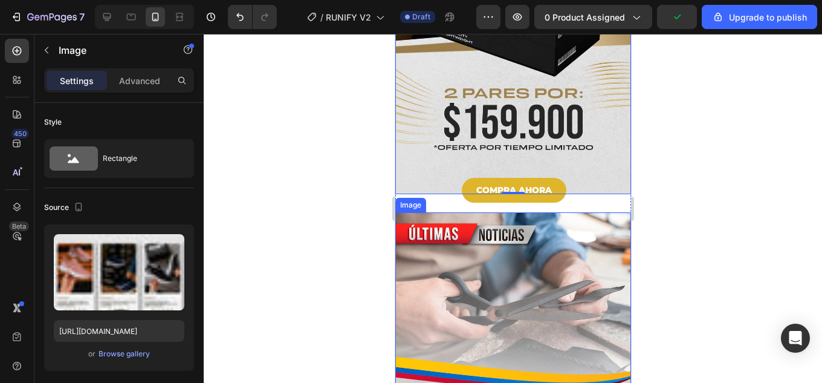
click at [534, 212] on img at bounding box center [513, 335] width 236 height 247
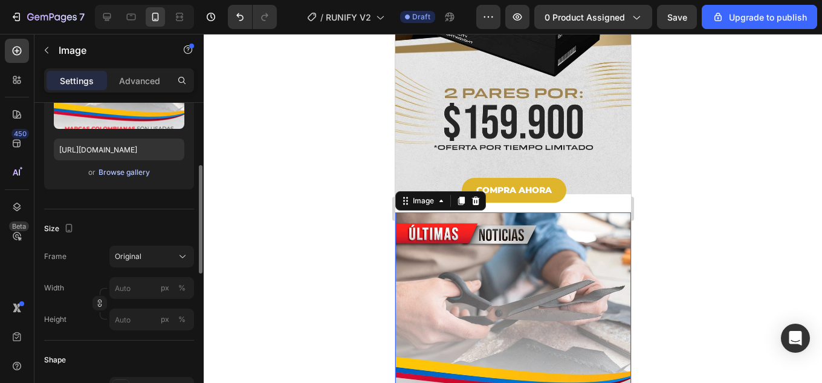
click at [131, 172] on div "Browse gallery" at bounding box center [124, 172] width 51 height 11
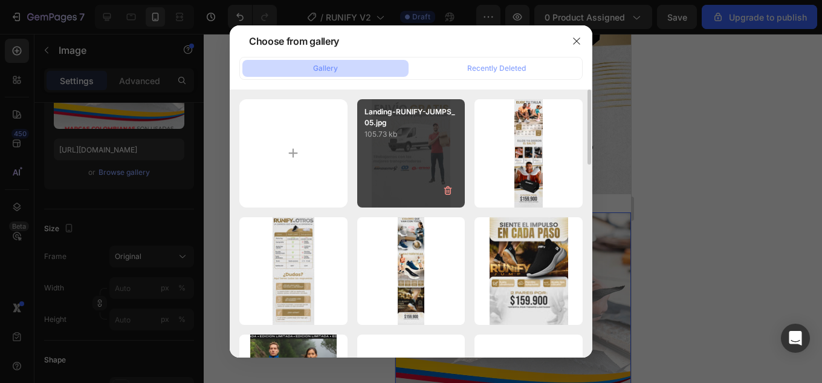
click at [419, 152] on div "Landing-RUNIFY-JUMPS_05.jpg 105.73 kb" at bounding box center [411, 153] width 108 height 108
type input "[URL][DOMAIN_NAME]"
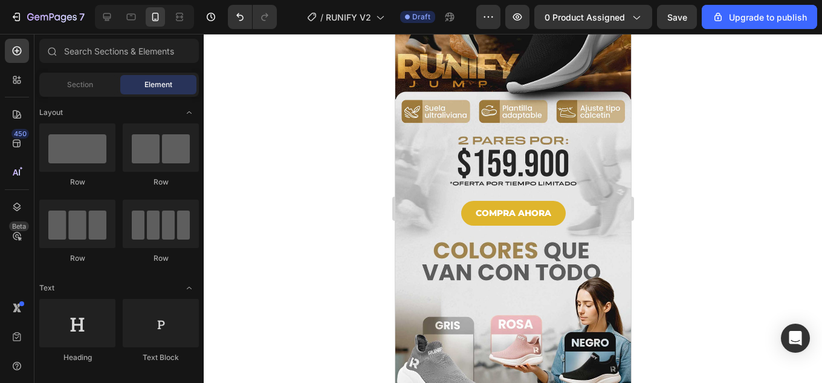
scroll to position [0, 0]
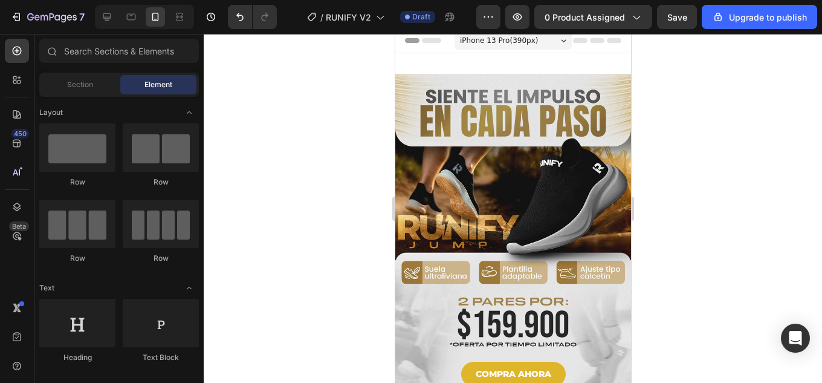
drag, startPoint x: 626, startPoint y: 291, endPoint x: 1033, endPoint y: 96, distance: 451.4
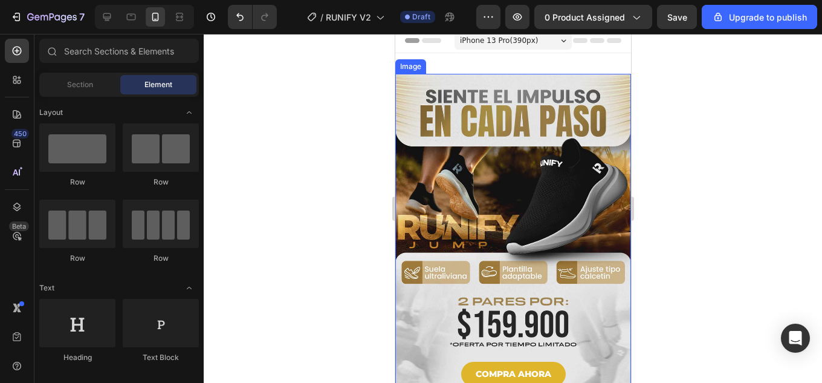
click at [582, 134] on img at bounding box center [513, 236] width 236 height 324
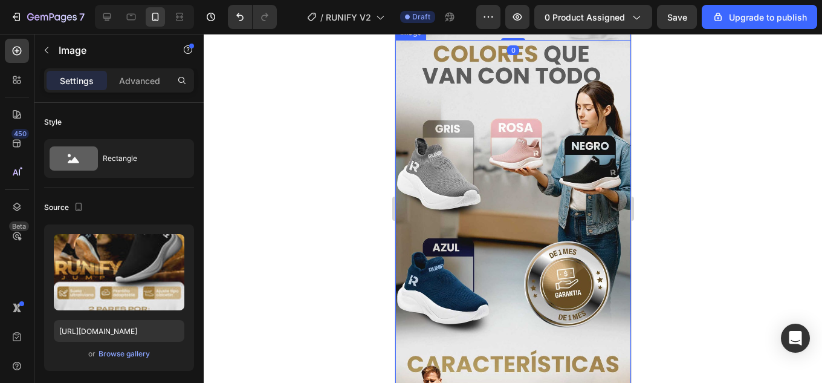
scroll to position [242, 0]
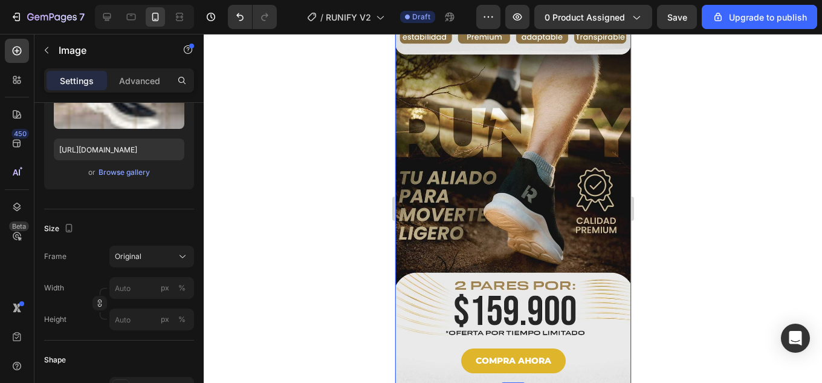
scroll to position [1149, 0]
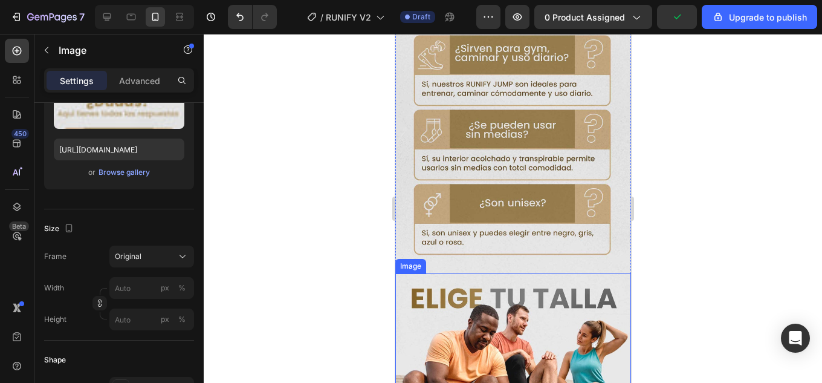
scroll to position [2479, 0]
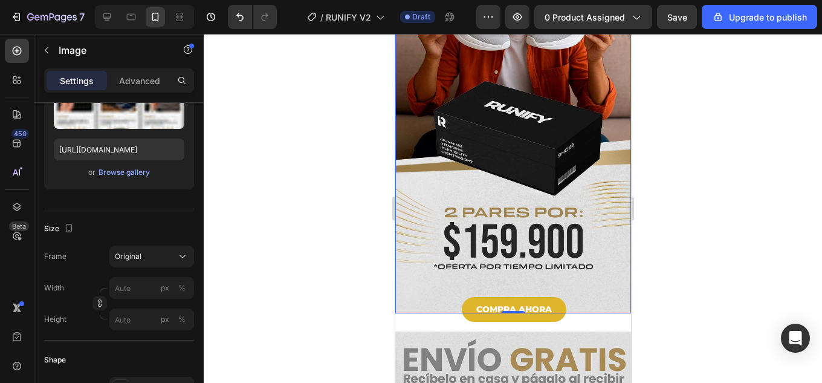
scroll to position [3265, 0]
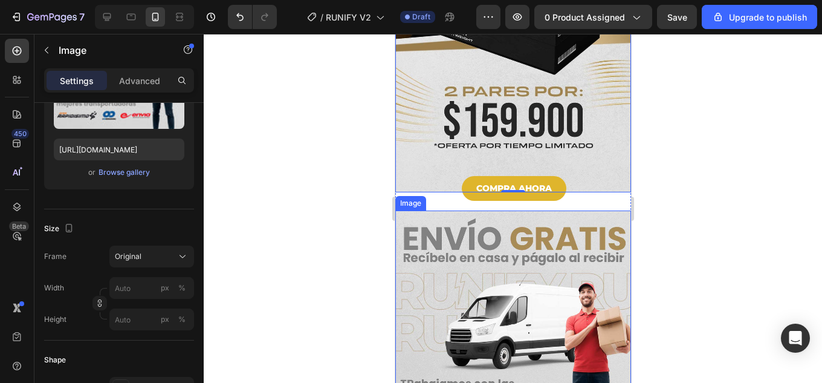
click at [536, 210] on img at bounding box center [513, 372] width 236 height 325
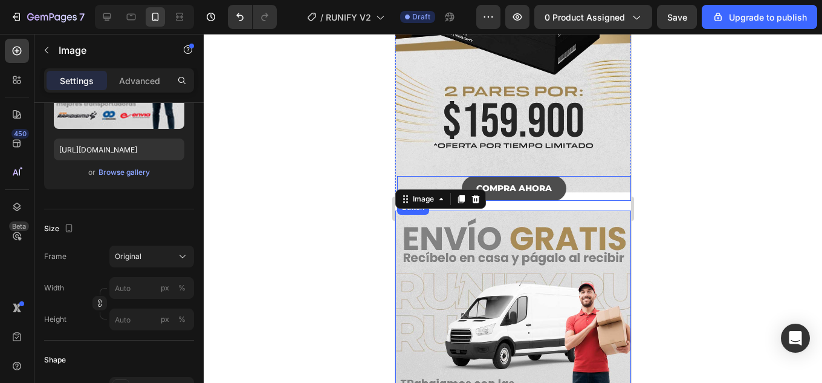
click at [552, 176] on button "COMPRA AHORA" at bounding box center [513, 188] width 105 height 25
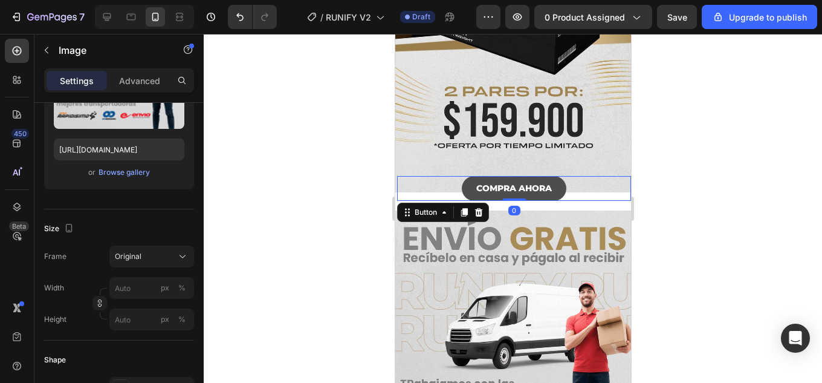
scroll to position [0, 0]
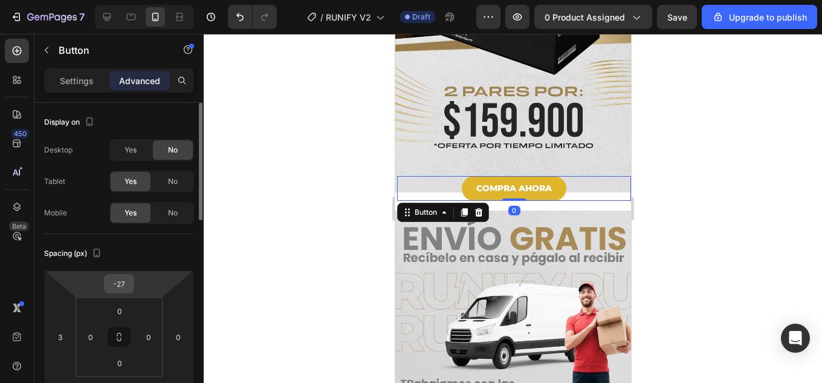
click at [120, 284] on input "-27" at bounding box center [119, 284] width 24 height 18
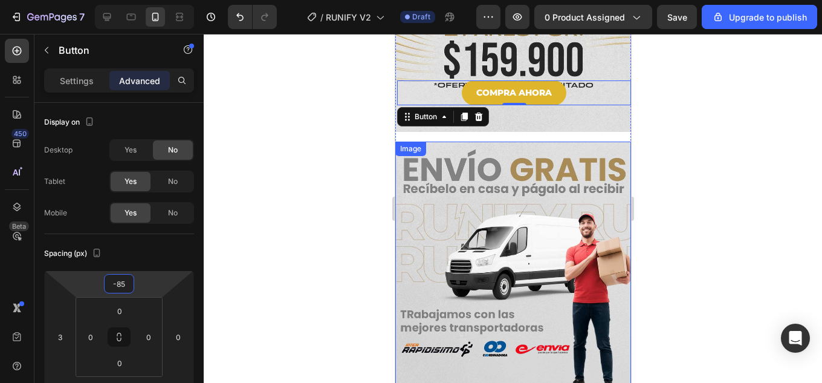
scroll to position [3144, 0]
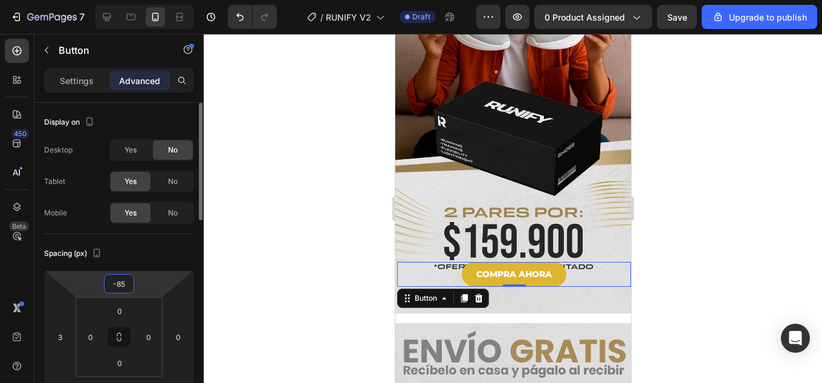
type input "-8"
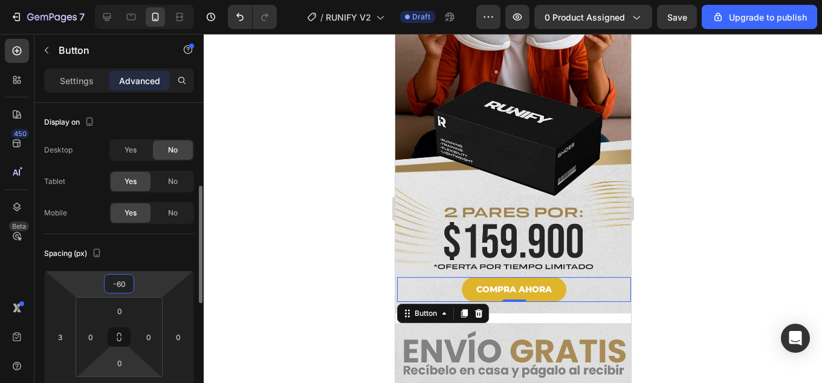
scroll to position [60, 0]
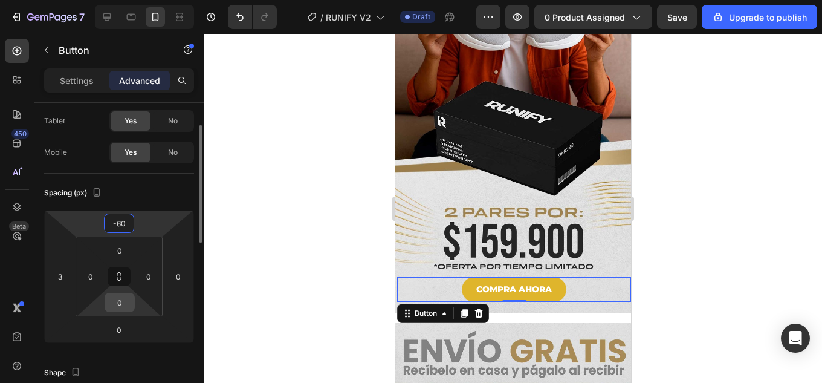
type input "-60"
click at [120, 308] on input "0" at bounding box center [120, 302] width 24 height 18
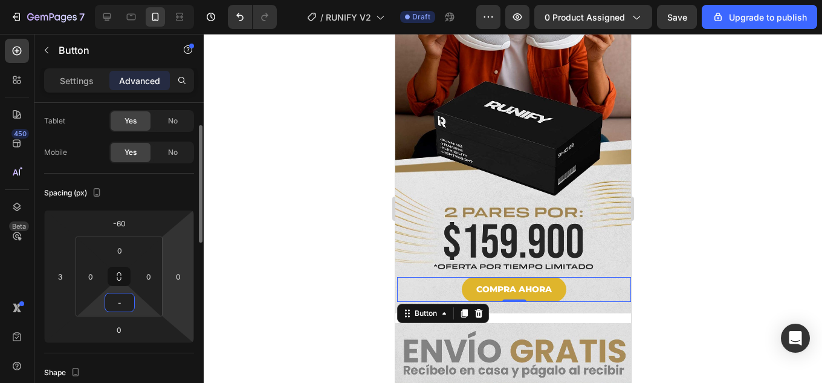
type input "-5"
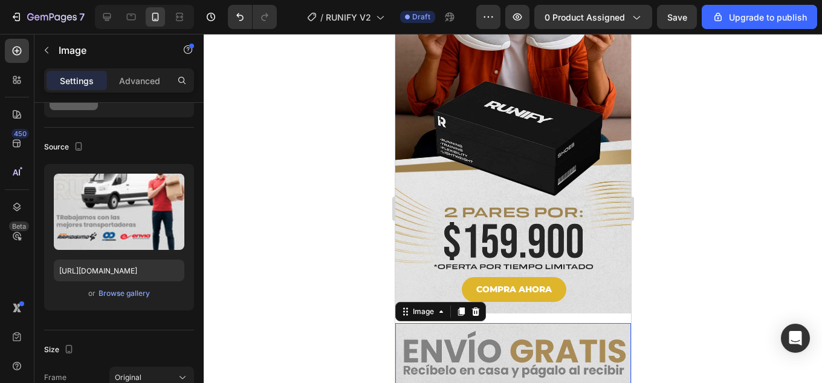
scroll to position [0, 0]
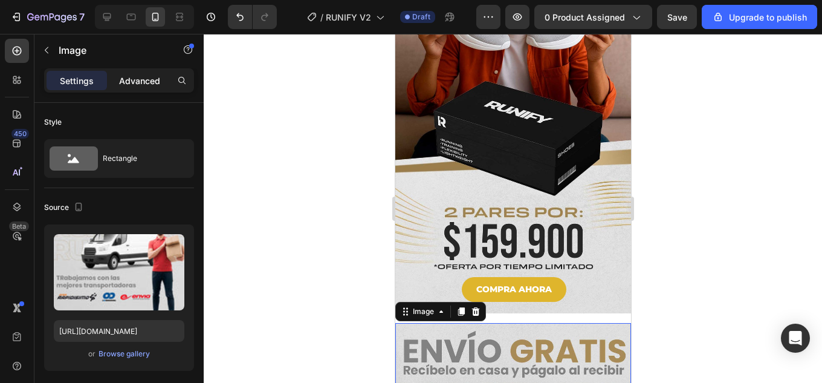
click at [149, 78] on p "Advanced" at bounding box center [139, 80] width 41 height 13
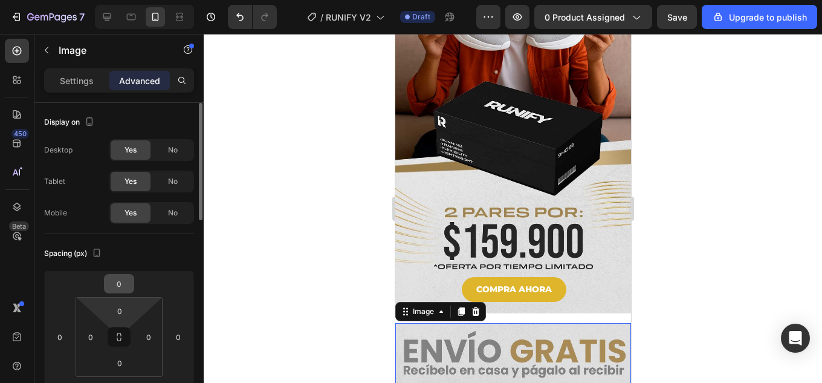
click at [117, 279] on input "0" at bounding box center [119, 284] width 24 height 18
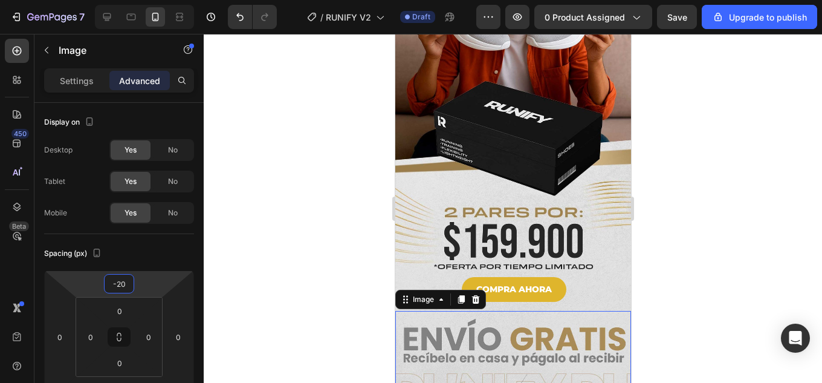
type input "-20"
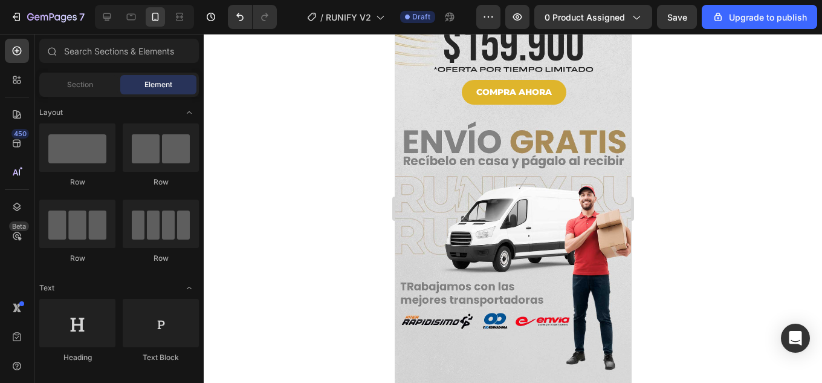
scroll to position [3358, 0]
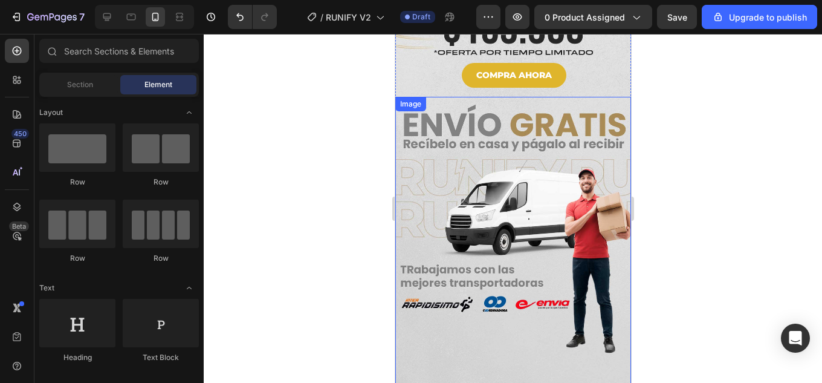
scroll to position [3479, 0]
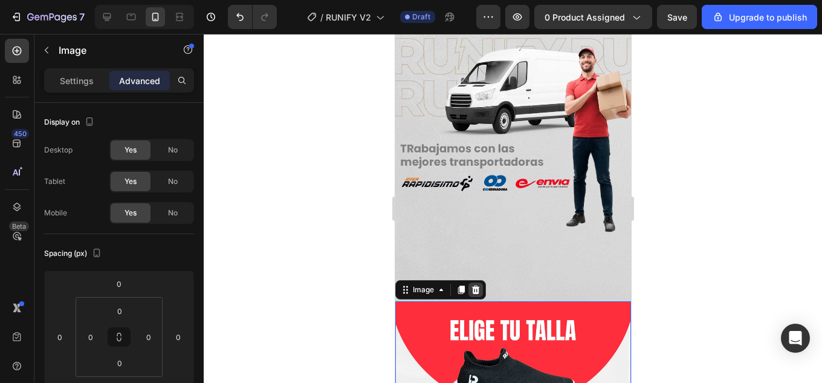
click at [474, 285] on icon at bounding box center [475, 290] width 10 height 10
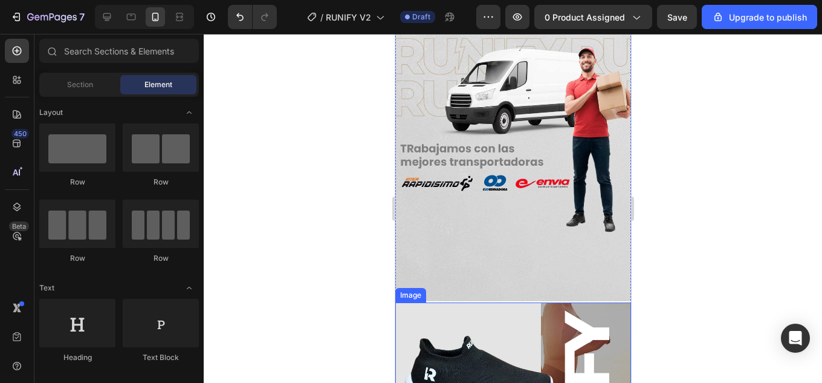
scroll to position [3600, 0]
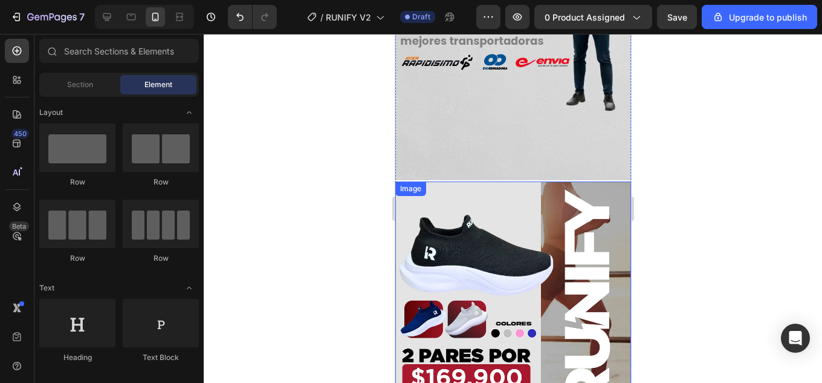
click at [574, 181] on img at bounding box center [513, 299] width 236 height 236
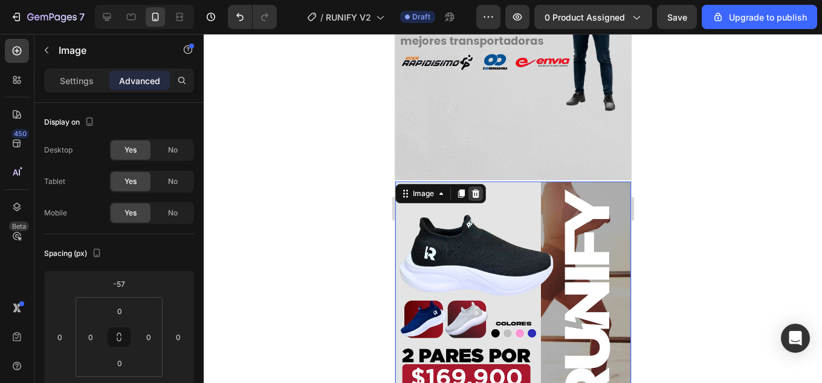
click at [470, 189] on icon at bounding box center [475, 194] width 10 height 10
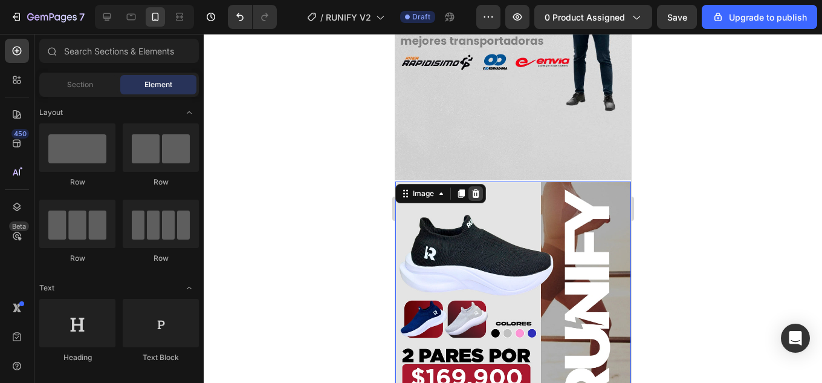
scroll to position [3566, 0]
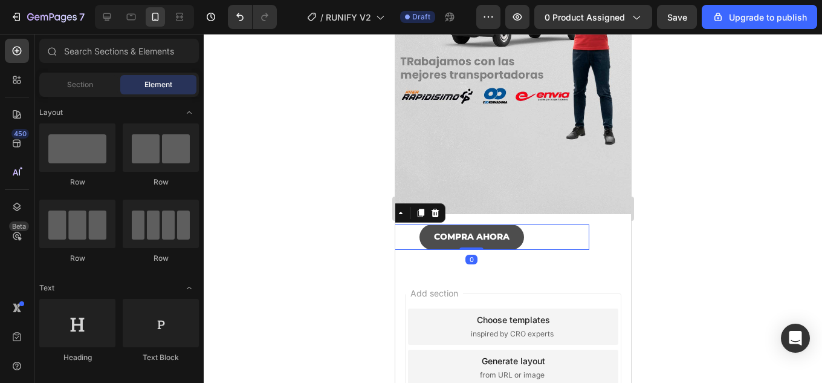
click at [515, 224] on button "COMPRA AHORA" at bounding box center [471, 236] width 105 height 25
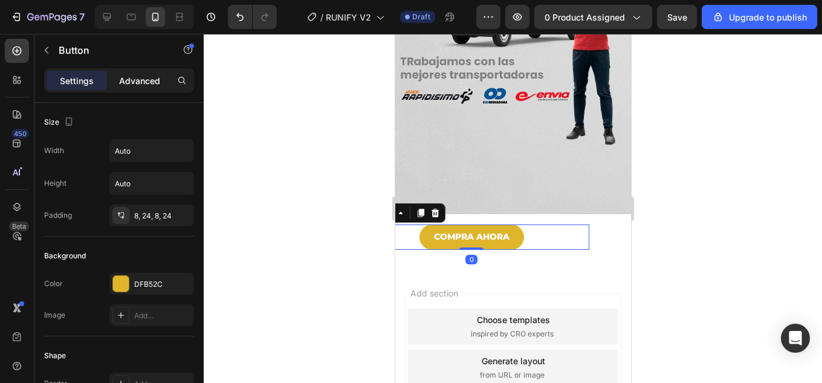
click at [150, 71] on div "Advanced" at bounding box center [139, 80] width 60 height 19
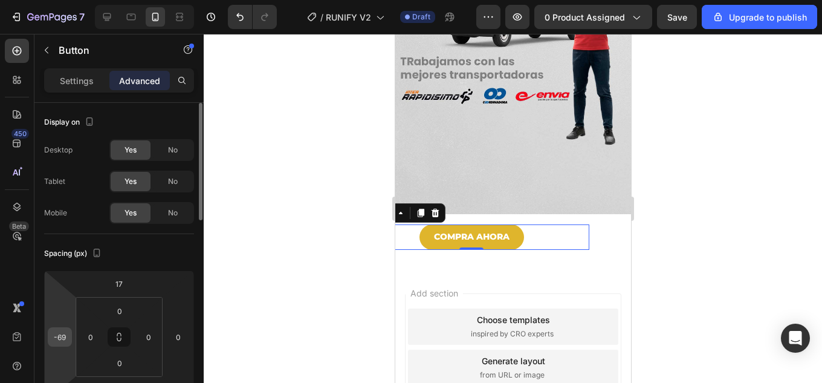
click at [60, 340] on input "-69" at bounding box center [60, 337] width 18 height 18
type input "0"
click at [165, 258] on div "Spacing (px)" at bounding box center [119, 253] width 150 height 19
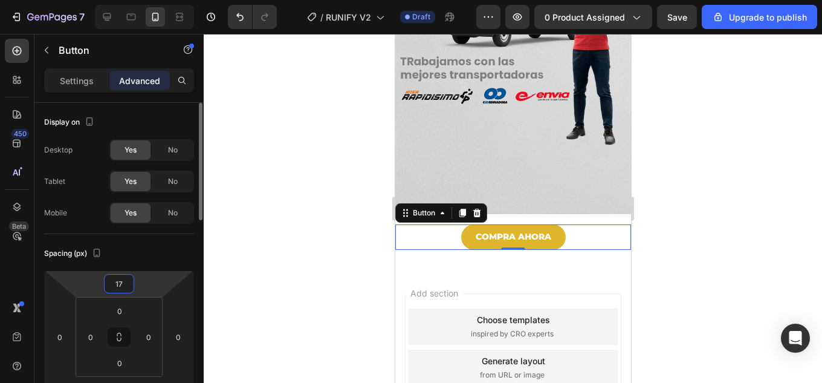
click at [119, 280] on input "17" at bounding box center [119, 284] width 24 height 18
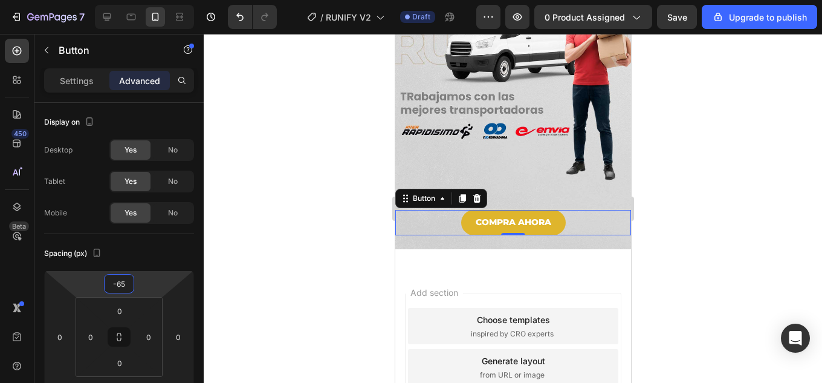
scroll to position [3410, 0]
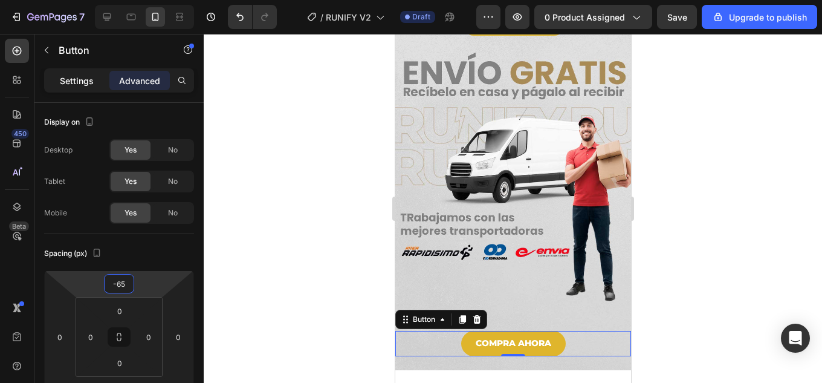
type input "-65"
click at [82, 83] on p "Settings" at bounding box center [77, 80] width 34 height 13
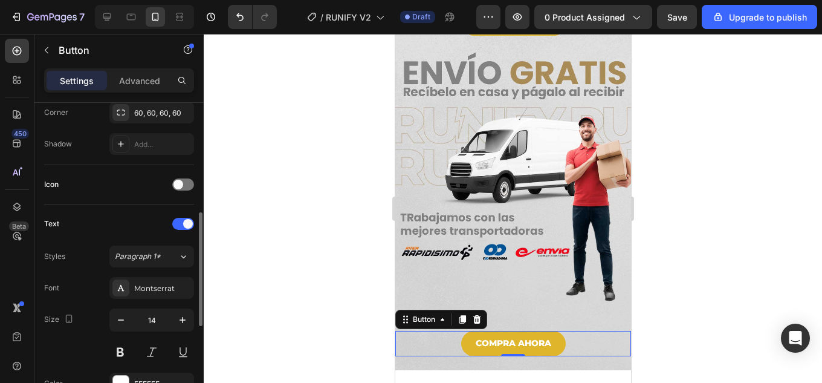
scroll to position [363, 0]
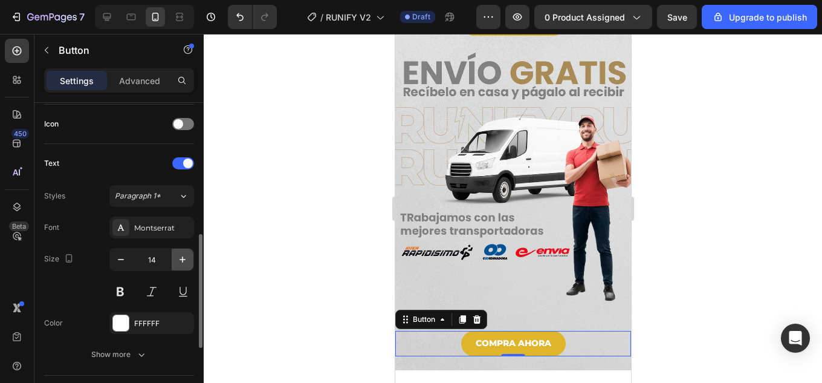
click at [178, 256] on icon "button" at bounding box center [183, 259] width 12 height 12
click at [178, 257] on icon "button" at bounding box center [183, 259] width 12 height 12
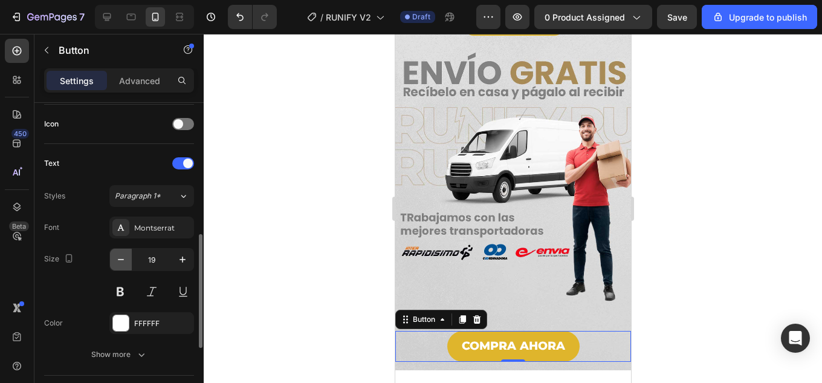
click at [121, 255] on icon "button" at bounding box center [121, 259] width 12 height 12
type input "18"
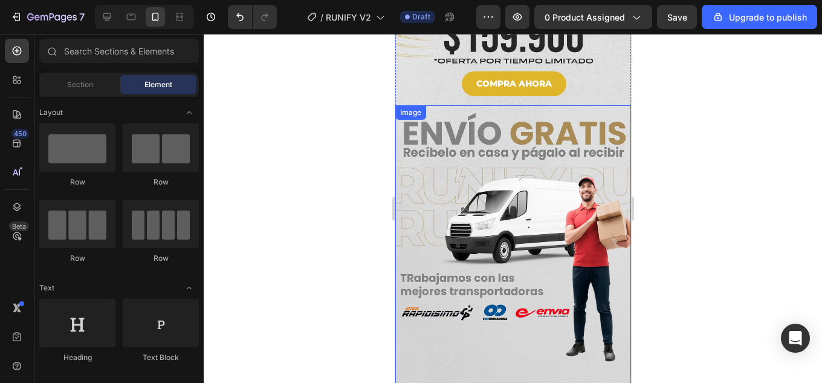
scroll to position [3229, 0]
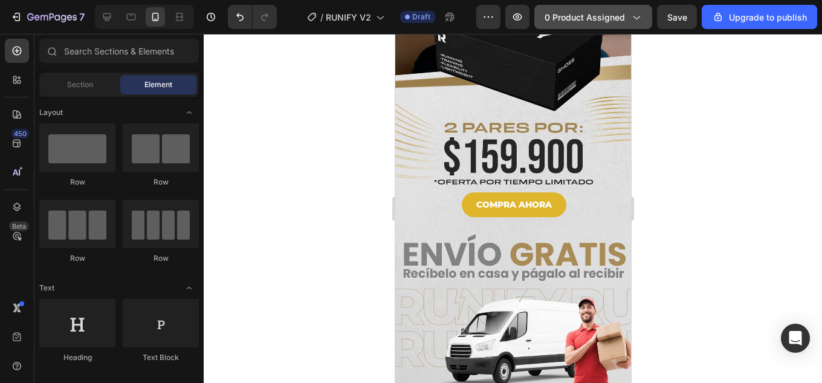
click at [590, 15] on span "0 product assigned" at bounding box center [585, 17] width 80 height 13
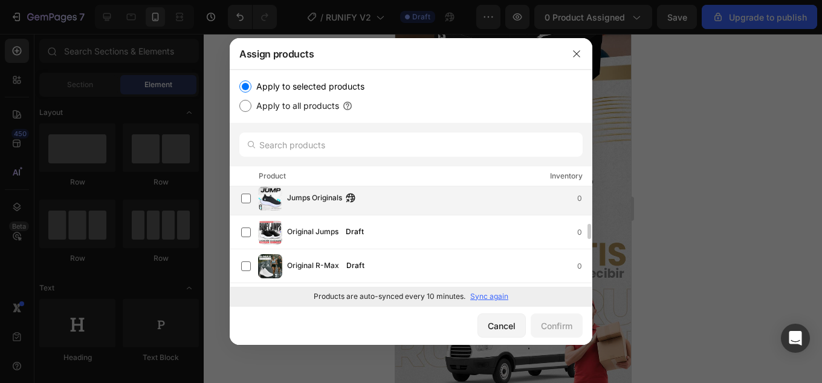
scroll to position [363, 0]
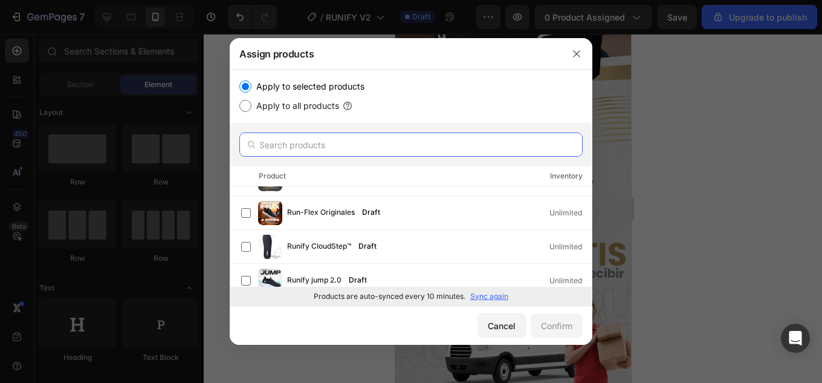
click at [314, 148] on input "text" at bounding box center [410, 144] width 343 height 24
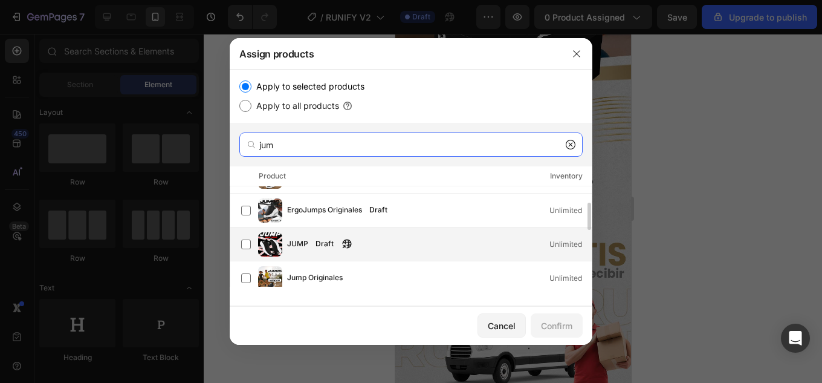
scroll to position [0, 0]
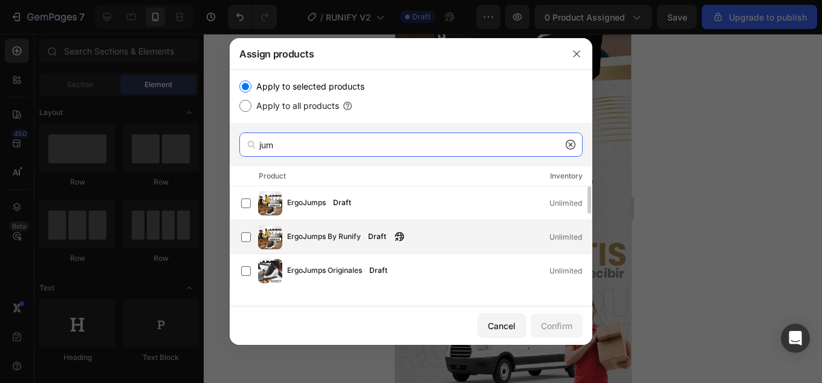
type input "jum"
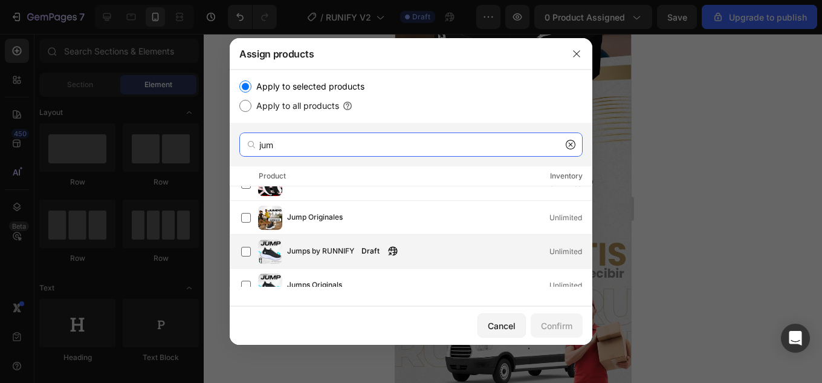
scroll to position [181, 0]
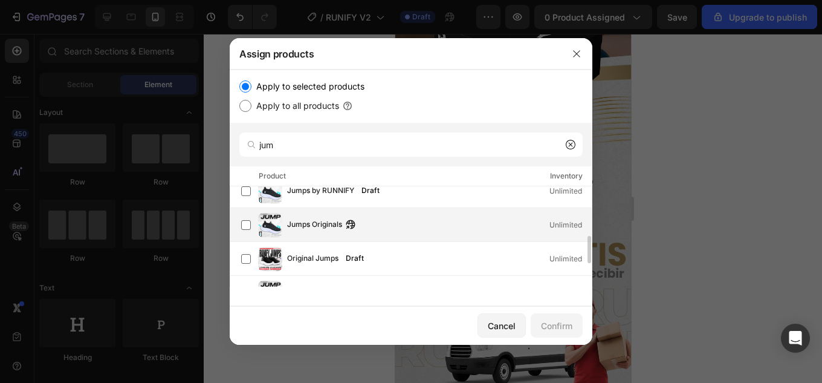
click at [402, 223] on div "Jumps Originals Unlimited" at bounding box center [439, 224] width 305 height 13
click at [557, 324] on div "Confirm" at bounding box center [556, 325] width 31 height 13
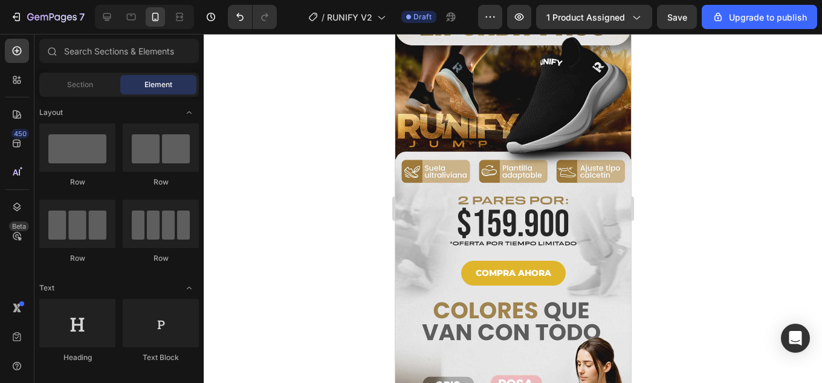
scroll to position [185, 0]
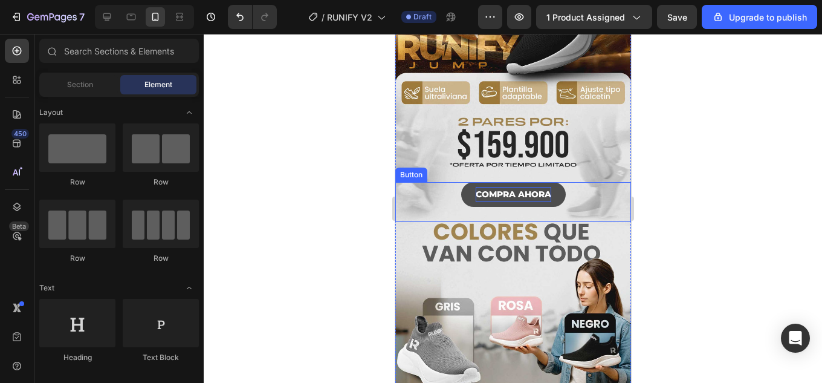
click at [517, 187] on p "COMPRA AHORA" at bounding box center [513, 194] width 76 height 15
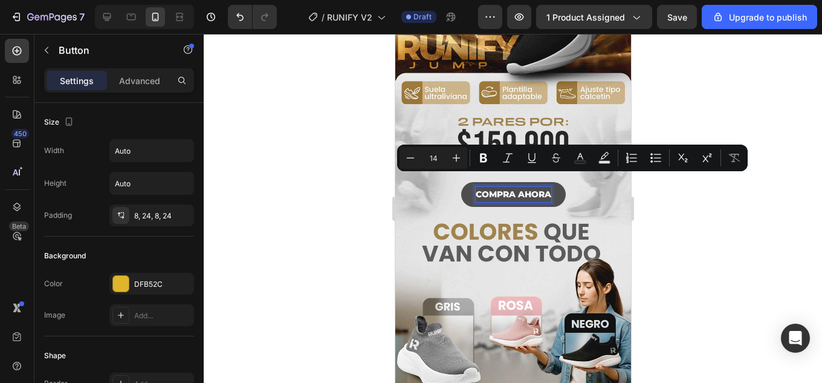
click at [519, 187] on p "COMPRA AHORA" at bounding box center [513, 194] width 76 height 15
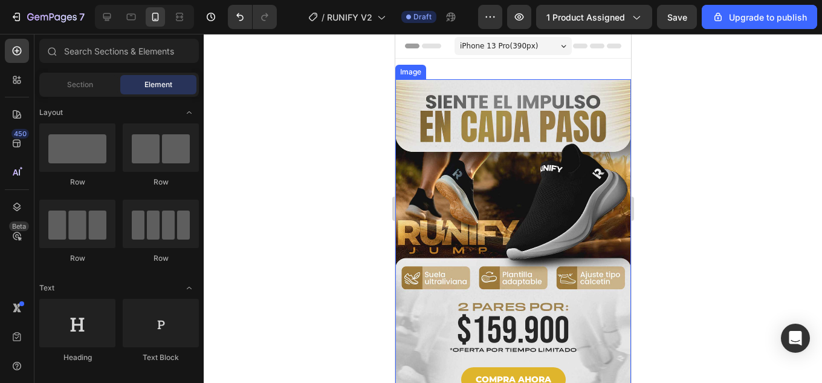
scroll to position [121, 0]
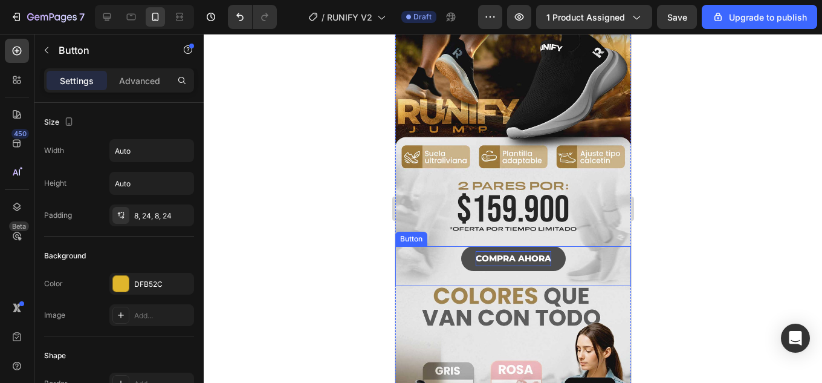
click at [524, 251] on p "COMPRA AHORA" at bounding box center [513, 258] width 76 height 15
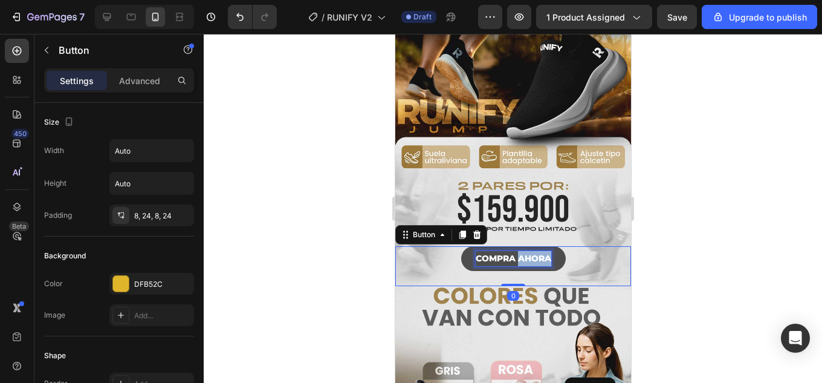
click at [524, 251] on p "COMPRA AHORA" at bounding box center [513, 258] width 76 height 15
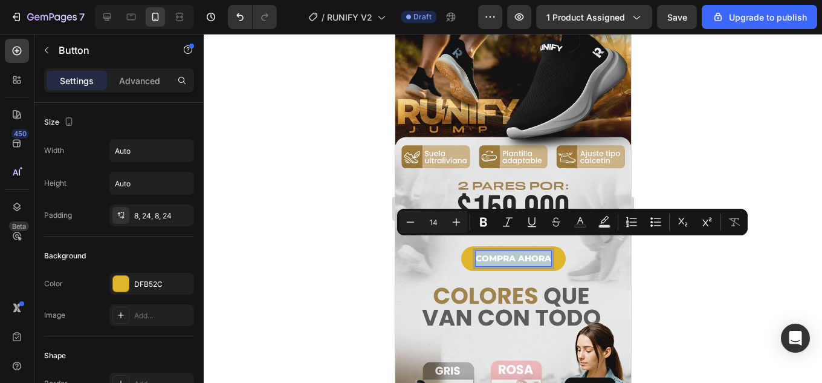
drag, startPoint x: 472, startPoint y: 244, endPoint x: 570, endPoint y: 244, distance: 98.0
click at [570, 246] on div "COMPRA AHORA Button 0" at bounding box center [513, 266] width 236 height 40
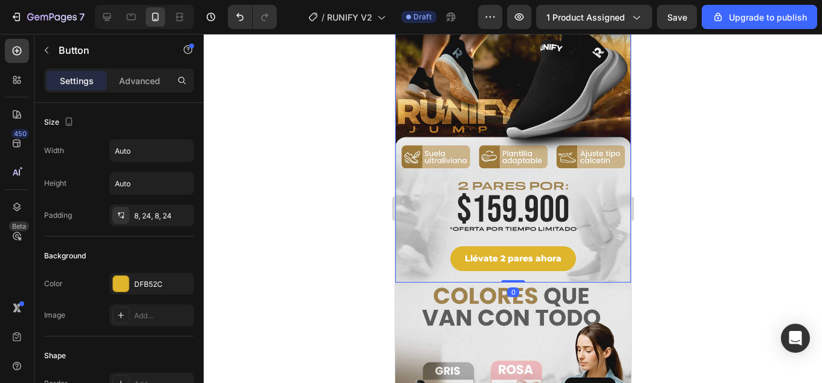
click at [588, 228] on img at bounding box center [513, 120] width 236 height 324
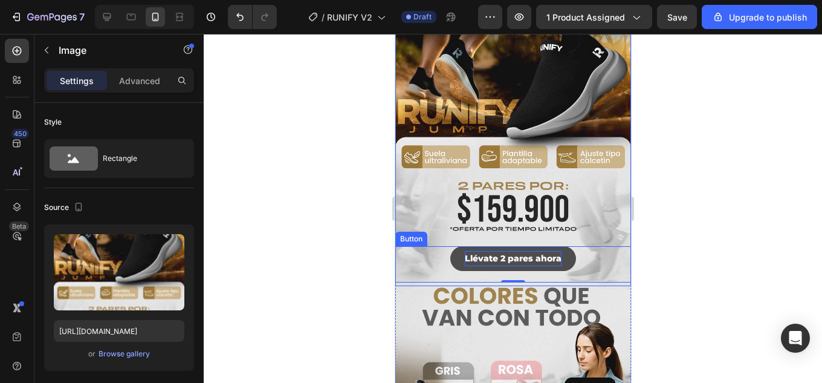
click at [541, 251] on p "Llévate 2 pares ahora" at bounding box center [512, 258] width 97 height 15
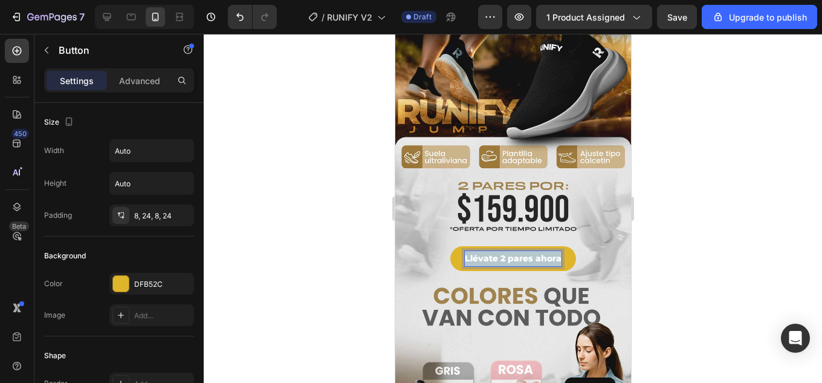
drag, startPoint x: 554, startPoint y: 246, endPoint x: 416, endPoint y: 246, distance: 138.5
click at [416, 246] on div "Llévate 2 pares ahora Button 0" at bounding box center [513, 266] width 236 height 40
click at [725, 240] on div at bounding box center [513, 208] width 619 height 349
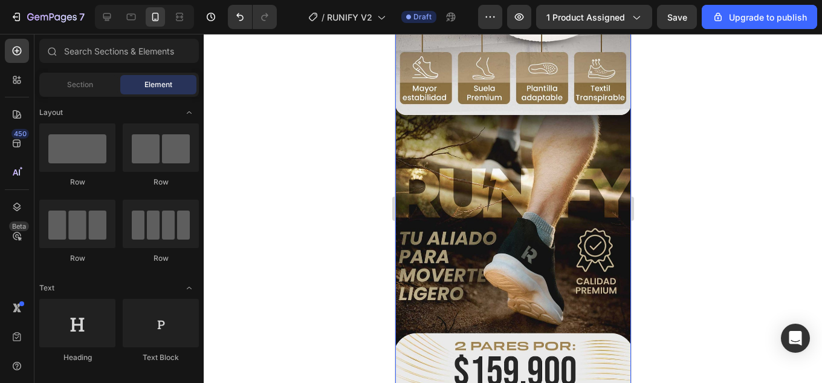
scroll to position [968, 0]
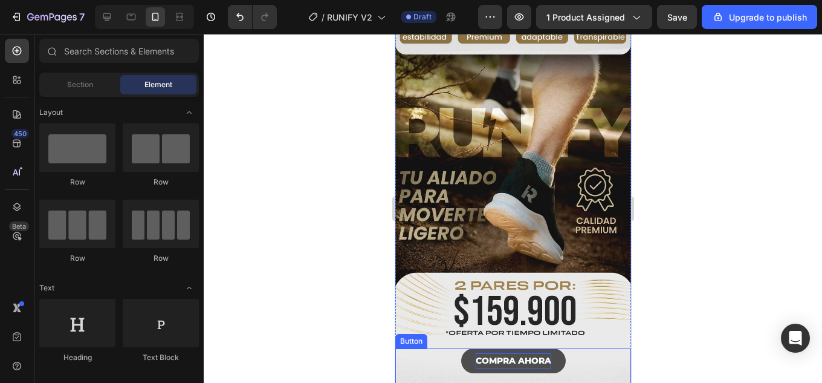
click at [521, 353] on p "COMPRA AHORA" at bounding box center [513, 360] width 76 height 15
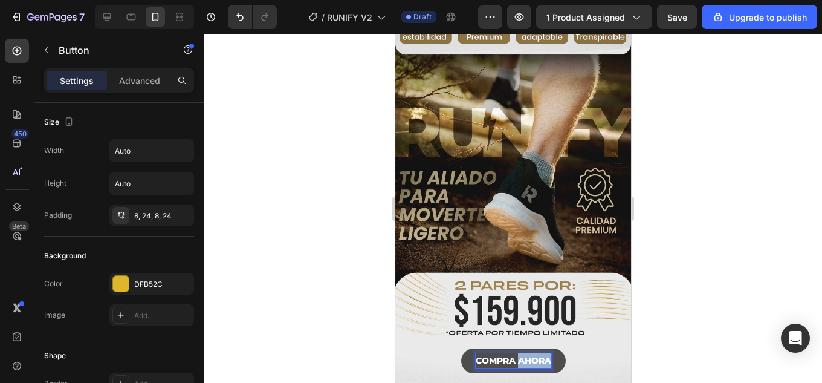
click at [521, 353] on p "COMPRA AHORA" at bounding box center [513, 360] width 76 height 15
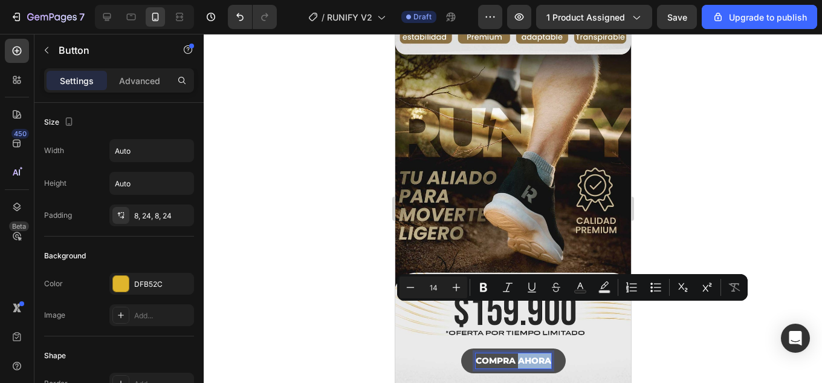
click at [535, 353] on p "COMPRA AHORA" at bounding box center [513, 360] width 76 height 15
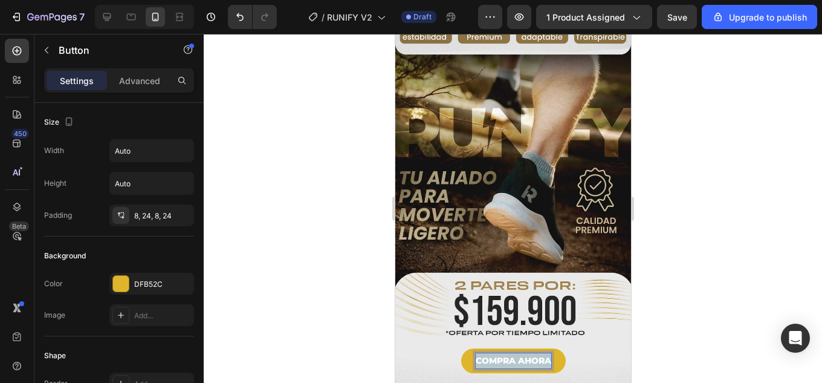
drag, startPoint x: 543, startPoint y: 310, endPoint x: 366, endPoint y: 310, distance: 177.2
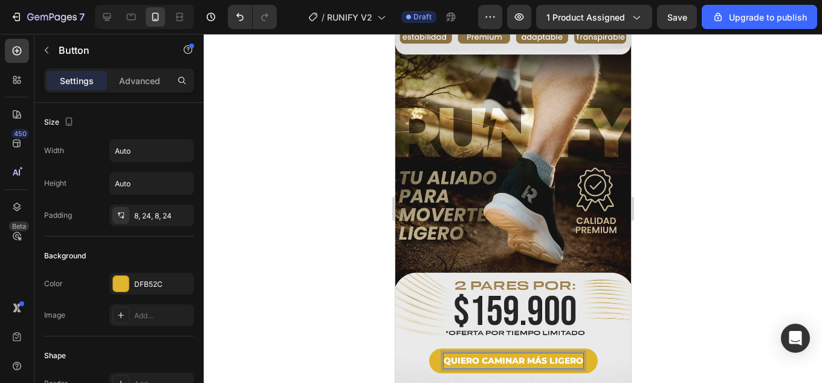
click at [700, 316] on div at bounding box center [513, 208] width 619 height 349
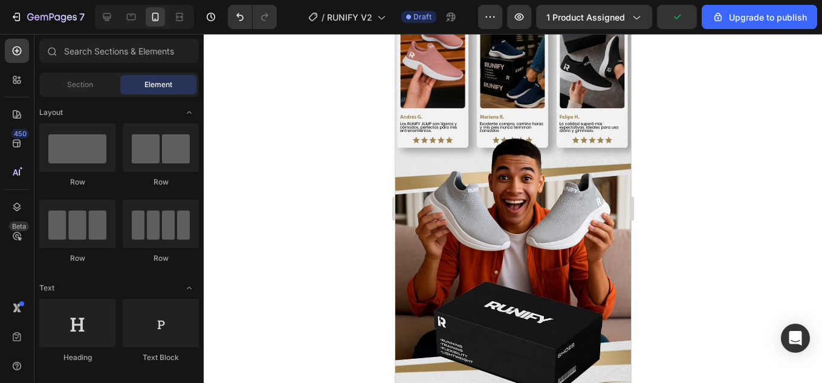
scroll to position [3002, 0]
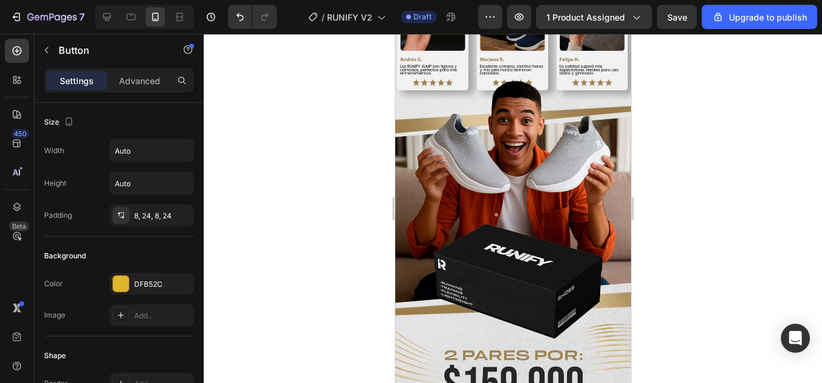
drag, startPoint x: 546, startPoint y: 301, endPoint x: 426, endPoint y: 305, distance: 120.4
click at [708, 285] on div at bounding box center [513, 208] width 619 height 349
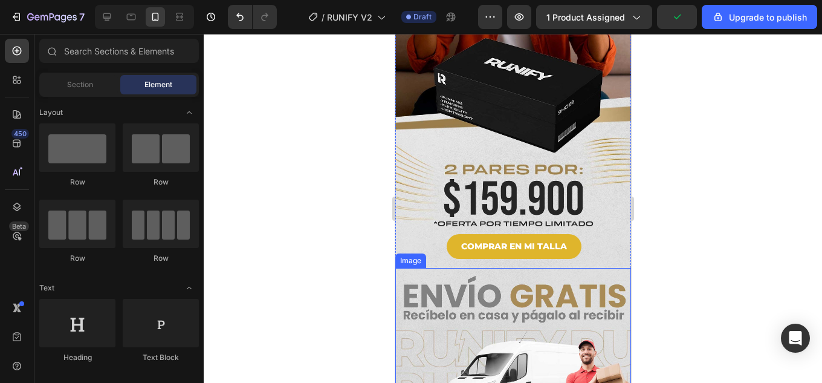
scroll to position [3369, 0]
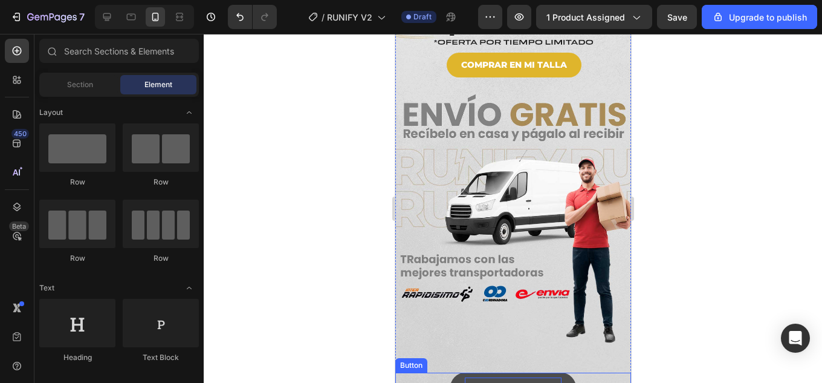
click at [524, 377] on p "COMPRA AHORA" at bounding box center [512, 386] width 97 height 19
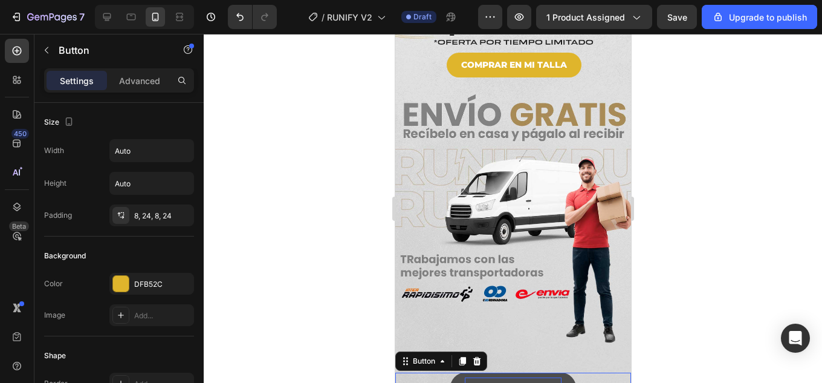
click at [524, 377] on p "COMPRA AHORA" at bounding box center [512, 386] width 97 height 19
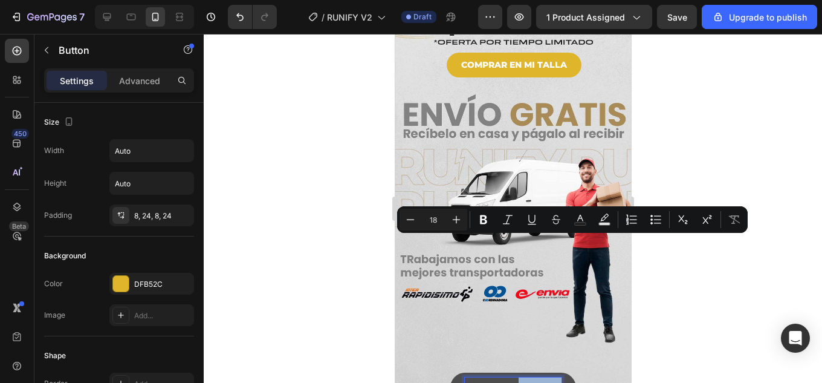
click at [554, 377] on p "COMPRA AHORA" at bounding box center [512, 386] width 97 height 19
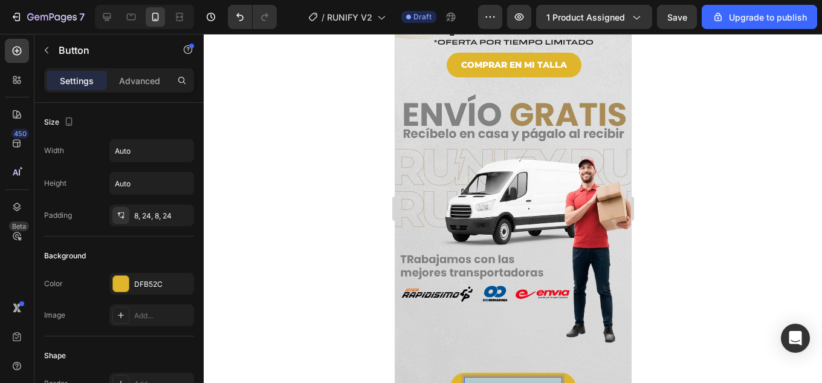
drag, startPoint x: 556, startPoint y: 244, endPoint x: 506, endPoint y: 248, distance: 49.7
click at [425, 372] on div "COMPRA AHORA Button 0" at bounding box center [513, 386] width 236 height 29
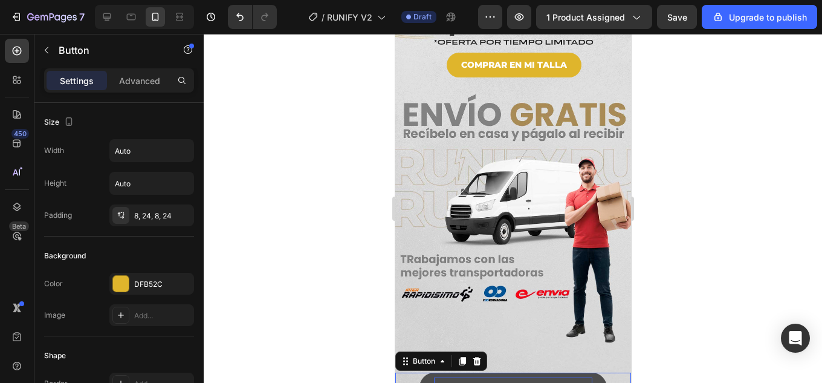
click at [552, 377] on p "QUIERO LA OFERTA AHORA" at bounding box center [513, 386] width 158 height 19
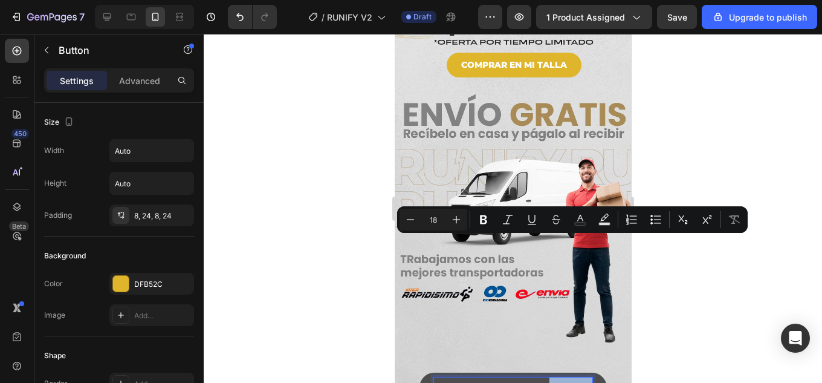
click at [565, 377] on p "QUIERO LA OFERTA AHORA" at bounding box center [513, 386] width 158 height 19
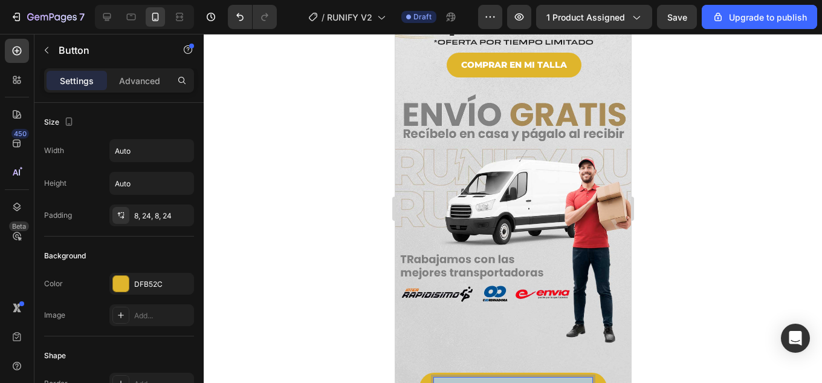
drag, startPoint x: 588, startPoint y: 244, endPoint x: 380, endPoint y: 251, distance: 208.1
drag, startPoint x: 522, startPoint y: 243, endPoint x: 383, endPoint y: 246, distance: 139.7
click at [733, 268] on div at bounding box center [513, 208] width 619 height 349
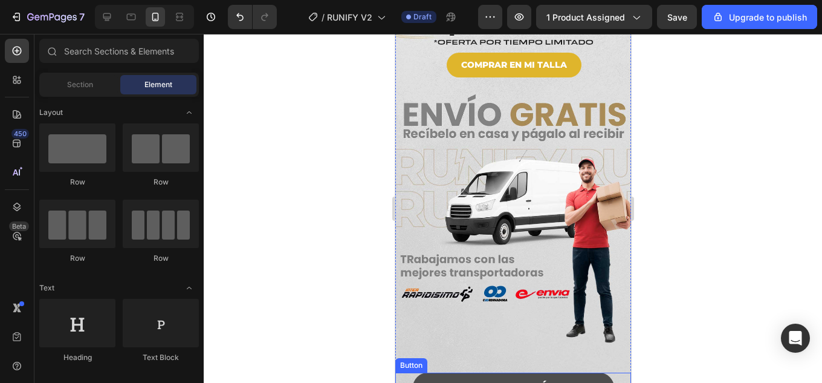
click at [598, 372] on button "COMPRAR CON ENVÍO GRATIS" at bounding box center [512, 386] width 201 height 29
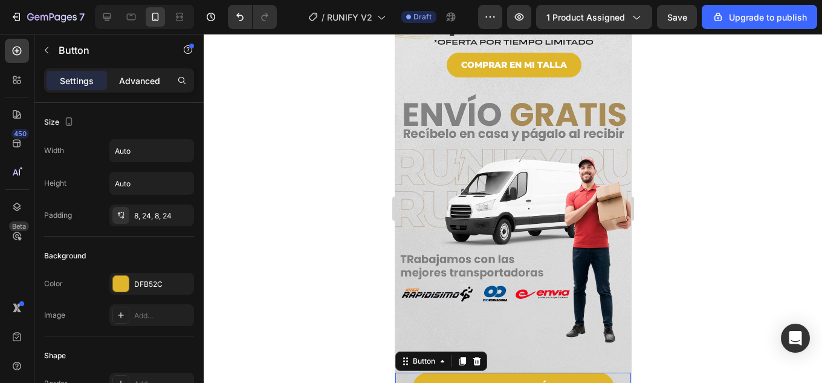
click at [151, 74] on p "Advanced" at bounding box center [139, 80] width 41 height 13
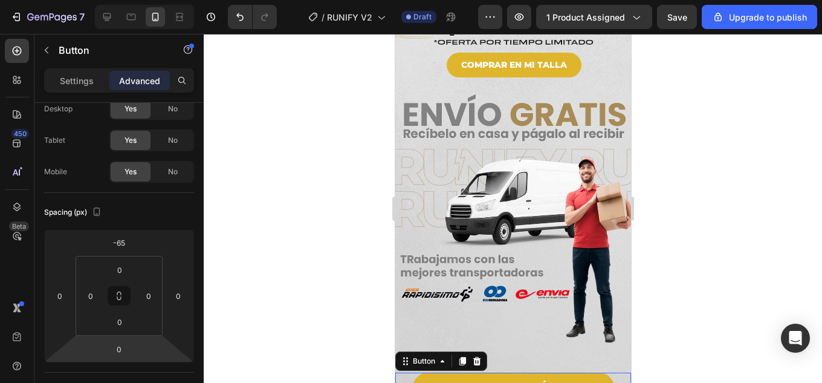
scroll to position [343, 0]
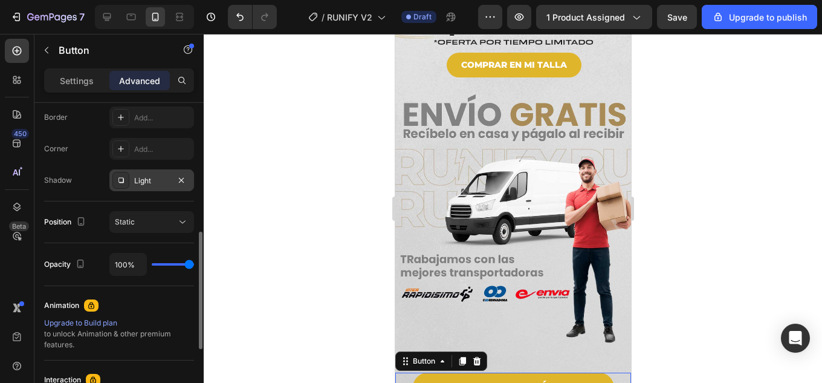
click at [152, 179] on div "Light" at bounding box center [151, 180] width 35 height 11
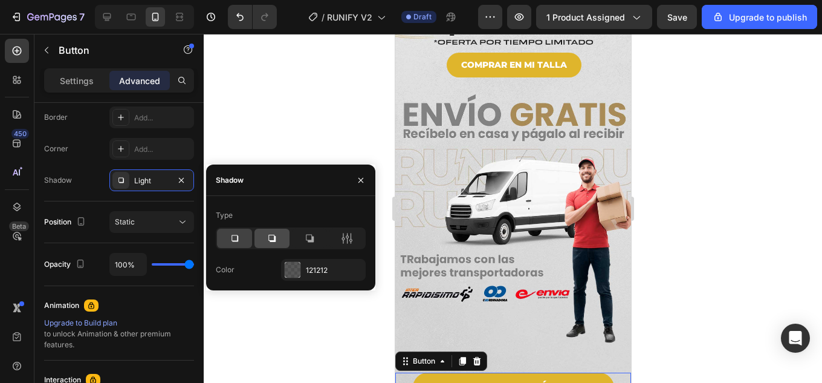
click at [271, 238] on icon at bounding box center [272, 238] width 12 height 12
click at [242, 238] on div at bounding box center [234, 238] width 35 height 19
click at [181, 177] on icon "button" at bounding box center [182, 180] width 10 height 10
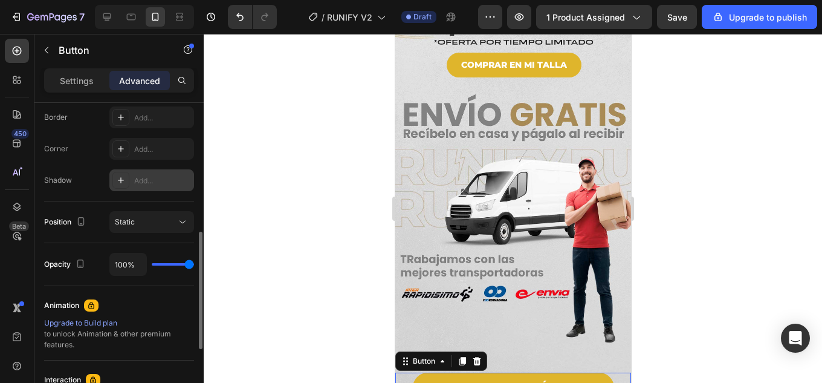
click at [248, 164] on div at bounding box center [513, 208] width 619 height 349
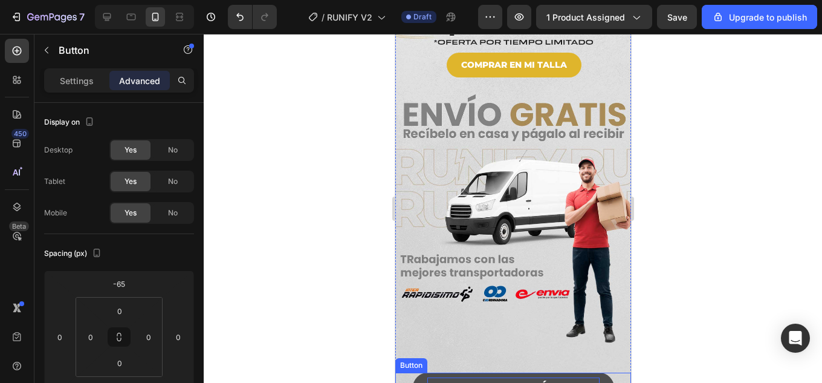
click at [542, 377] on p "COMPRAR CON ENVÍO GRATIS" at bounding box center [513, 386] width 172 height 19
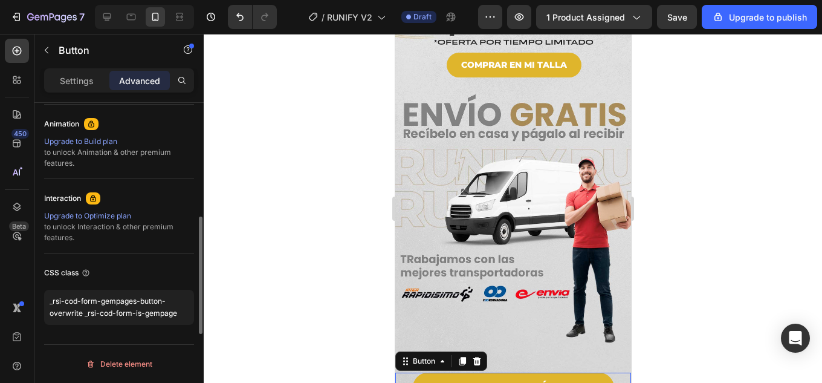
scroll to position [404, 0]
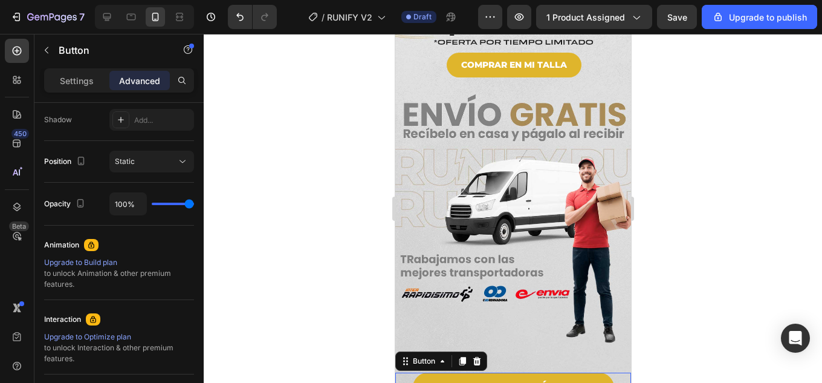
click at [660, 264] on div at bounding box center [513, 208] width 619 height 349
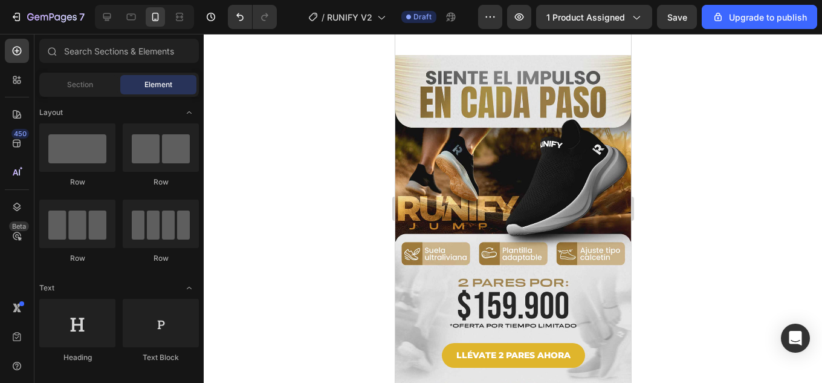
scroll to position [0, 0]
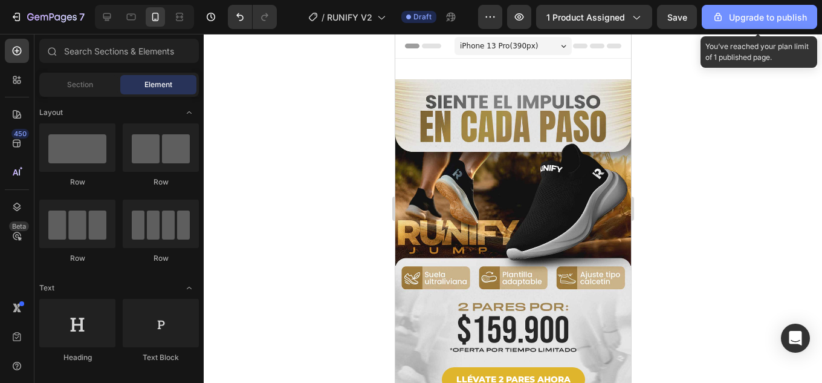
click at [769, 13] on div "Upgrade to publish" at bounding box center [759, 17] width 95 height 13
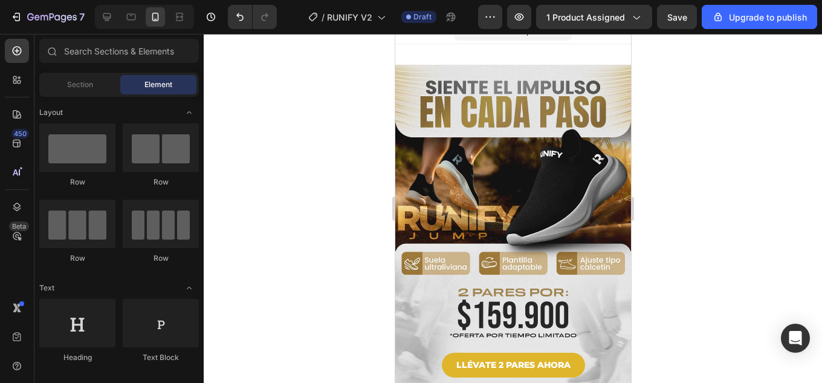
drag, startPoint x: 628, startPoint y: 60, endPoint x: 1029, endPoint y: 92, distance: 401.5
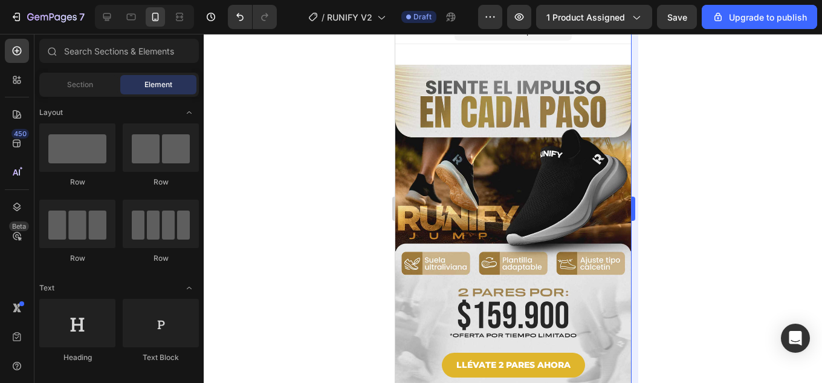
scroll to position [7, 0]
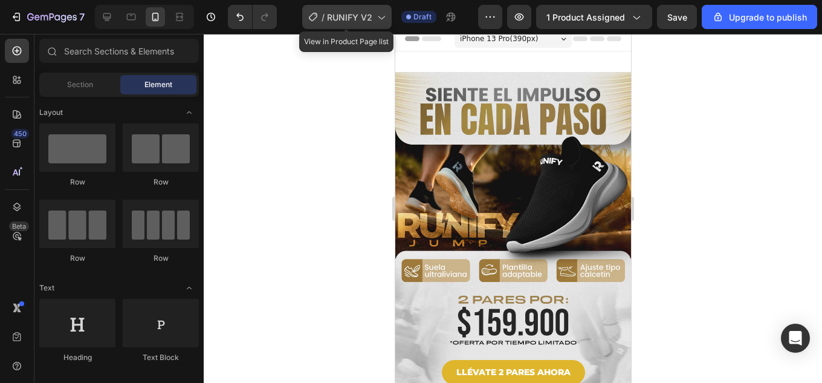
click at [379, 19] on icon at bounding box center [381, 17] width 12 height 12
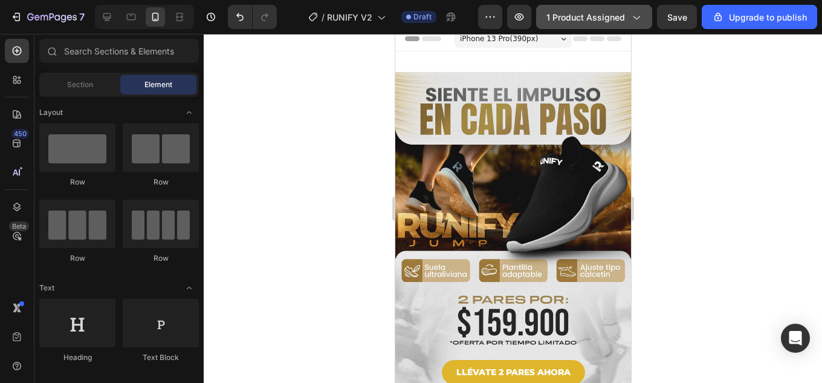
click at [615, 11] on span "1 product assigned" at bounding box center [586, 17] width 79 height 13
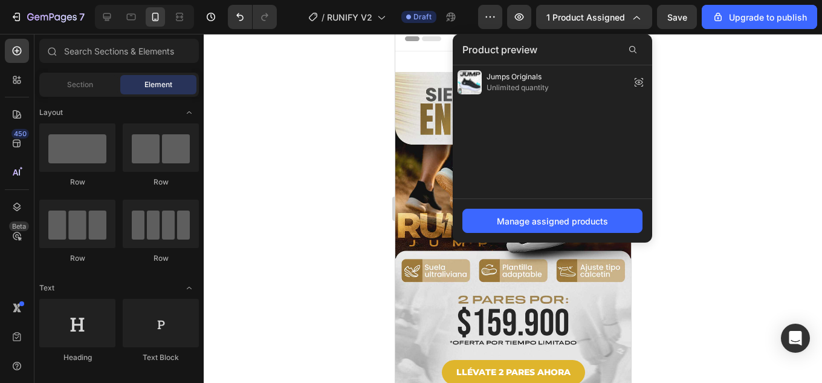
click at [700, 169] on div at bounding box center [513, 208] width 619 height 349
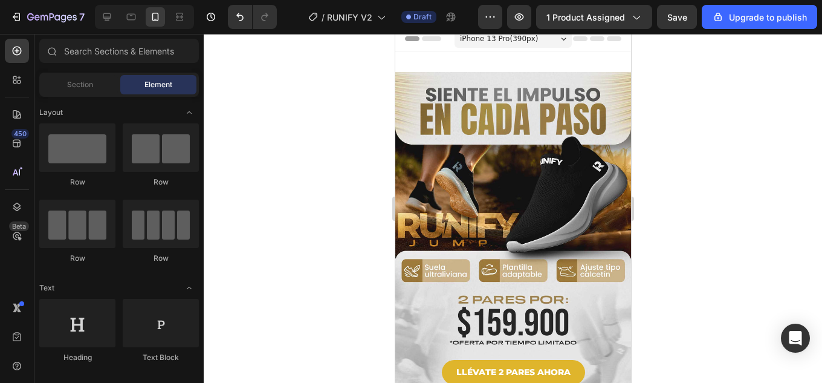
drag, startPoint x: 227, startPoint y: 39, endPoint x: 697, endPoint y: 236, distance: 509.5
click at [697, 236] on div at bounding box center [513, 208] width 619 height 349
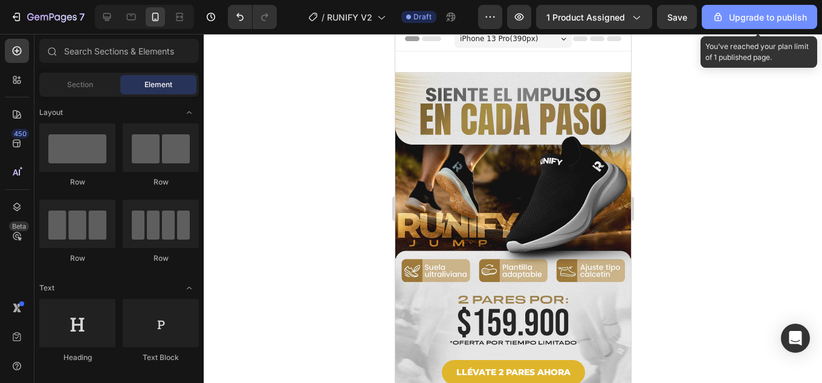
click at [761, 13] on div "Upgrade to publish" at bounding box center [759, 17] width 95 height 13
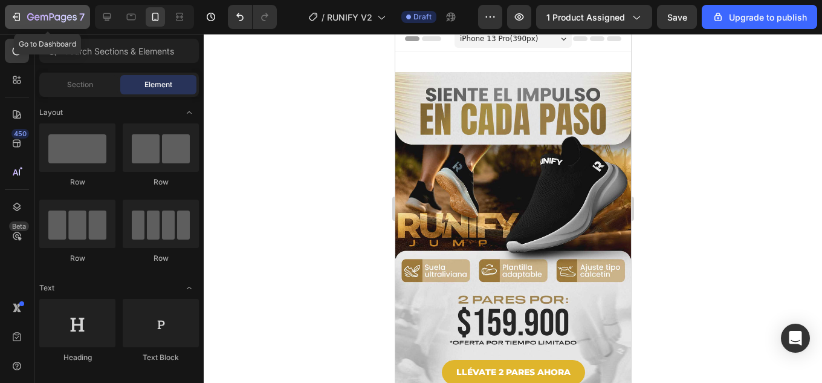
click at [12, 16] on icon "button" at bounding box center [16, 17] width 12 height 12
